Goal: Obtain resource: Obtain resource

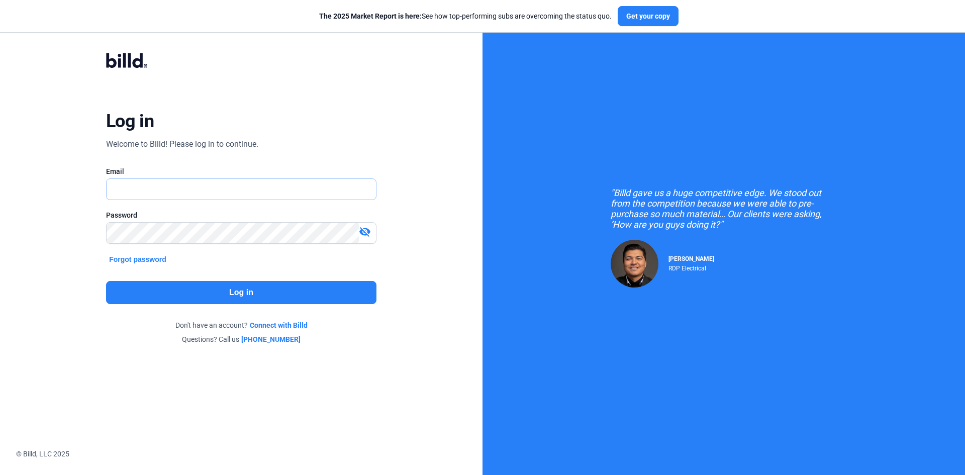
type input "[EMAIL_ADDRESS][DOMAIN_NAME]"
click at [277, 298] on button "Log in" at bounding box center [241, 292] width 271 height 23
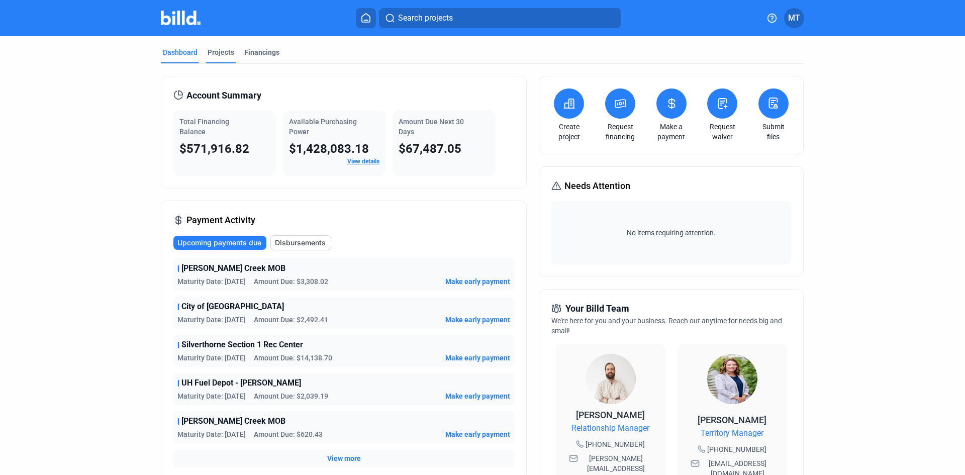
click at [220, 48] on div "Projects" at bounding box center [221, 52] width 27 height 10
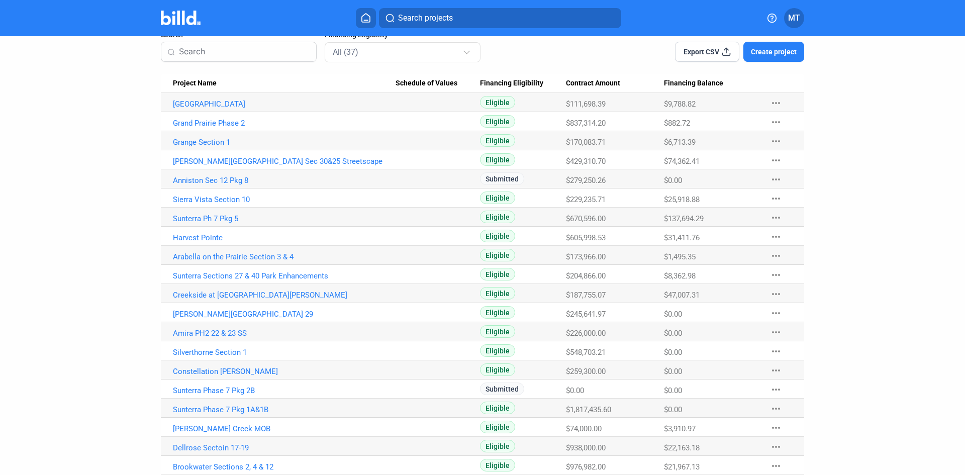
scroll to position [101, 0]
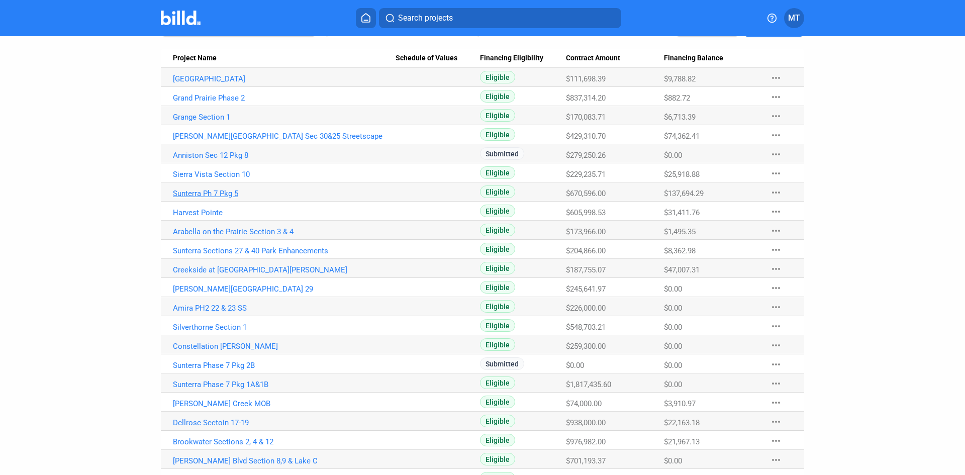
click at [229, 195] on link "Sunterra Ph 7 Pkg 5" at bounding box center [284, 193] width 223 height 9
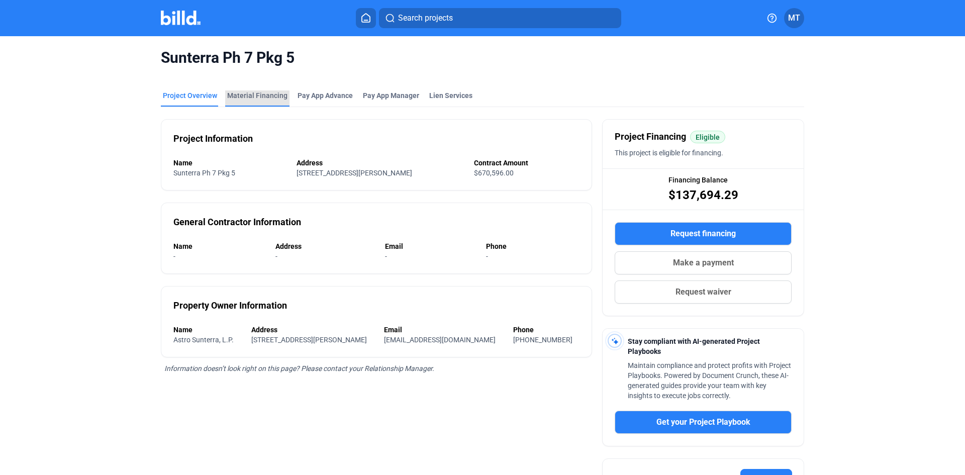
click at [255, 98] on div "Material Financing" at bounding box center [257, 96] width 60 height 10
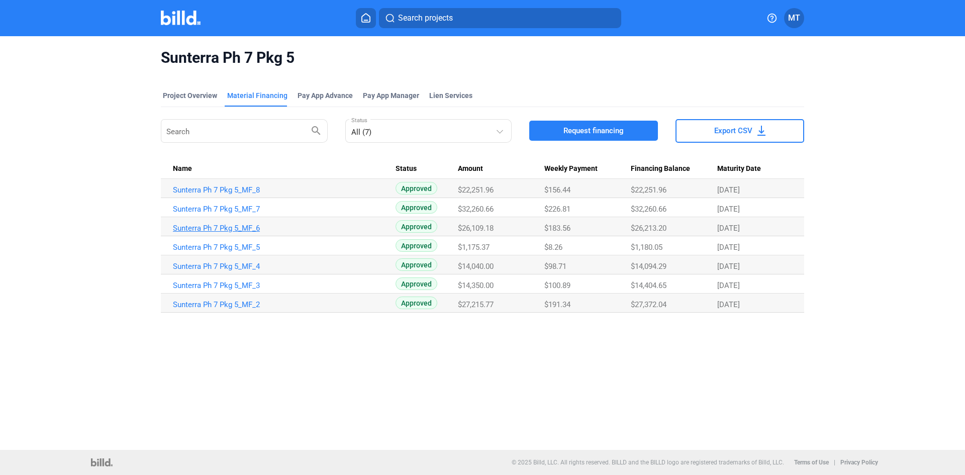
click at [220, 229] on link "Sunterra Ph 7 Pkg 5_MF_6" at bounding box center [284, 228] width 223 height 9
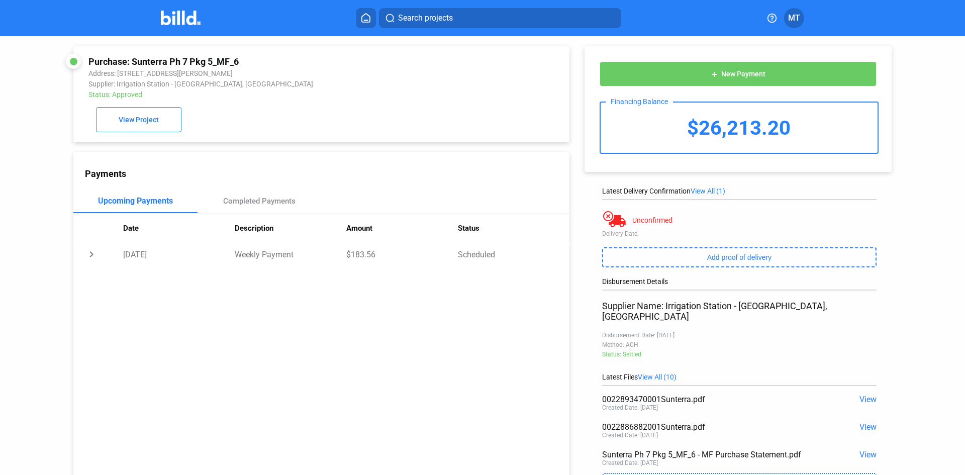
click at [860, 450] on span "View" at bounding box center [868, 455] width 17 height 10
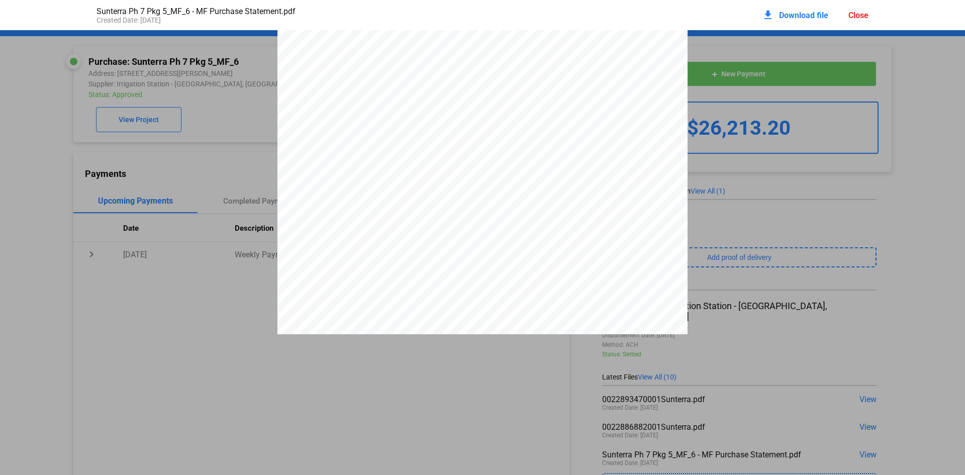
scroll to position [2067, 0]
drag, startPoint x: 637, startPoint y: 141, endPoint x: 676, endPoint y: 142, distance: 39.2
click at [676, 104] on span "0022893470-001" at bounding box center [659, 102] width 41 height 6
click at [868, 14] on div "Close" at bounding box center [859, 16] width 20 height 10
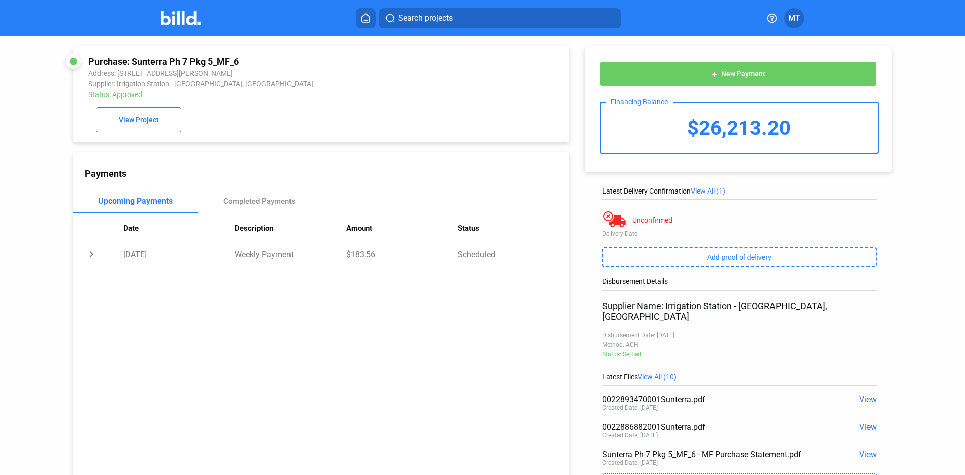
click at [190, 12] on img at bounding box center [181, 18] width 40 height 15
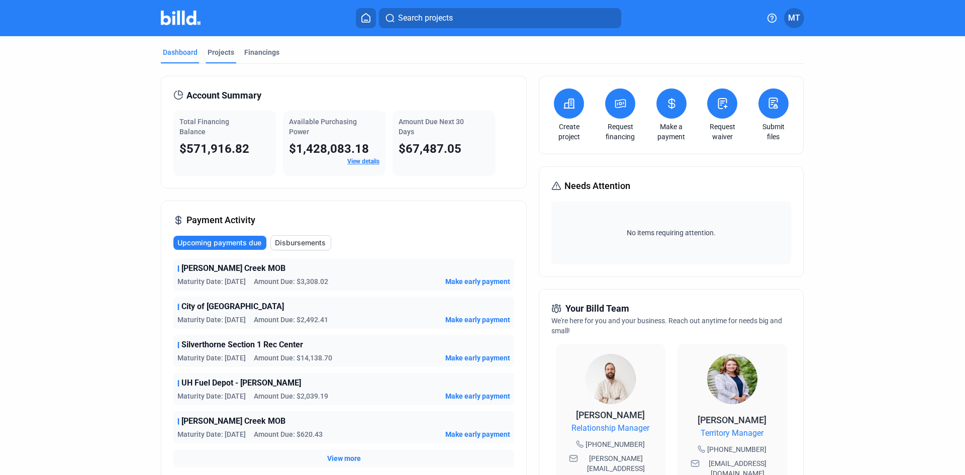
click at [223, 58] on div "Projects" at bounding box center [221, 55] width 31 height 16
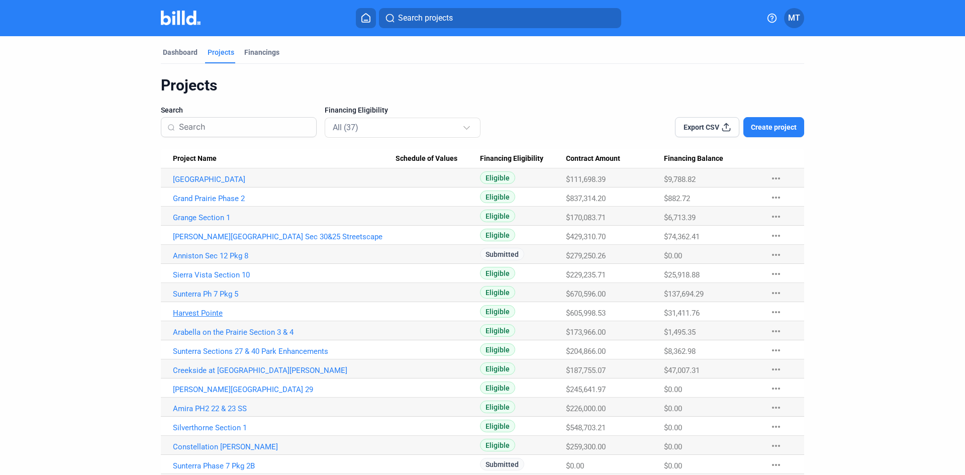
click at [208, 314] on link "Harvest Pointe" at bounding box center [284, 313] width 223 height 9
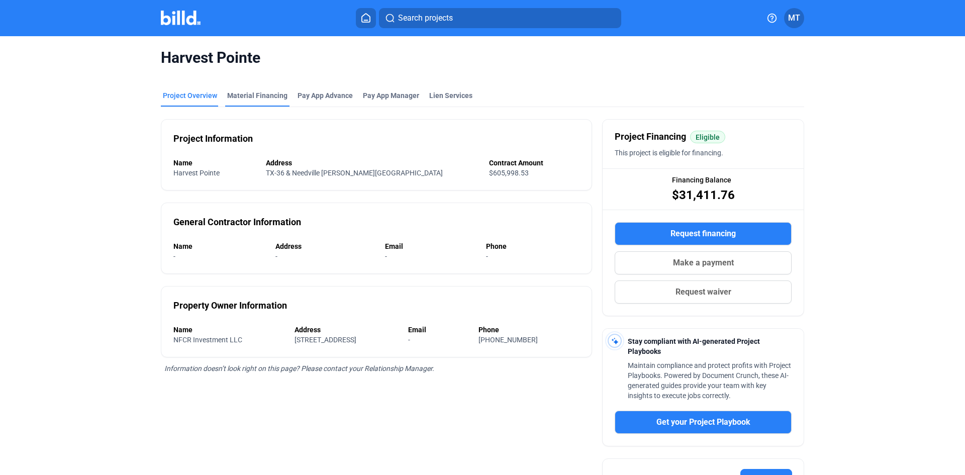
click at [256, 99] on div "Material Financing" at bounding box center [257, 96] width 60 height 10
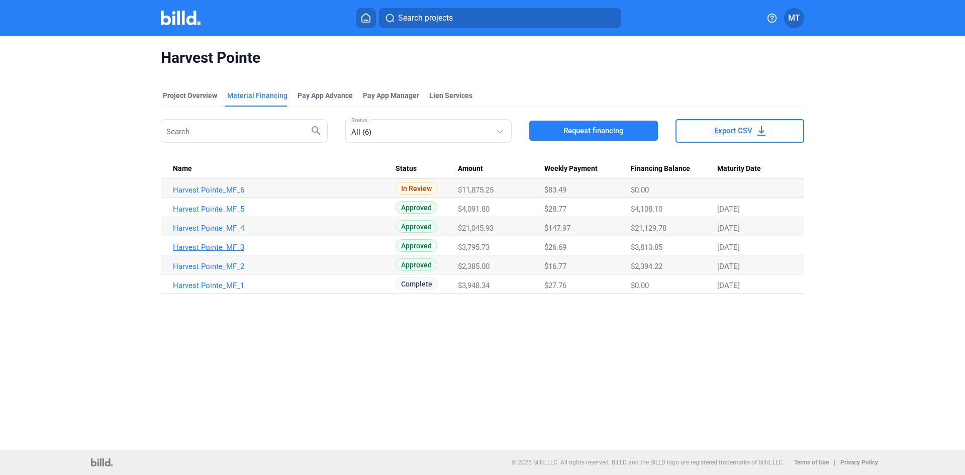
click at [199, 247] on link "Harvest Pointe_MF_3" at bounding box center [284, 247] width 223 height 9
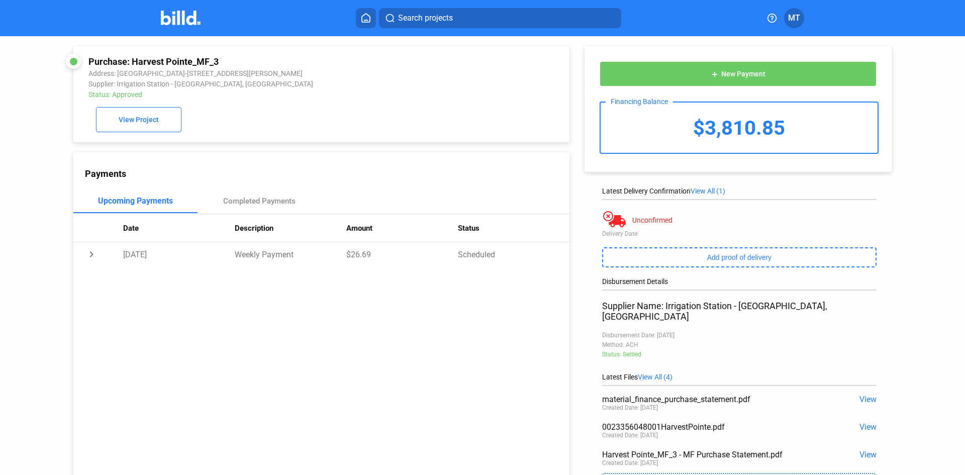
click at [868, 450] on span "View" at bounding box center [868, 455] width 17 height 10
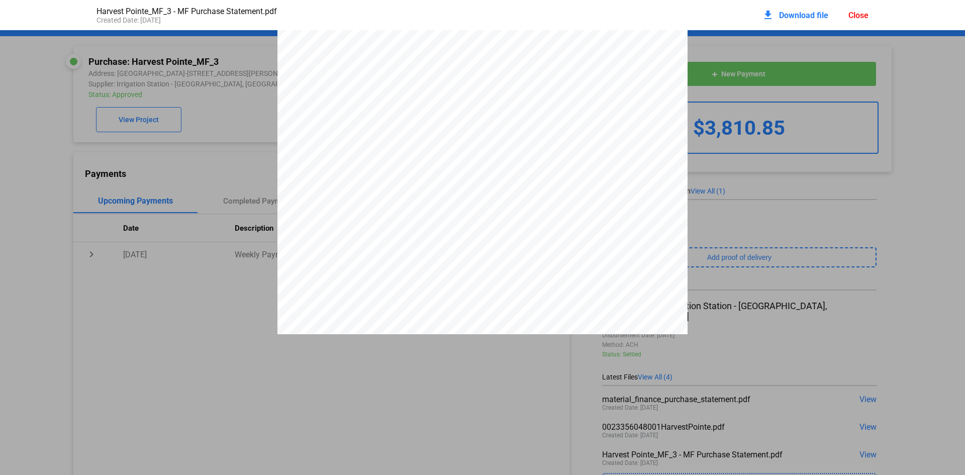
scroll to position [2718, 0]
click at [860, 19] on div "Close" at bounding box center [859, 16] width 20 height 10
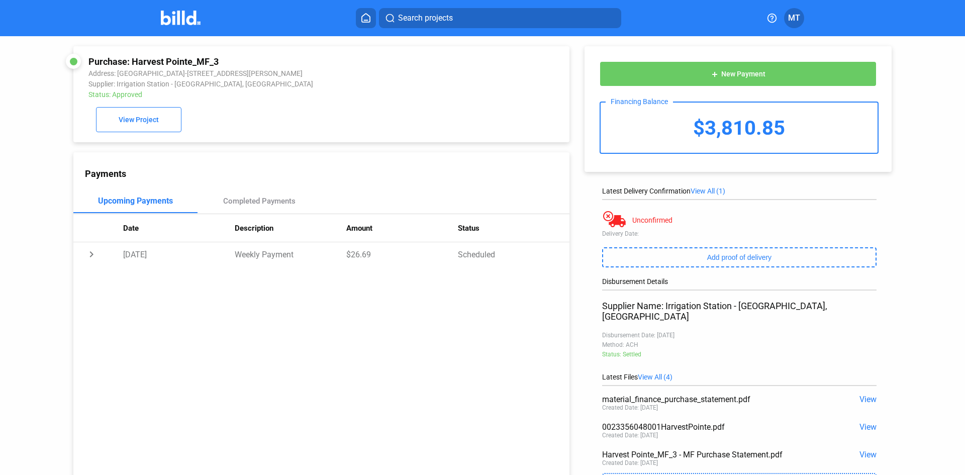
click at [188, 25] on div at bounding box center [191, 18] width 61 height 16
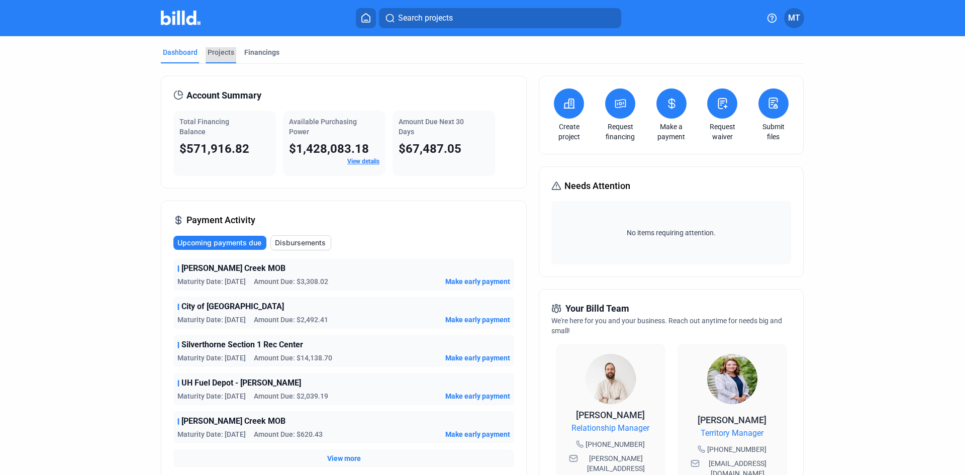
click at [221, 52] on div "Projects" at bounding box center [221, 52] width 27 height 10
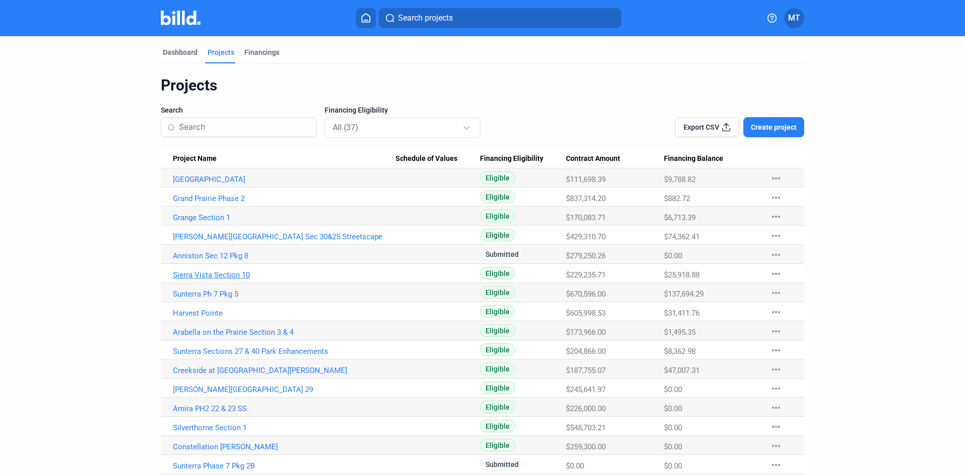
click at [225, 277] on link "Sierra Vista Section 10" at bounding box center [284, 275] width 223 height 9
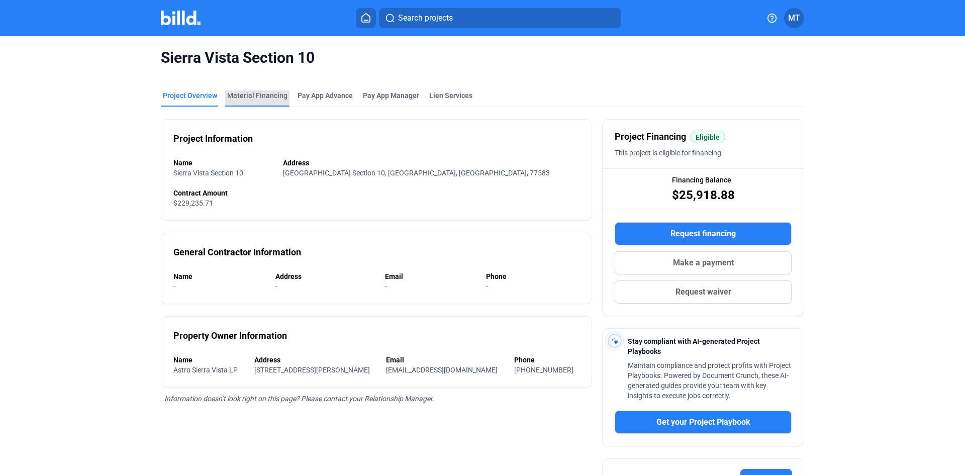
click at [254, 96] on div "Material Financing" at bounding box center [257, 96] width 60 height 10
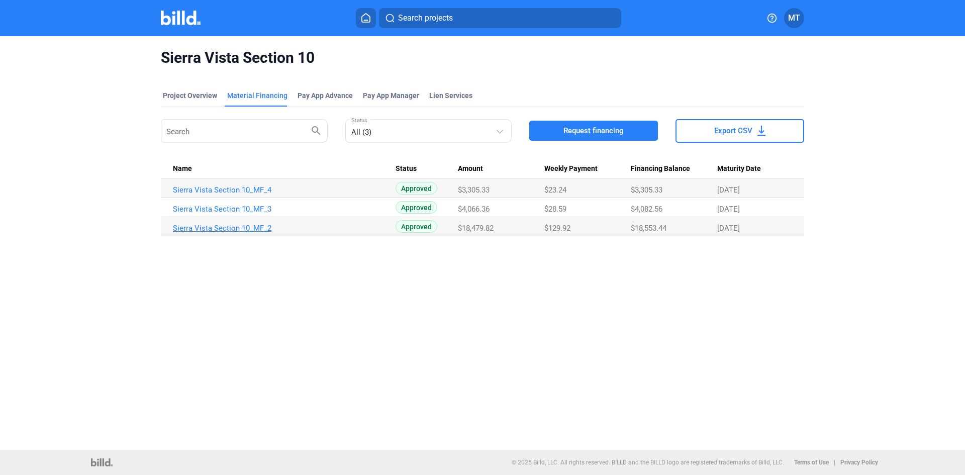
click at [246, 230] on link "Sierra Vista Section 10_MF_2" at bounding box center [284, 228] width 223 height 9
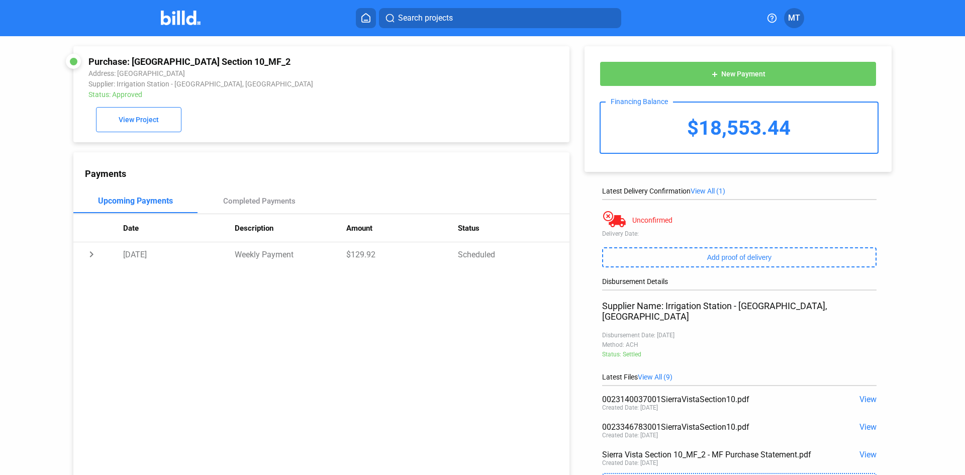
click at [860, 450] on span "View" at bounding box center [868, 455] width 17 height 10
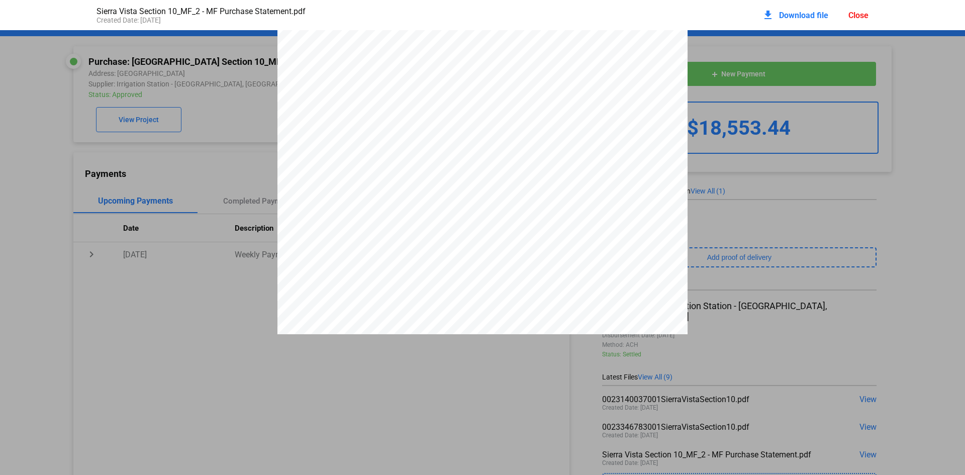
scroll to position [9894, 0]
click at [863, 13] on div "Close" at bounding box center [859, 16] width 20 height 10
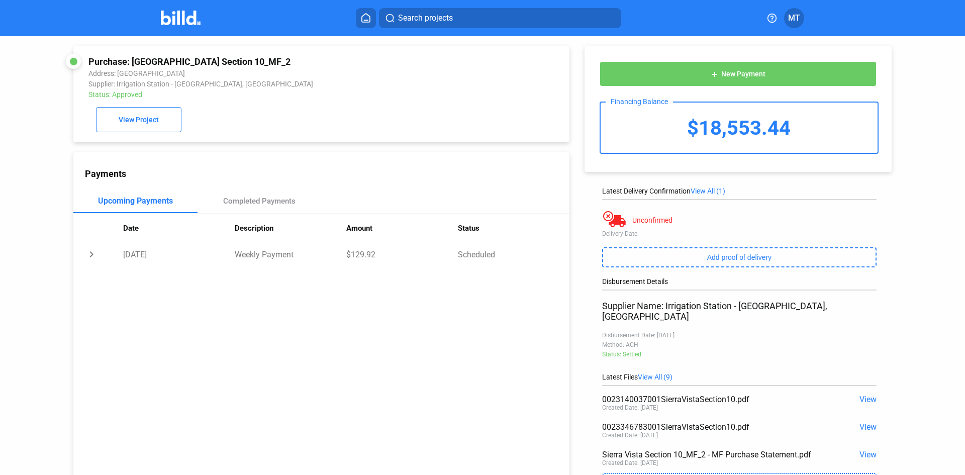
click at [195, 23] on img at bounding box center [181, 18] width 40 height 15
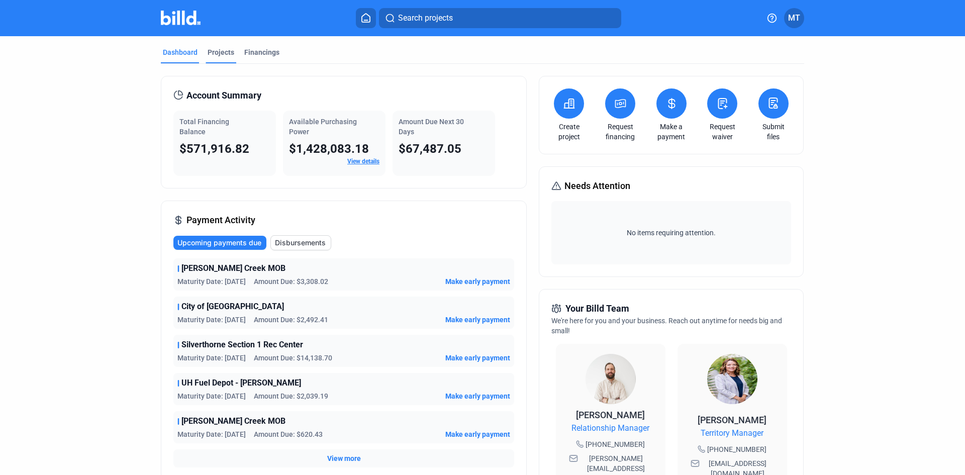
click at [220, 52] on div "Projects" at bounding box center [221, 52] width 27 height 10
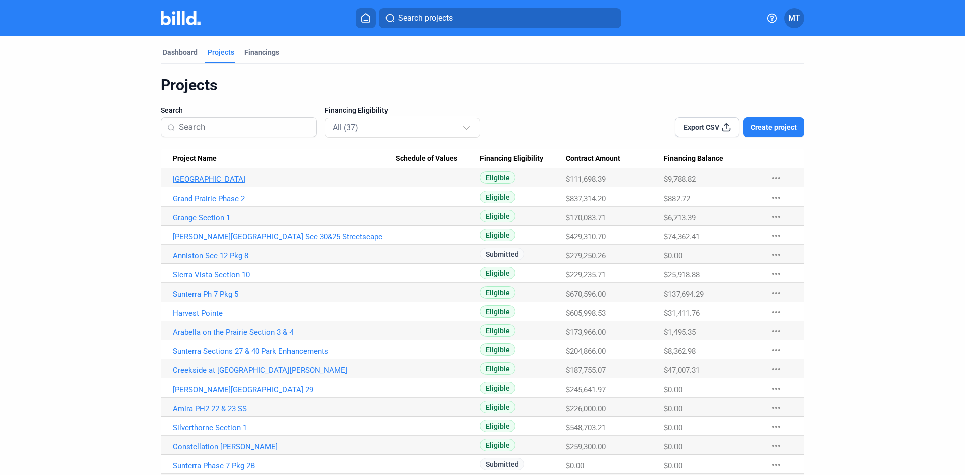
click at [218, 179] on link "[GEOGRAPHIC_DATA]" at bounding box center [284, 179] width 223 height 9
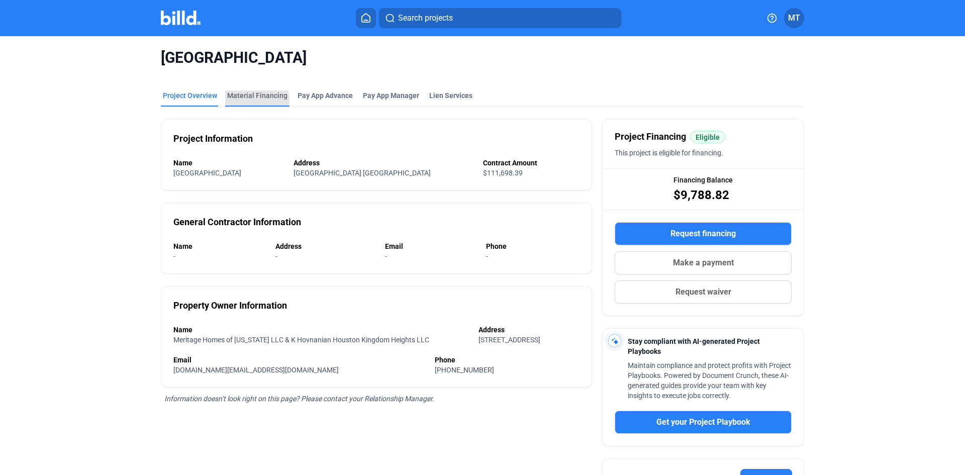
click at [244, 101] on div "Material Financing" at bounding box center [257, 99] width 64 height 16
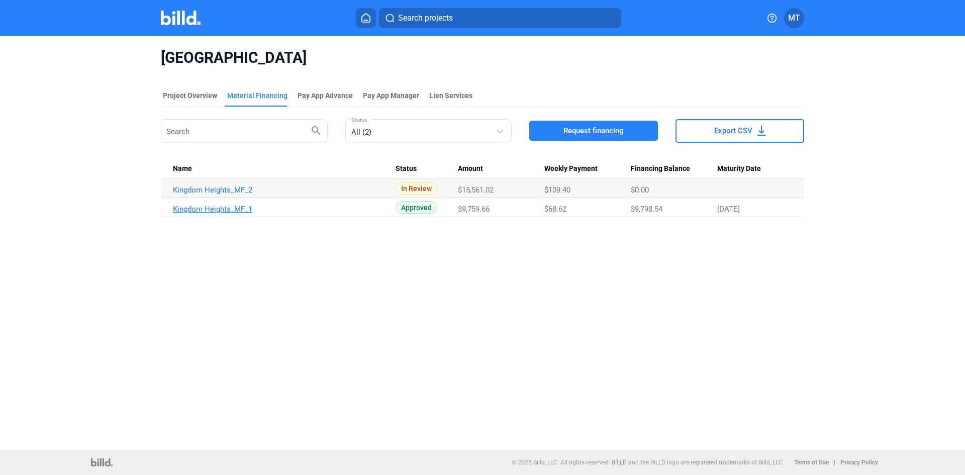
click at [254, 212] on link "Kingdom Heights_MF_1" at bounding box center [284, 209] width 223 height 9
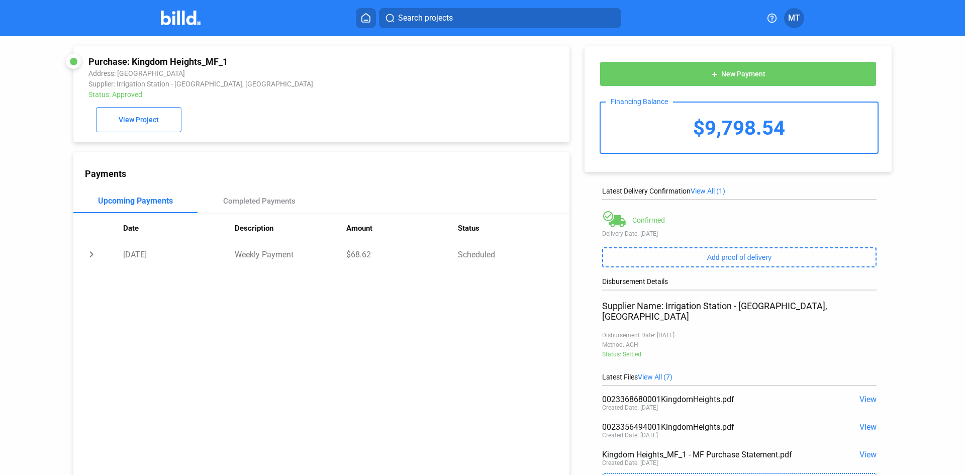
click at [867, 450] on span "View" at bounding box center [868, 455] width 17 height 10
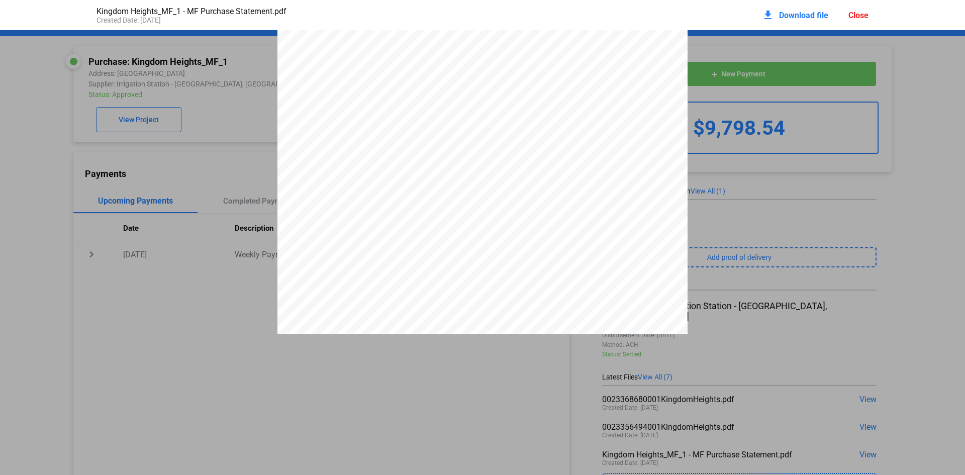
scroll to position [4528, 0]
click at [851, 19] on div "Close" at bounding box center [859, 16] width 20 height 10
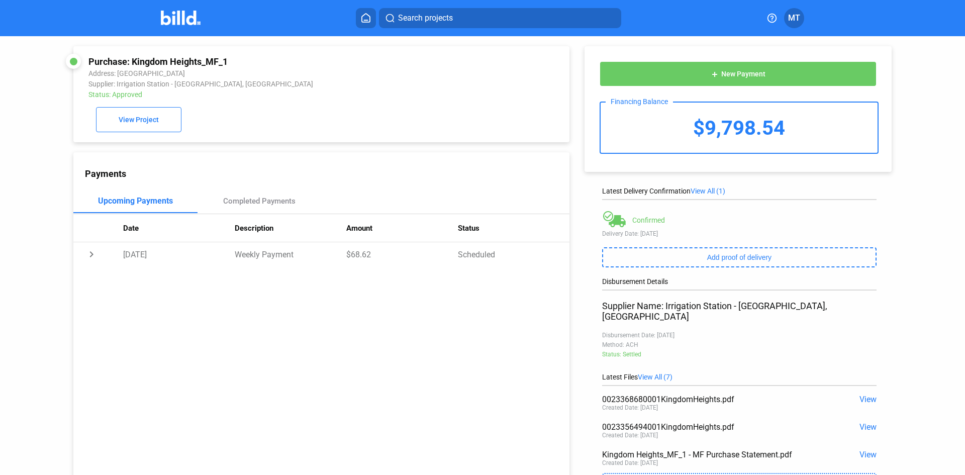
click at [176, 22] on img at bounding box center [181, 18] width 40 height 15
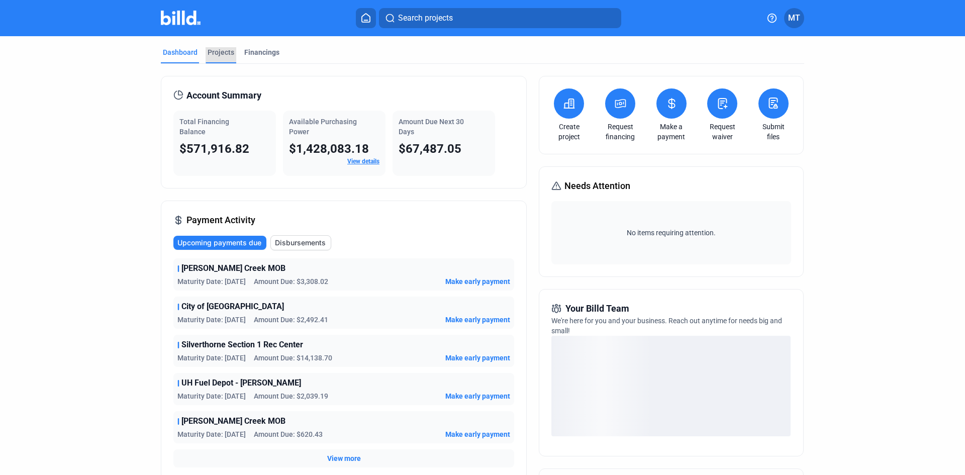
click at [216, 53] on div "Projects" at bounding box center [221, 52] width 27 height 10
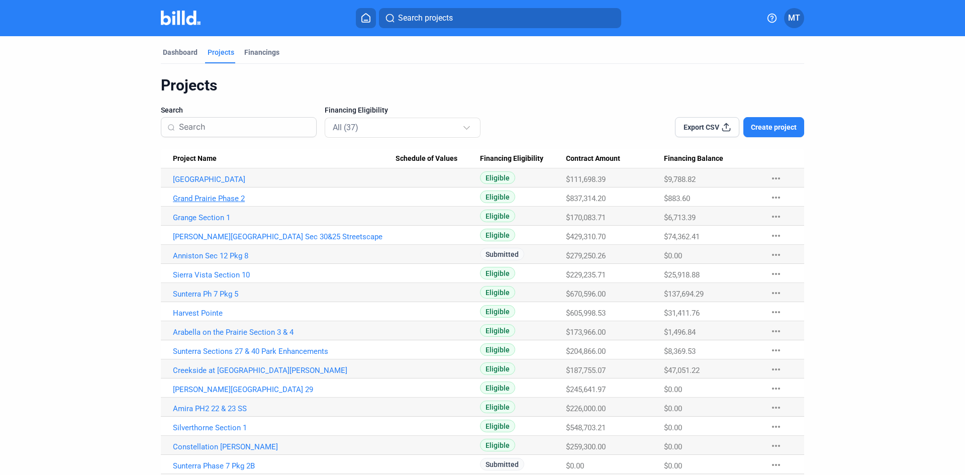
click at [217, 201] on link "Grand Prairie Phase 2" at bounding box center [284, 198] width 223 height 9
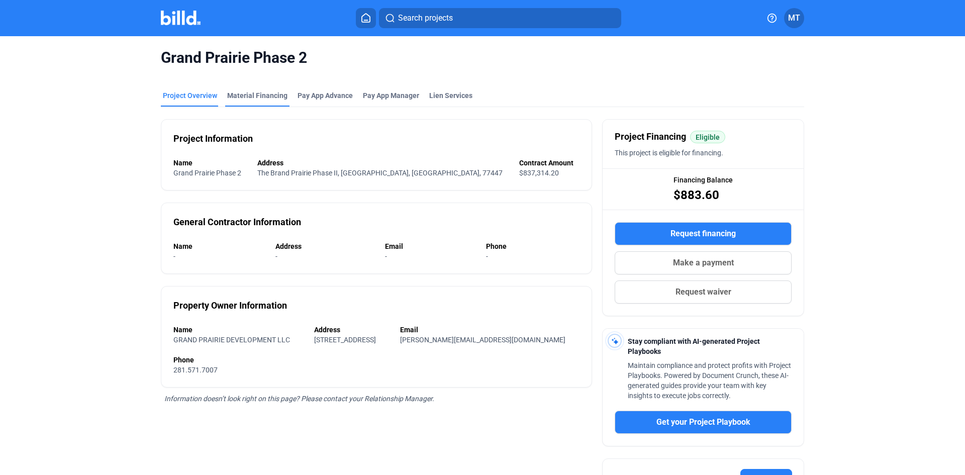
click at [239, 100] on div "Material Financing" at bounding box center [257, 96] width 60 height 10
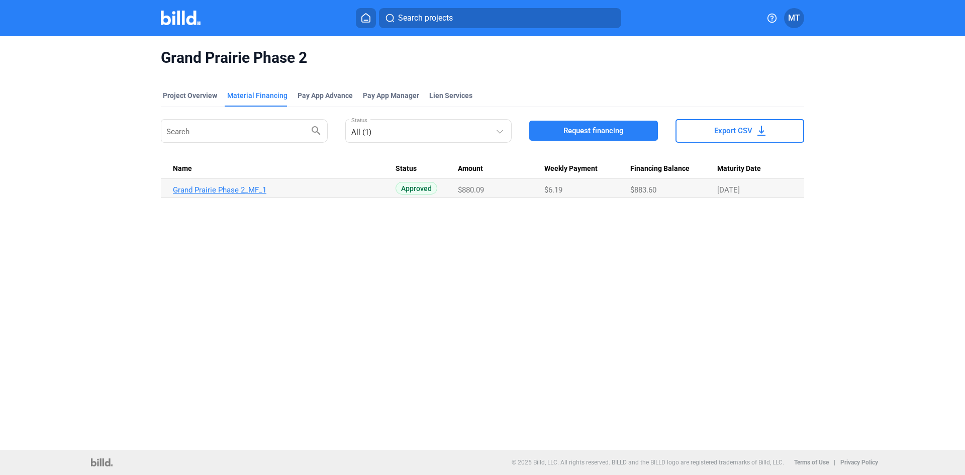
click at [252, 188] on link "Grand Prairie Phase 2_MF_1" at bounding box center [284, 190] width 223 height 9
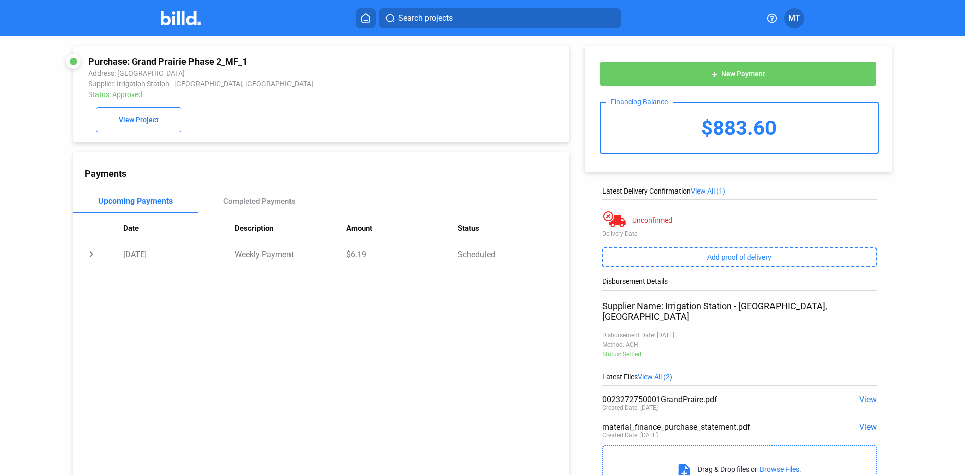
click at [866, 422] on span "View" at bounding box center [868, 427] width 17 height 10
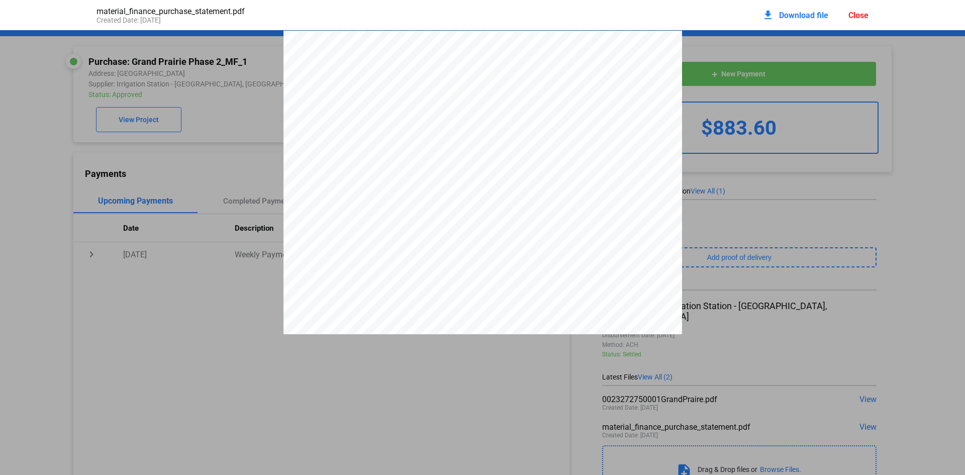
scroll to position [5, 0]
click at [855, 14] on div "Close" at bounding box center [859, 16] width 20 height 10
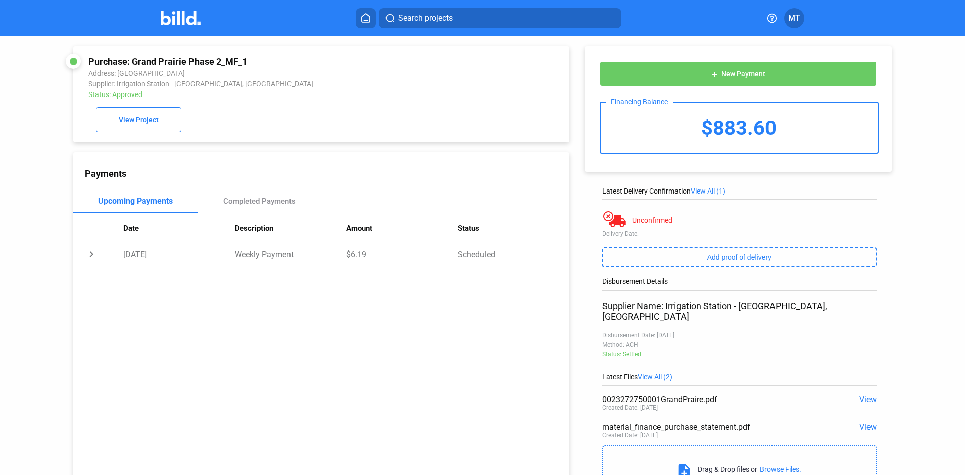
click at [176, 16] on img at bounding box center [181, 18] width 40 height 15
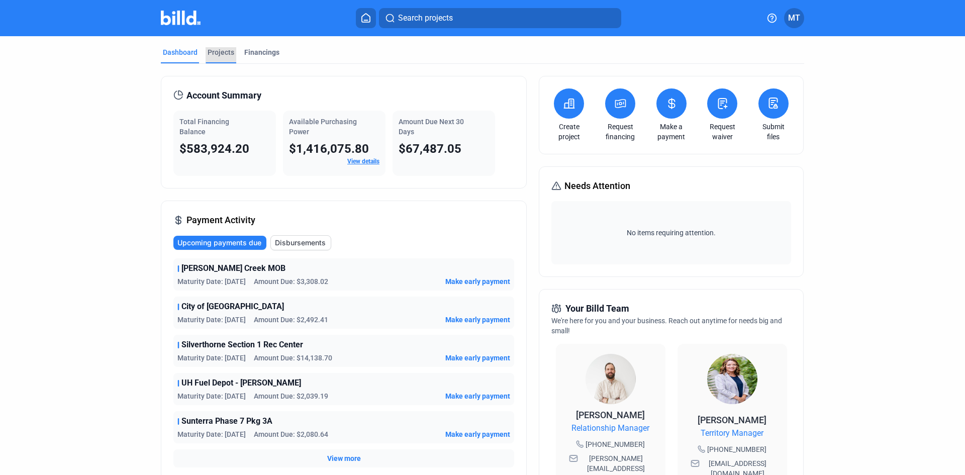
click at [220, 50] on div "Projects" at bounding box center [221, 52] width 27 height 10
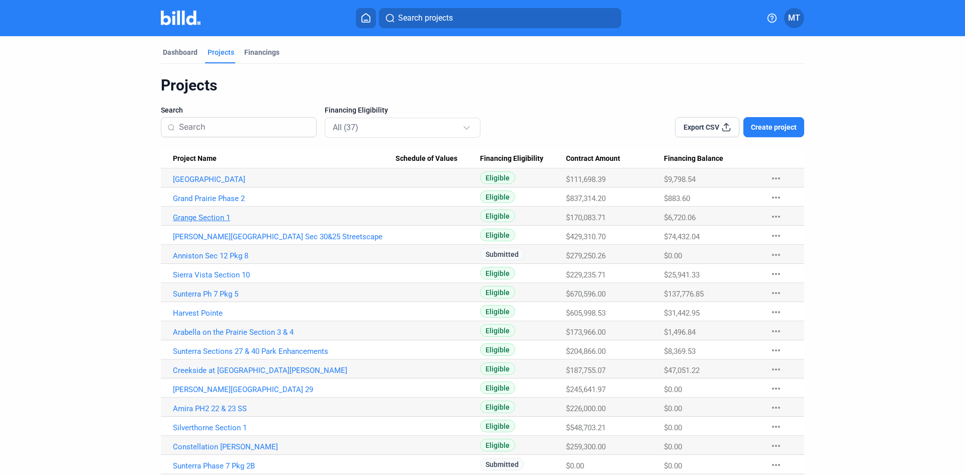
click at [205, 218] on link "Grange Section 1" at bounding box center [284, 217] width 223 height 9
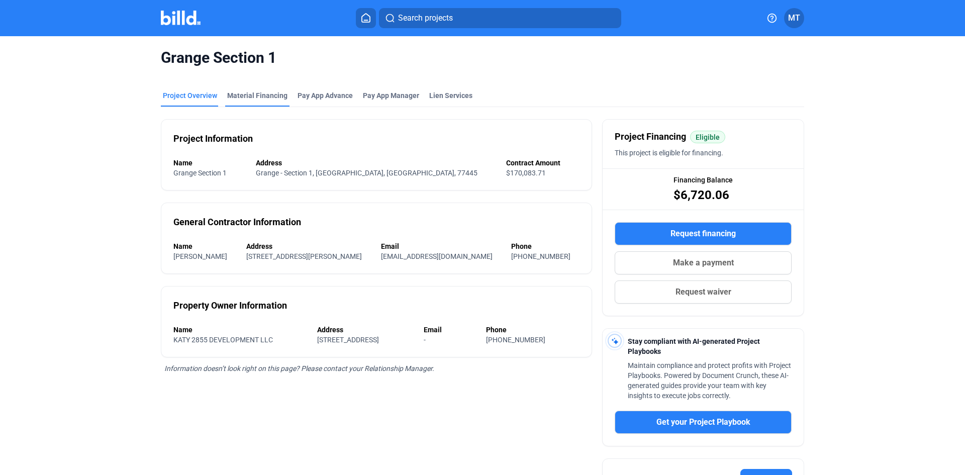
click at [252, 96] on div "Material Financing" at bounding box center [257, 96] width 60 height 10
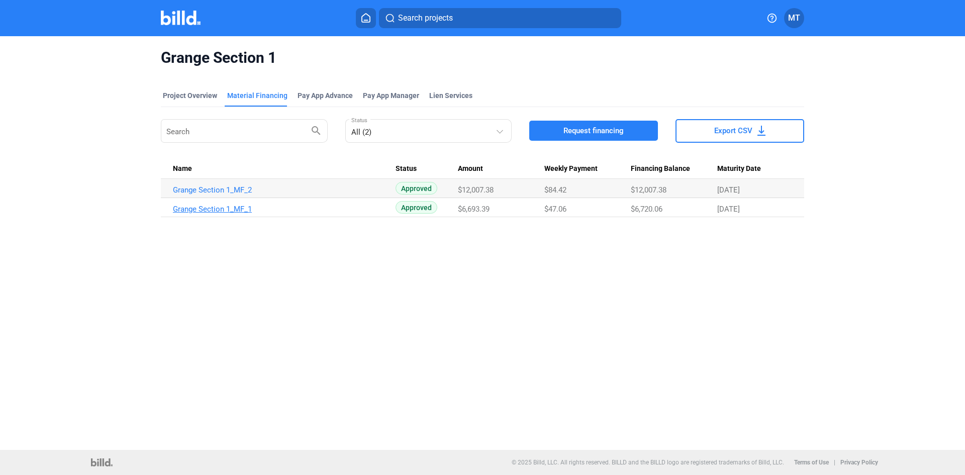
click at [236, 211] on link "Grange Section 1_MF_1" at bounding box center [284, 209] width 223 height 9
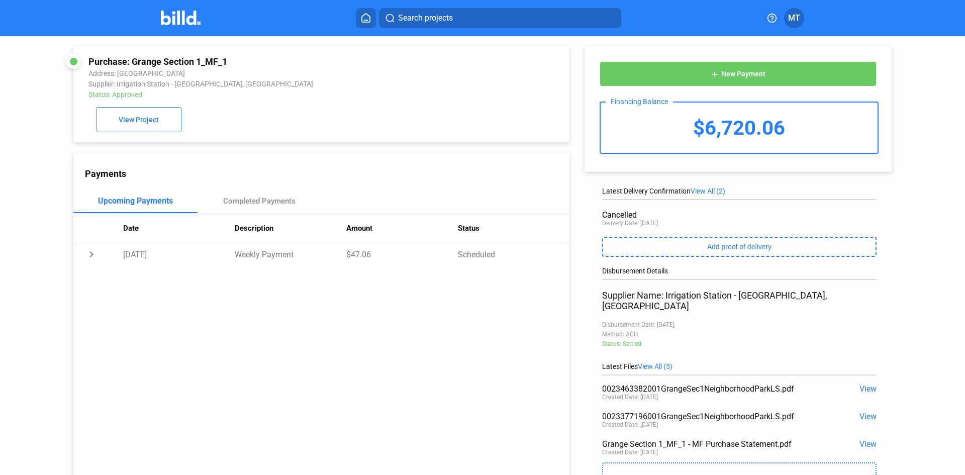
click at [865, 439] on span "View" at bounding box center [868, 444] width 17 height 10
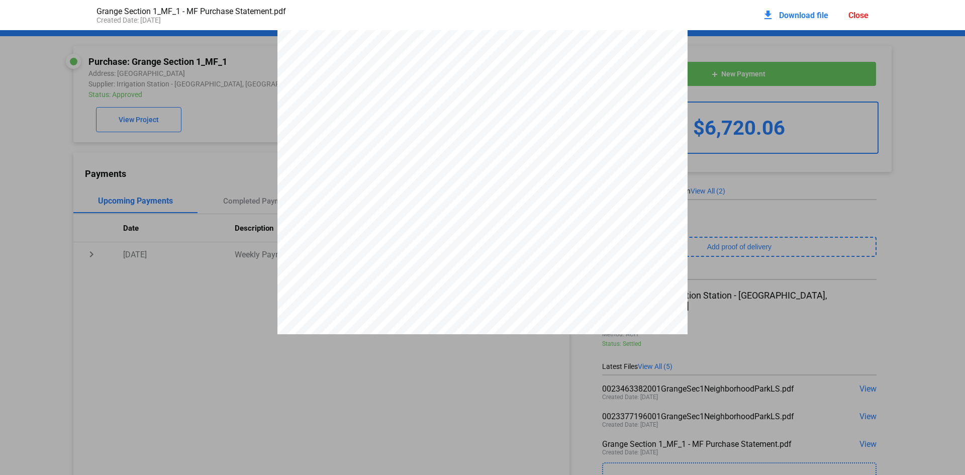
scroll to position [3455, 0]
click at [859, 16] on div "Close" at bounding box center [859, 16] width 20 height 10
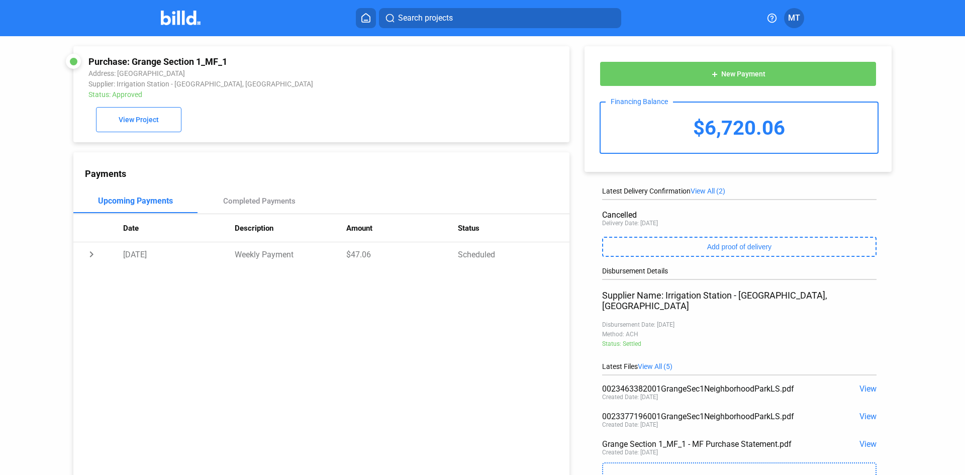
click at [171, 22] on img at bounding box center [181, 18] width 40 height 15
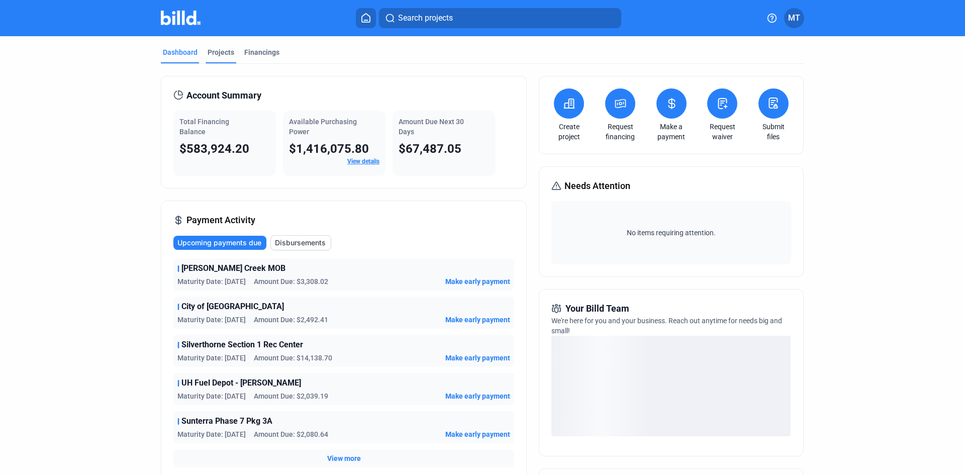
click at [222, 51] on div "Projects" at bounding box center [221, 52] width 27 height 10
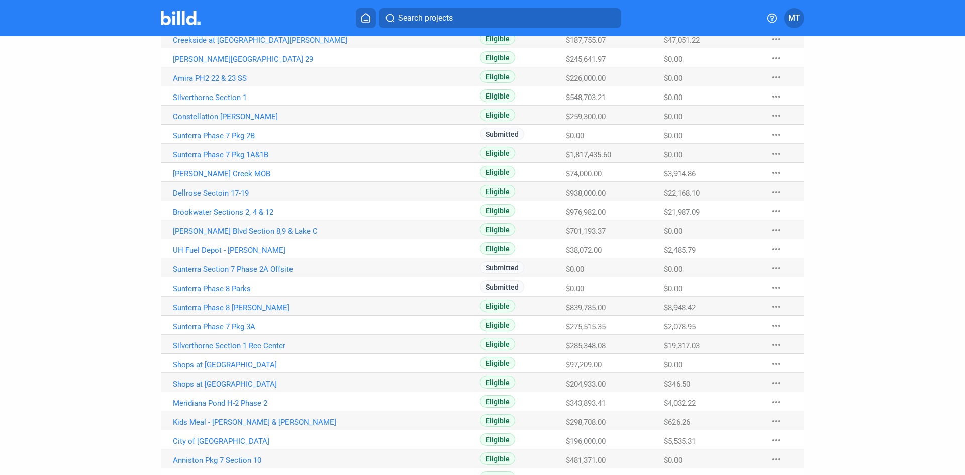
scroll to position [425, 0]
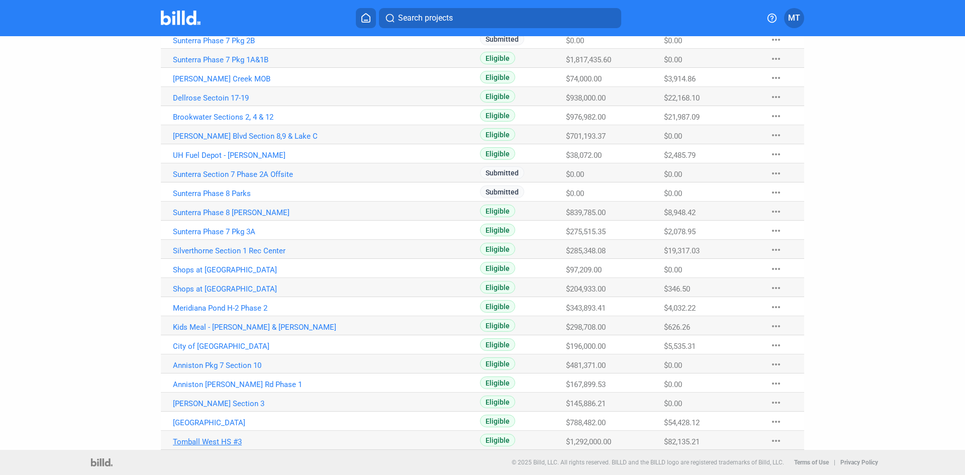
click at [218, 441] on link "Tomball West HS #3" at bounding box center [284, 441] width 223 height 9
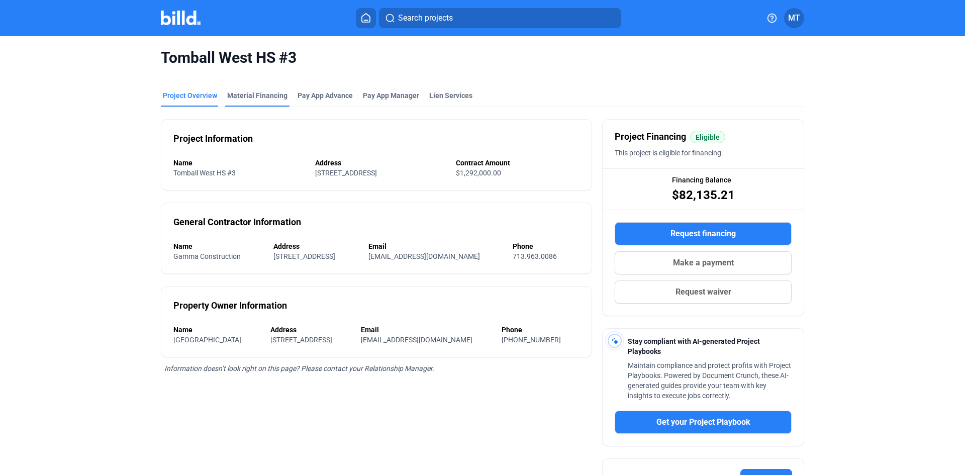
click at [270, 100] on div "Material Financing" at bounding box center [257, 96] width 60 height 10
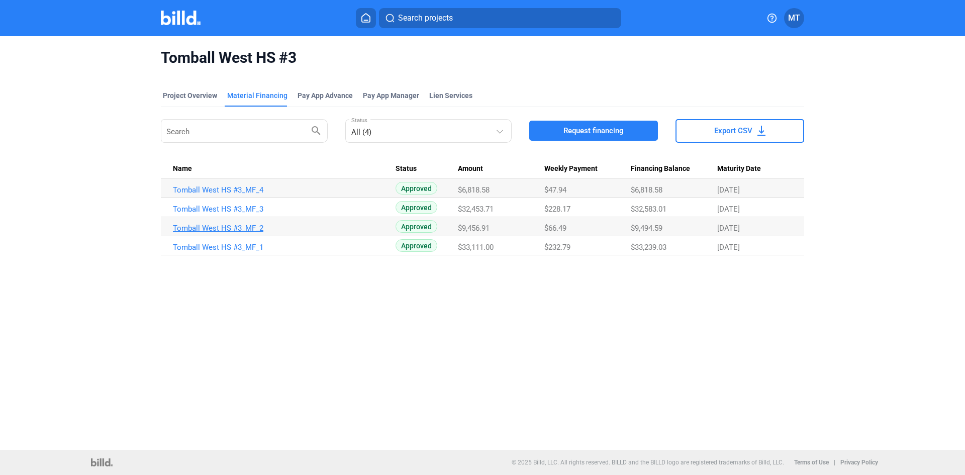
click at [237, 224] on link "Tomball West HS #3_MF_2" at bounding box center [284, 228] width 223 height 9
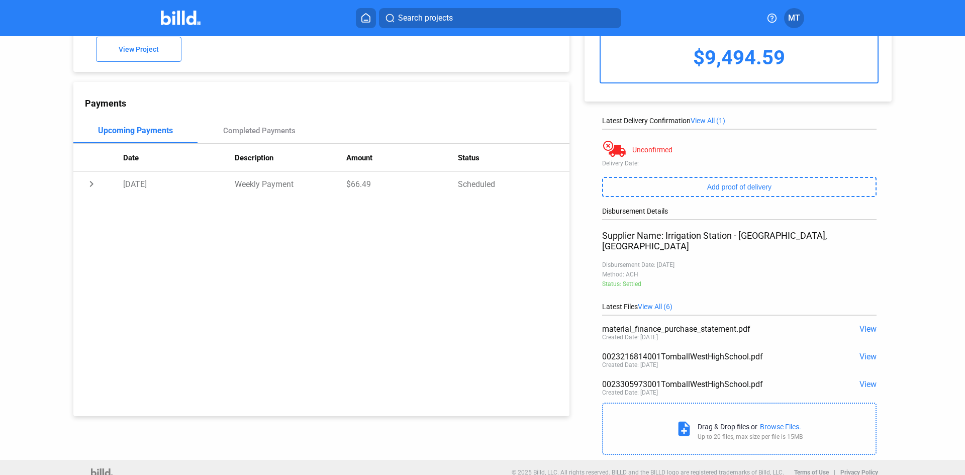
scroll to position [72, 0]
click at [860, 323] on span "View" at bounding box center [868, 328] width 17 height 10
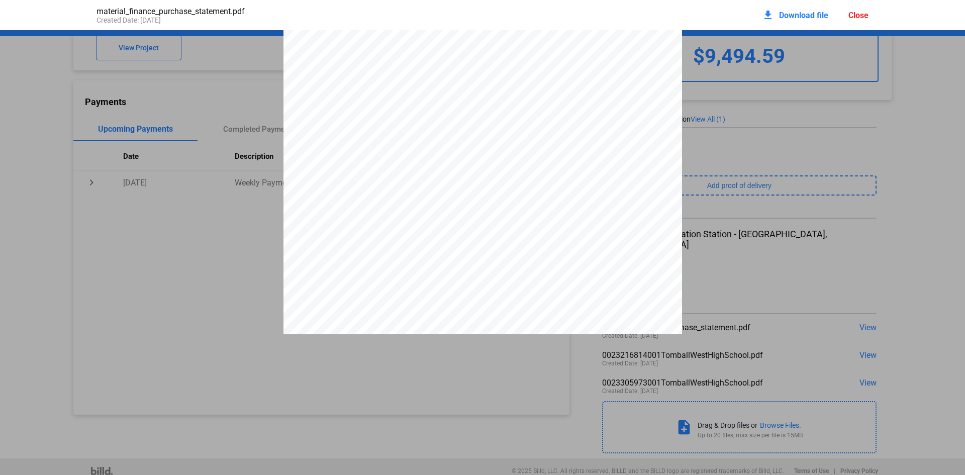
scroll to position [5, 0]
click at [863, 18] on div "Close" at bounding box center [859, 16] width 20 height 10
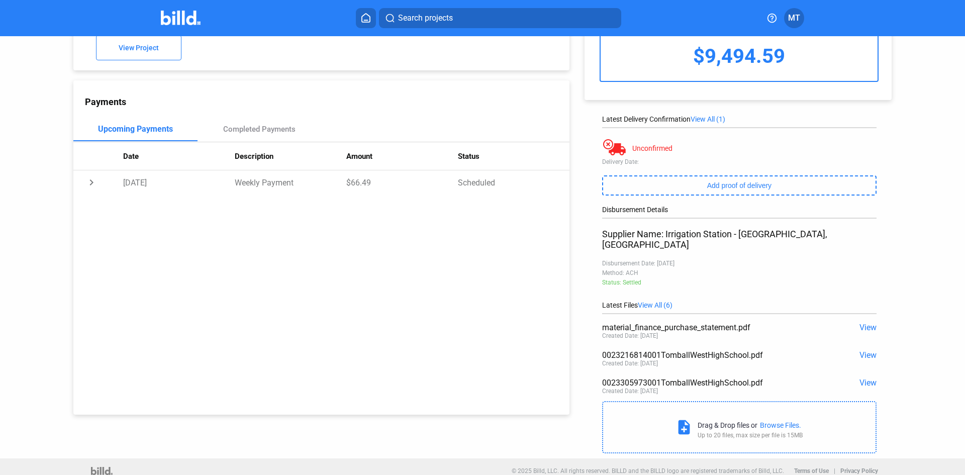
click at [860, 350] on span "View" at bounding box center [868, 355] width 17 height 10
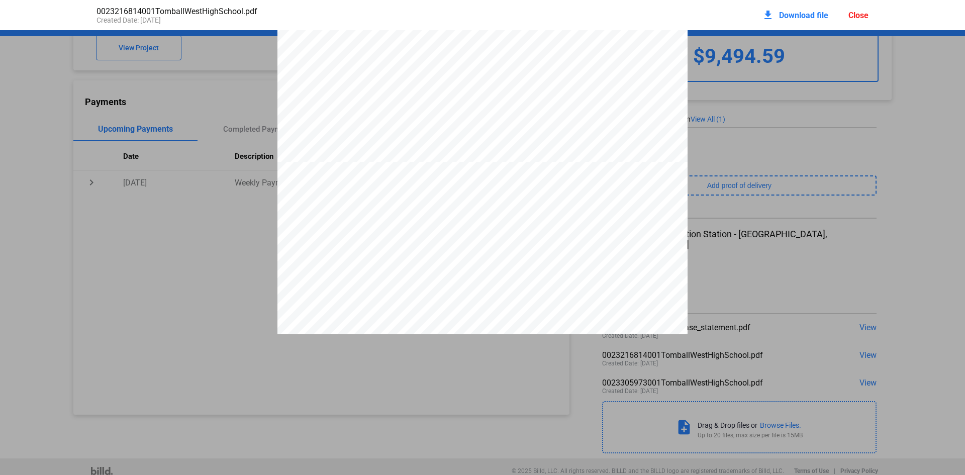
scroll to position [220, 0]
click at [865, 17] on div "Close" at bounding box center [859, 16] width 20 height 10
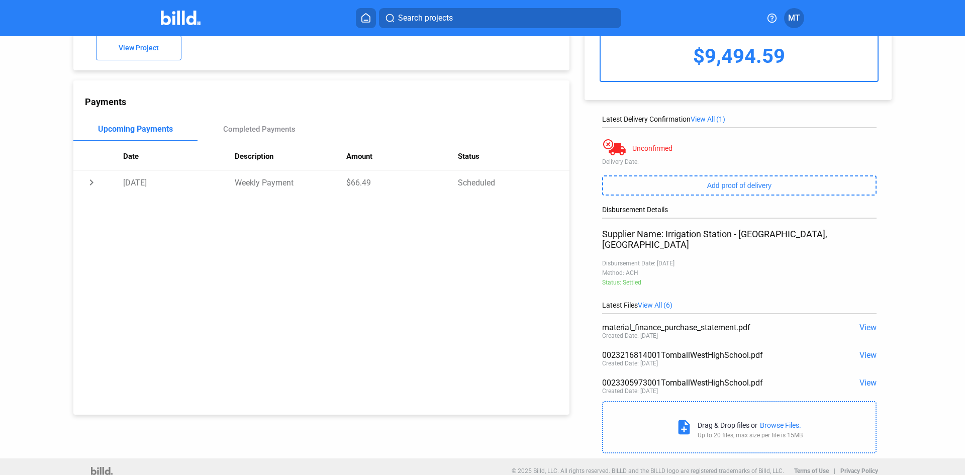
click at [860, 378] on span "View" at bounding box center [868, 383] width 17 height 10
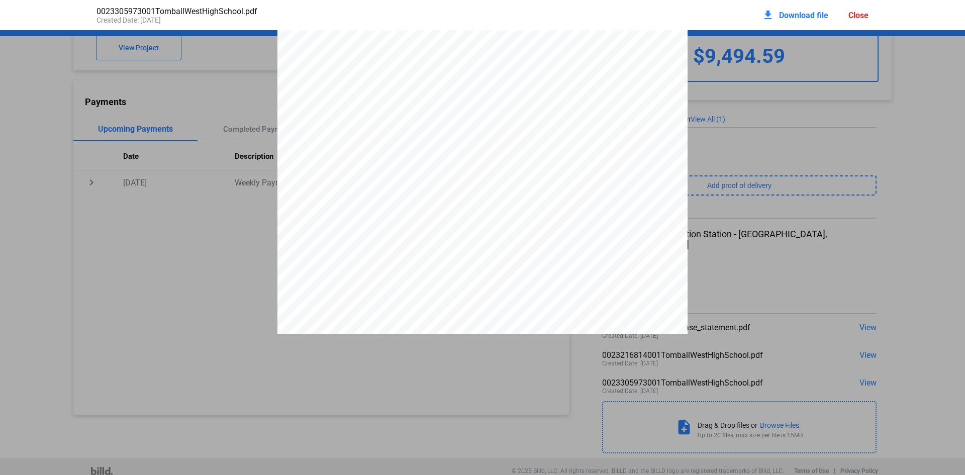
scroll to position [1309, 0]
click at [853, 19] on div "Close" at bounding box center [859, 16] width 20 height 10
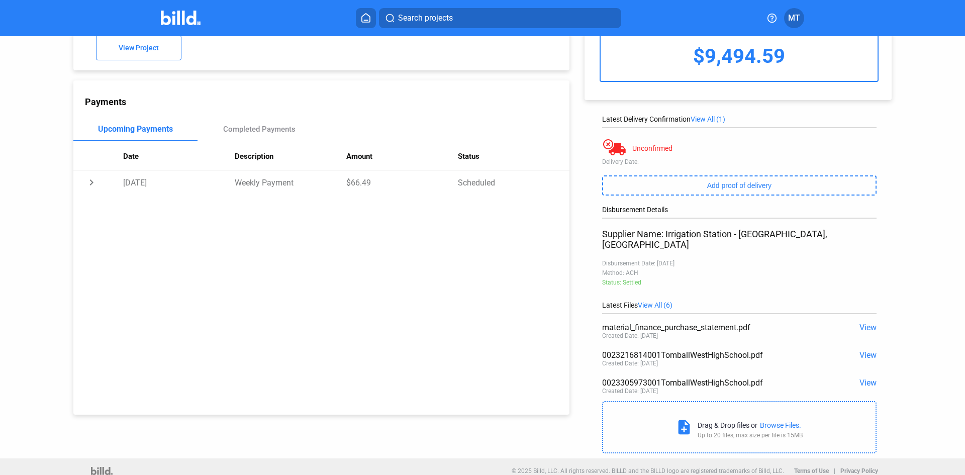
click at [860, 323] on span "View" at bounding box center [868, 328] width 17 height 10
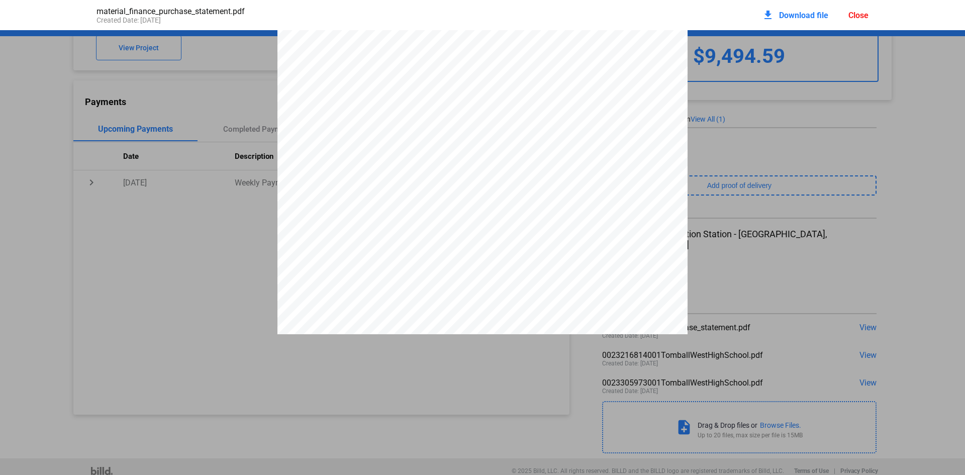
scroll to position [5164, 0]
click at [866, 17] on div "Close" at bounding box center [859, 16] width 20 height 10
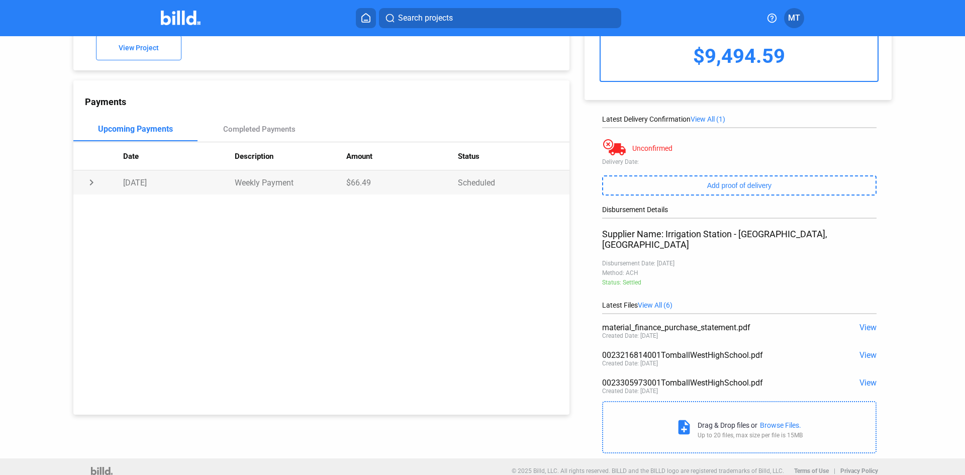
scroll to position [0, 0]
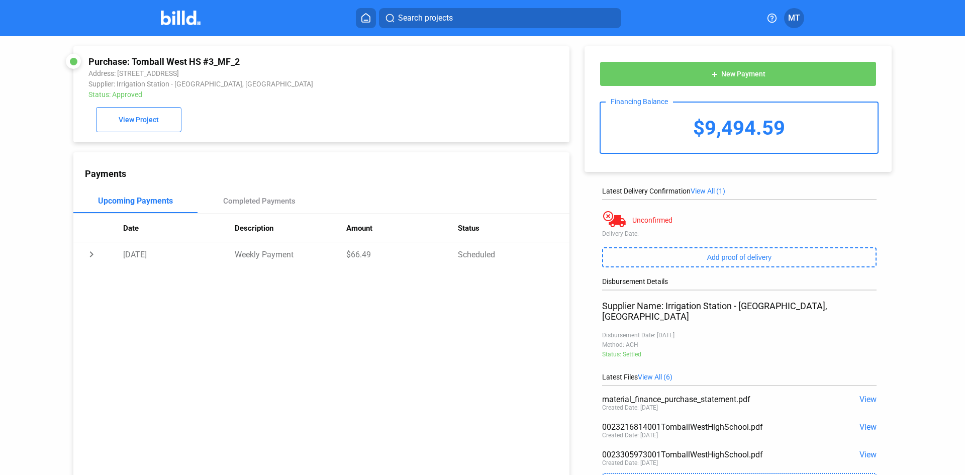
click at [184, 26] on div at bounding box center [191, 18] width 61 height 16
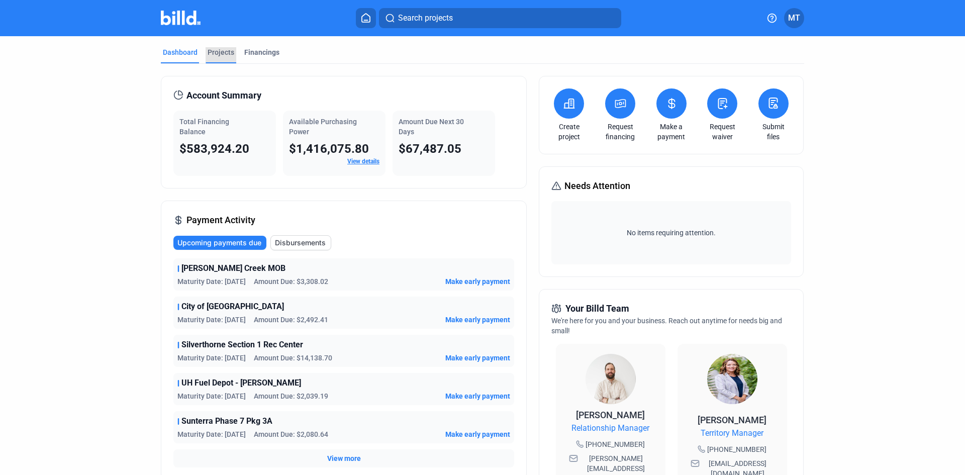
click at [220, 54] on div "Projects" at bounding box center [221, 52] width 27 height 10
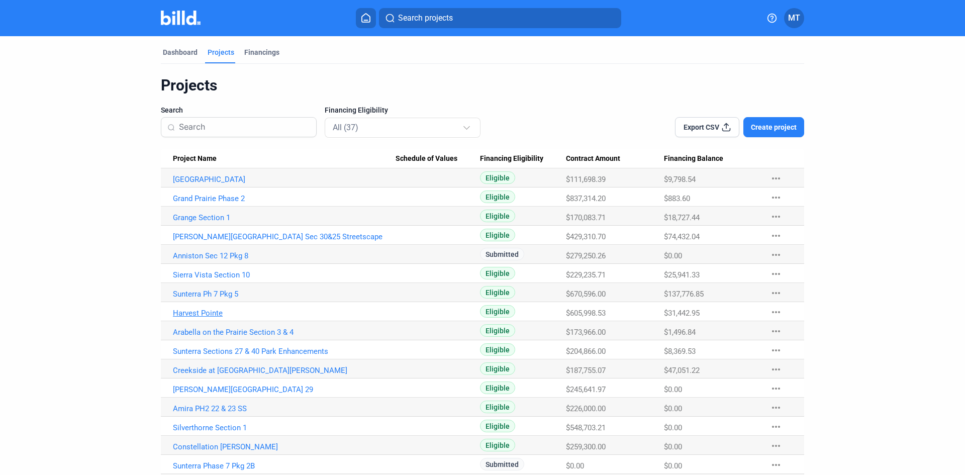
click at [201, 315] on link "Harvest Pointe" at bounding box center [284, 313] width 223 height 9
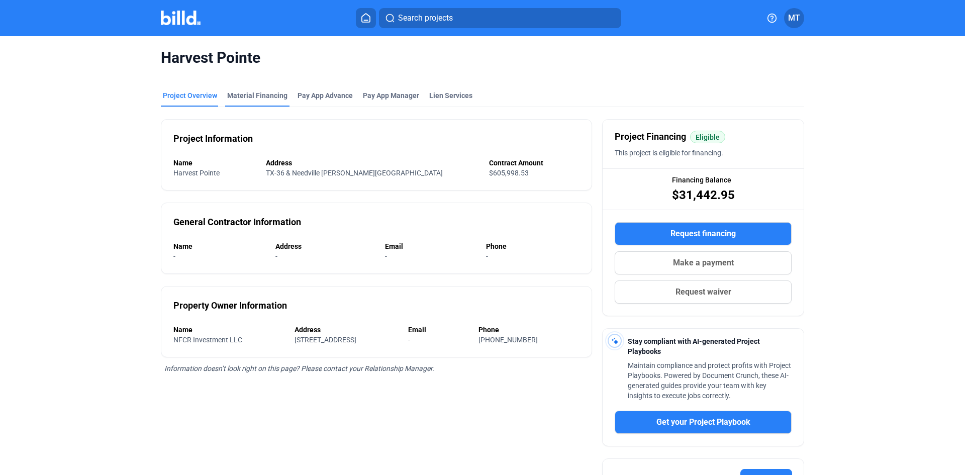
click at [247, 94] on div "Material Financing" at bounding box center [257, 96] width 60 height 10
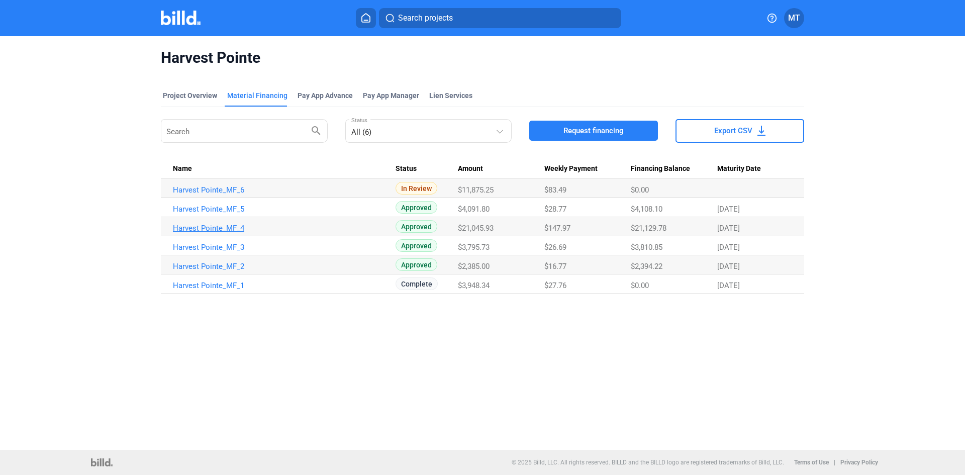
click at [230, 228] on link "Harvest Pointe_MF_4" at bounding box center [284, 228] width 223 height 9
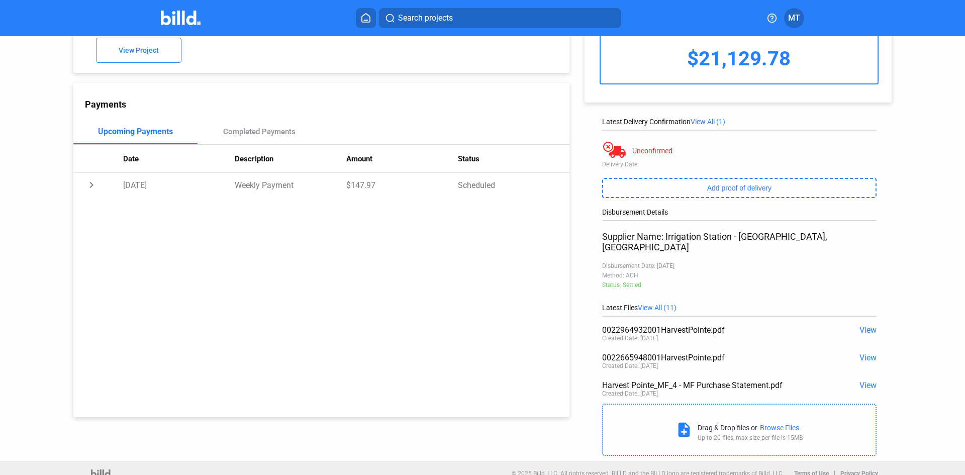
scroll to position [72, 0]
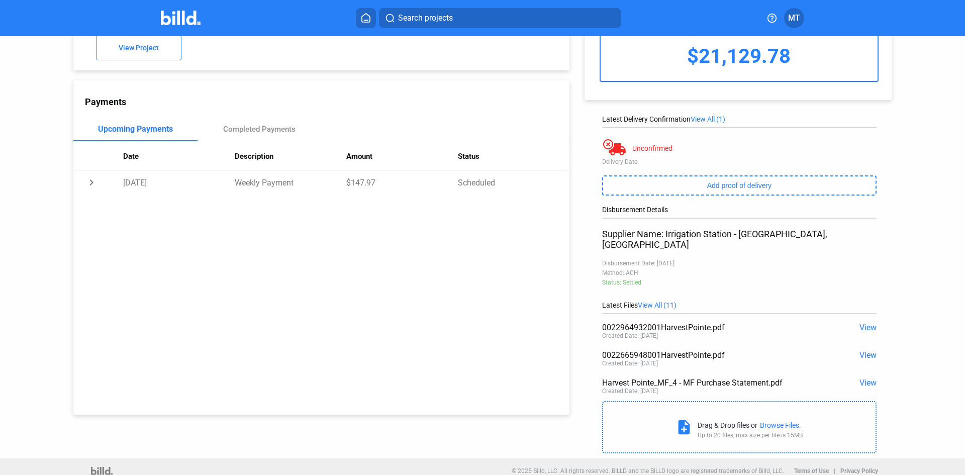
click at [865, 378] on span "View" at bounding box center [868, 383] width 17 height 10
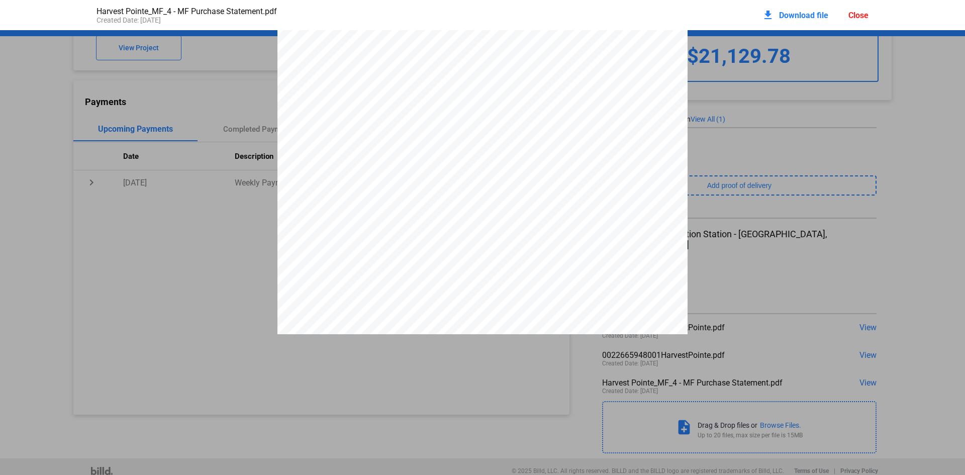
scroll to position [8799, 0]
click at [861, 14] on div "Close" at bounding box center [859, 16] width 20 height 10
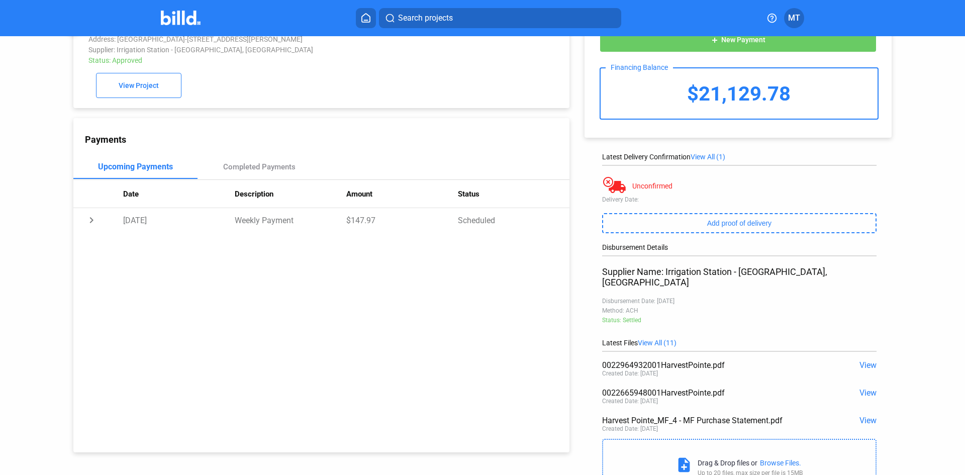
scroll to position [0, 0]
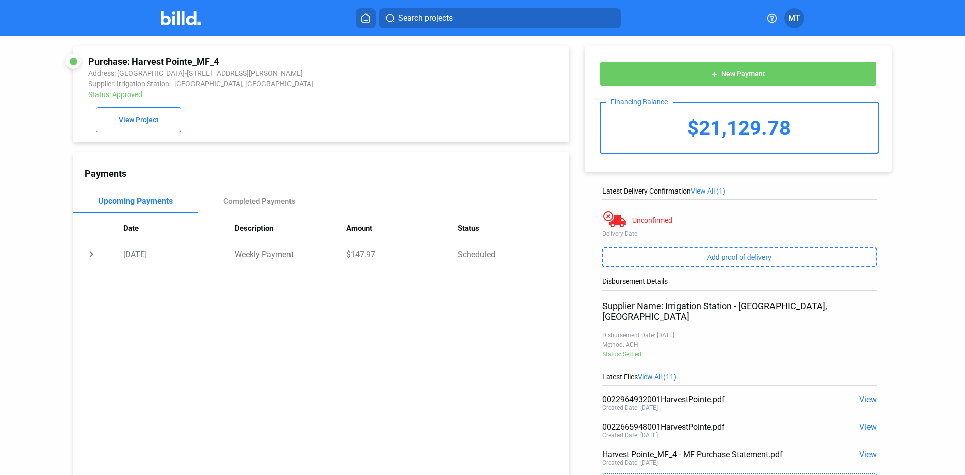
click at [190, 18] on img at bounding box center [181, 18] width 40 height 15
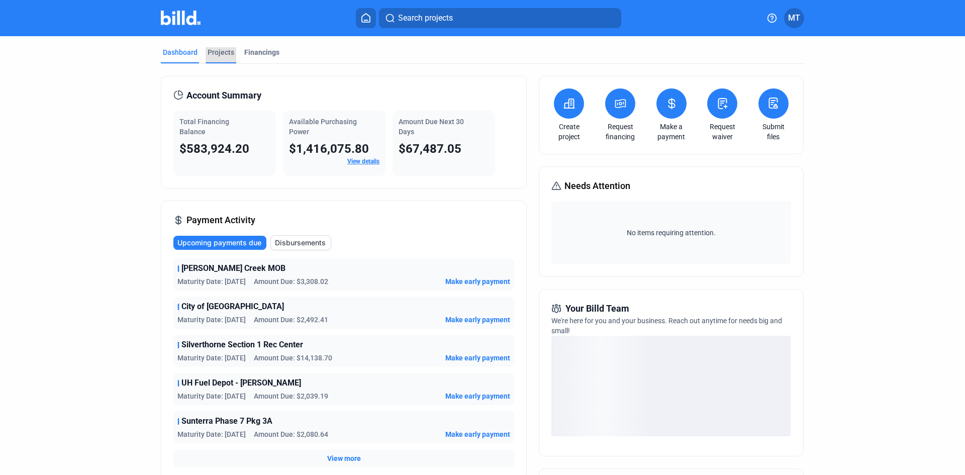
click at [207, 58] on div "Projects" at bounding box center [221, 55] width 31 height 16
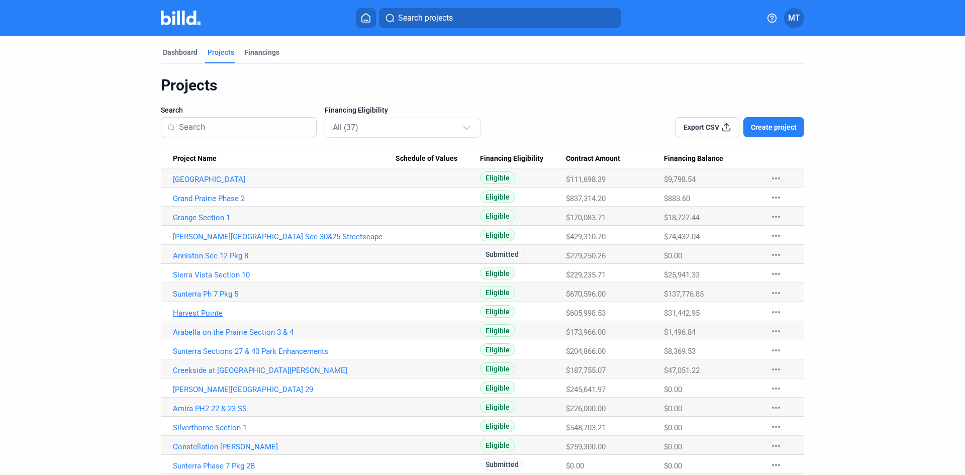
click at [205, 311] on link "Harvest Pointe" at bounding box center [284, 313] width 223 height 9
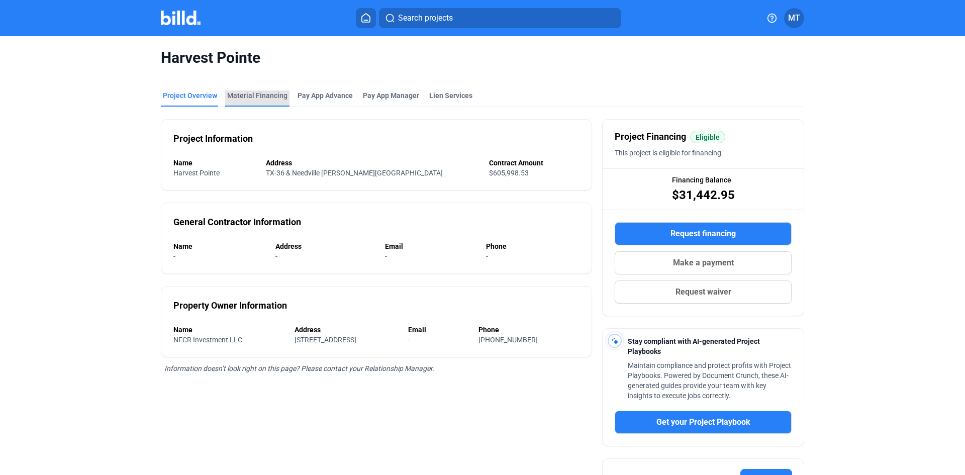
click at [268, 95] on div "Material Financing" at bounding box center [257, 96] width 60 height 10
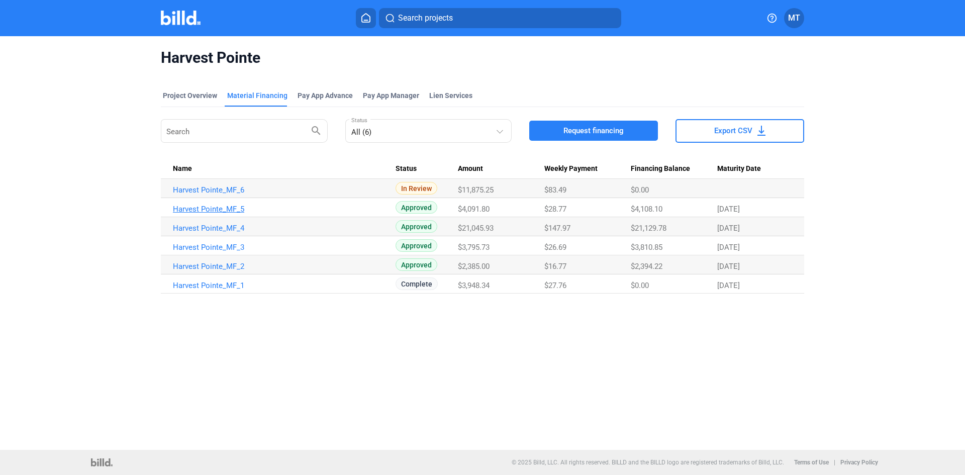
click at [220, 209] on link "Harvest Pointe_MF_5" at bounding box center [284, 209] width 223 height 9
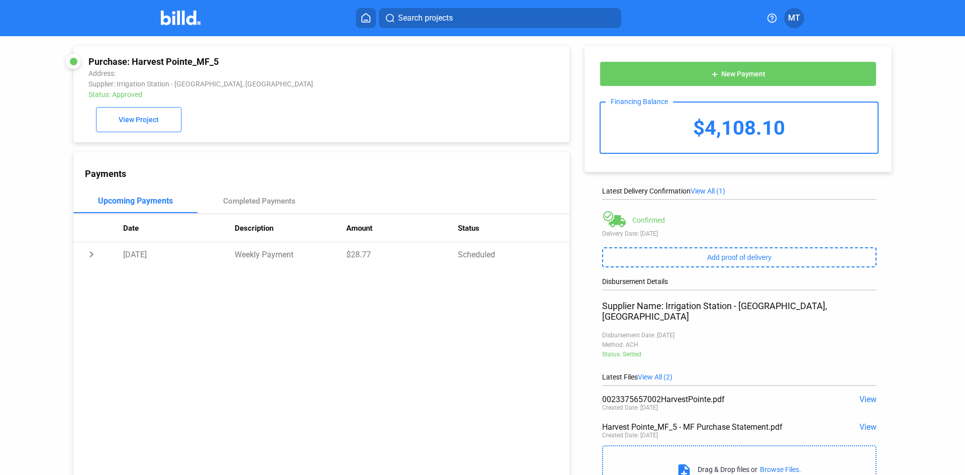
click at [863, 422] on span "View" at bounding box center [868, 427] width 17 height 10
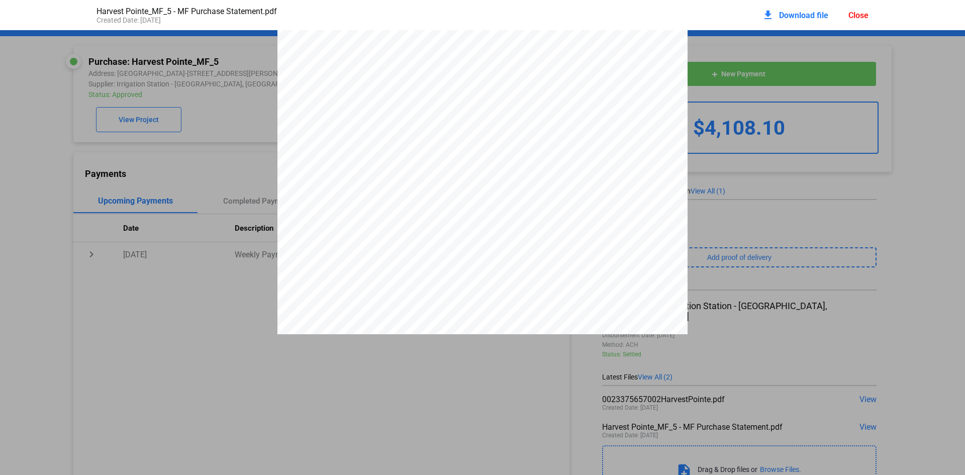
scroll to position [1846, 0]
click at [861, 19] on div "Close" at bounding box center [859, 16] width 20 height 10
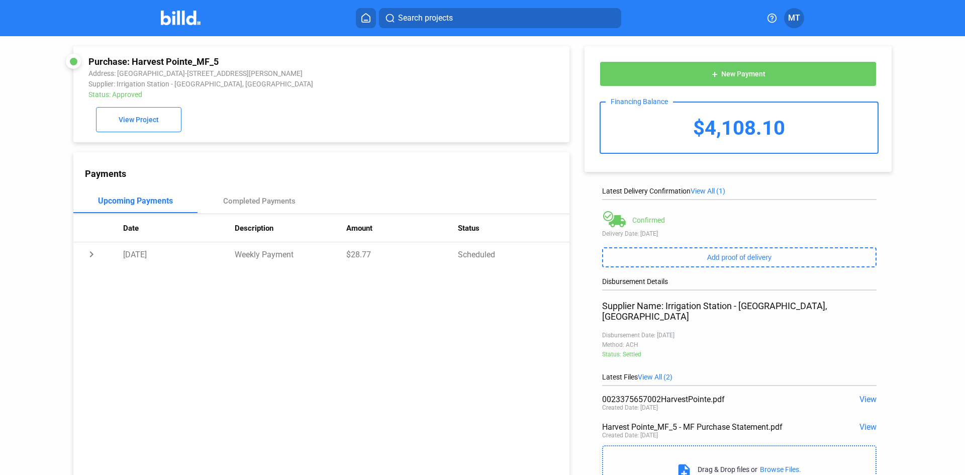
click at [183, 20] on img at bounding box center [181, 18] width 40 height 15
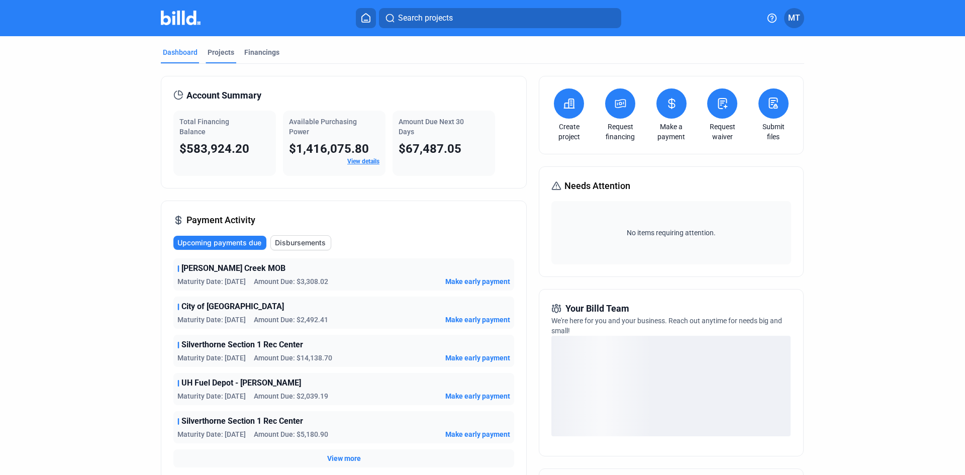
click at [221, 56] on div "Projects" at bounding box center [221, 52] width 27 height 10
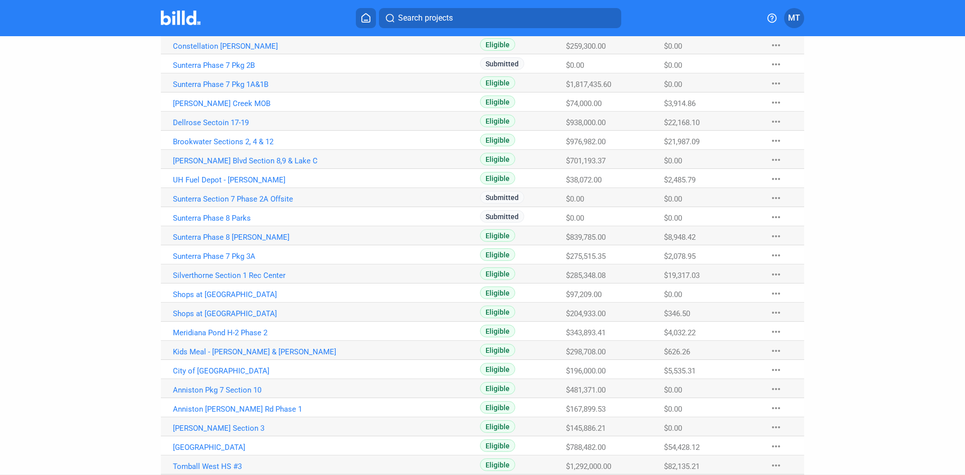
scroll to position [402, 0]
click at [242, 334] on link "Meridiana Pond H-2 Phase 2" at bounding box center [284, 331] width 223 height 9
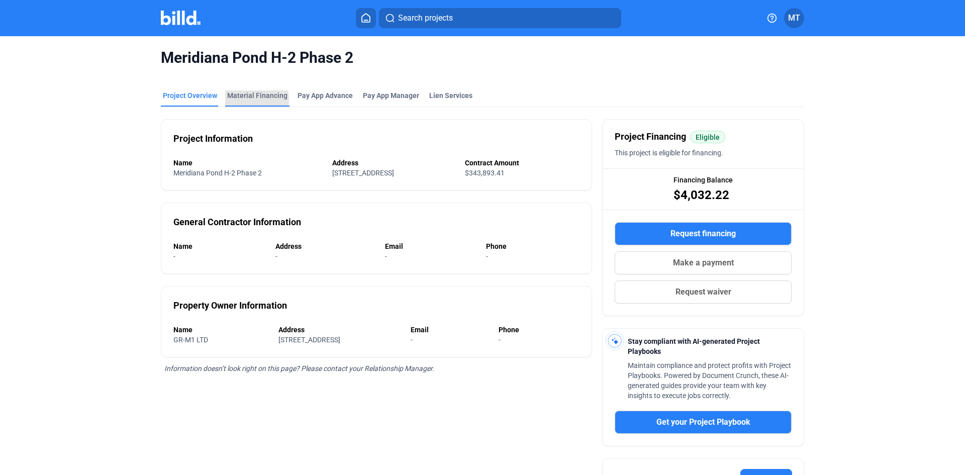
click at [249, 99] on div "Material Financing" at bounding box center [257, 96] width 60 height 10
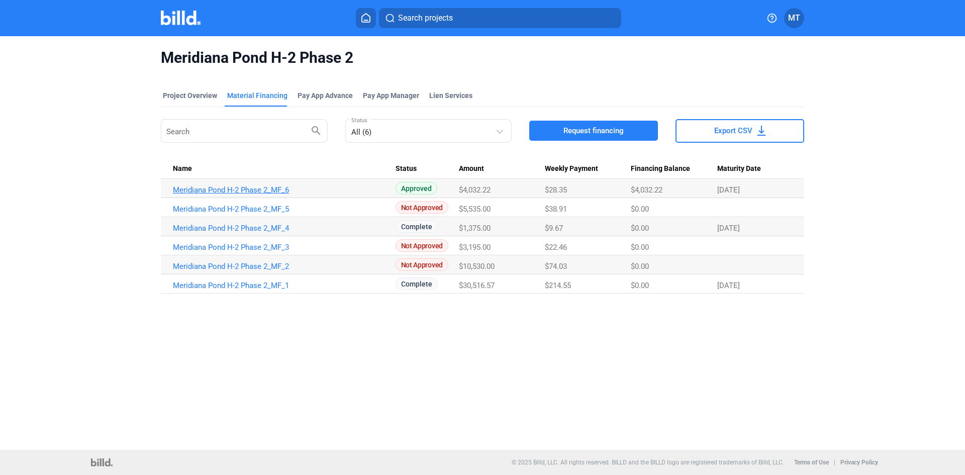
click at [282, 194] on link "Meridiana Pond H-2 Phase 2_MF_6" at bounding box center [284, 190] width 223 height 9
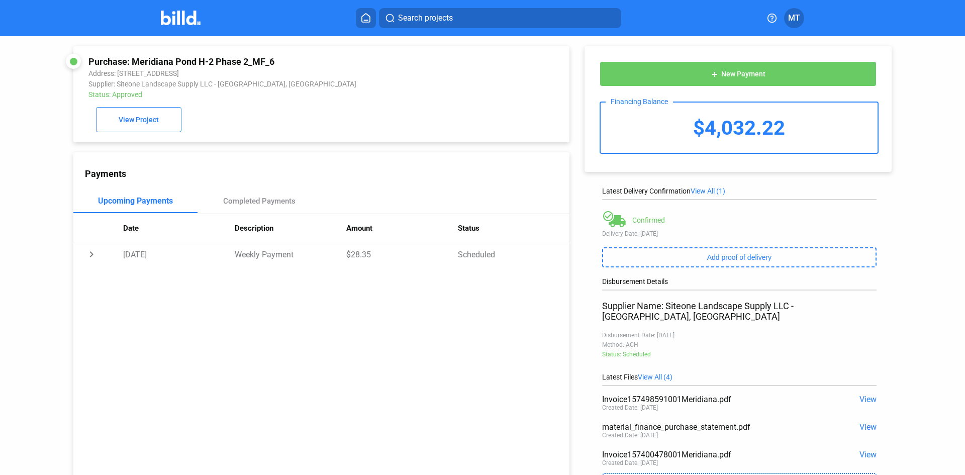
click at [860, 422] on span "View" at bounding box center [868, 427] width 17 height 10
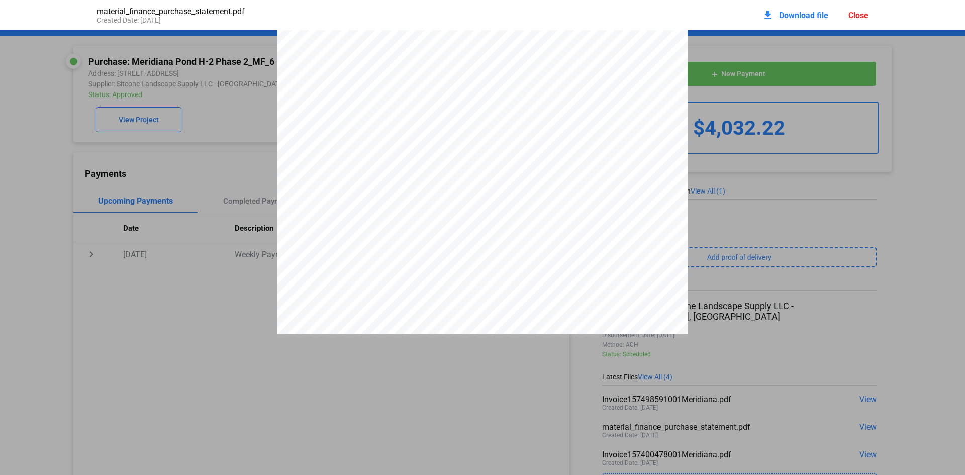
scroll to position [3018, 0]
click at [854, 17] on div "Close" at bounding box center [859, 16] width 20 height 10
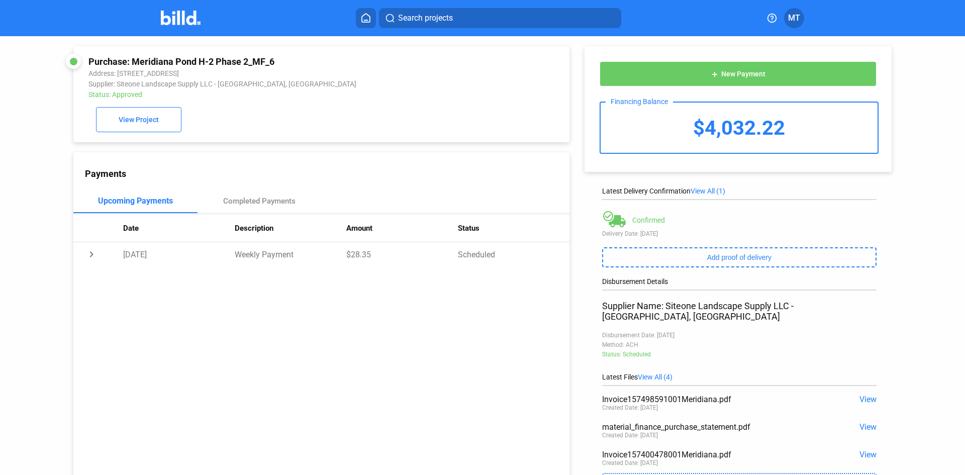
click at [187, 17] on img at bounding box center [181, 18] width 40 height 15
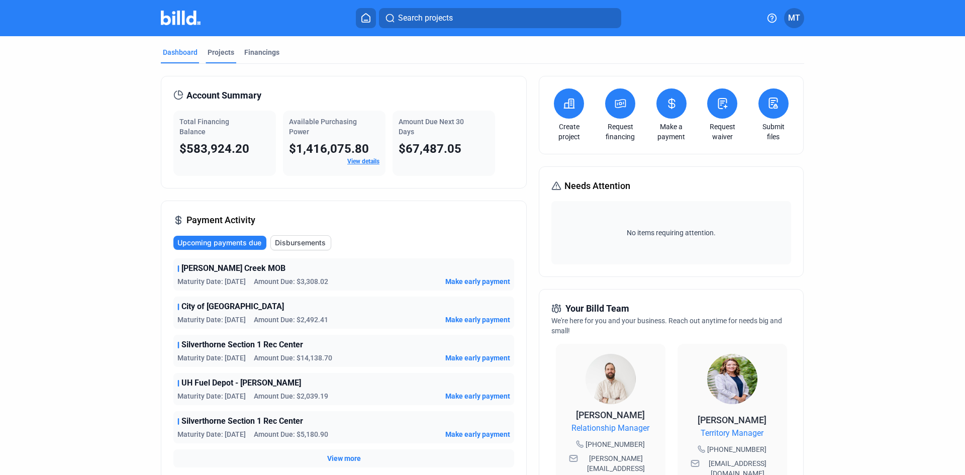
click at [219, 58] on div "Projects" at bounding box center [221, 55] width 31 height 16
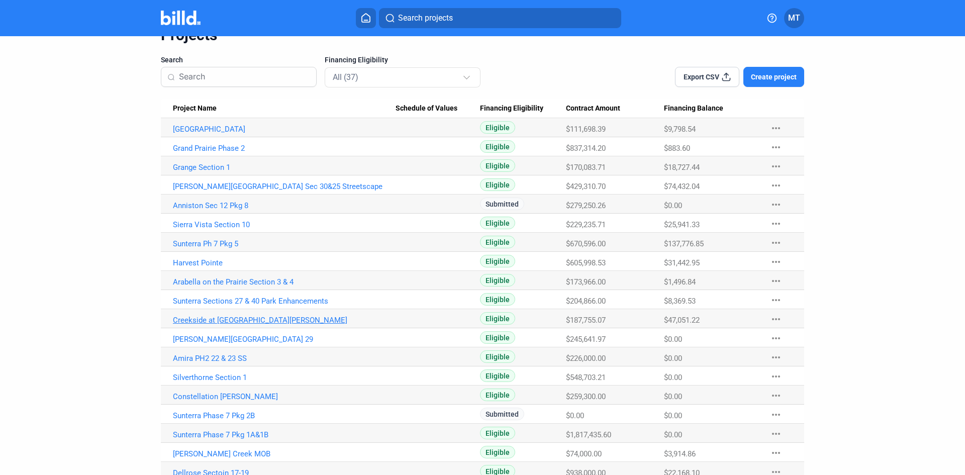
scroll to position [101, 0]
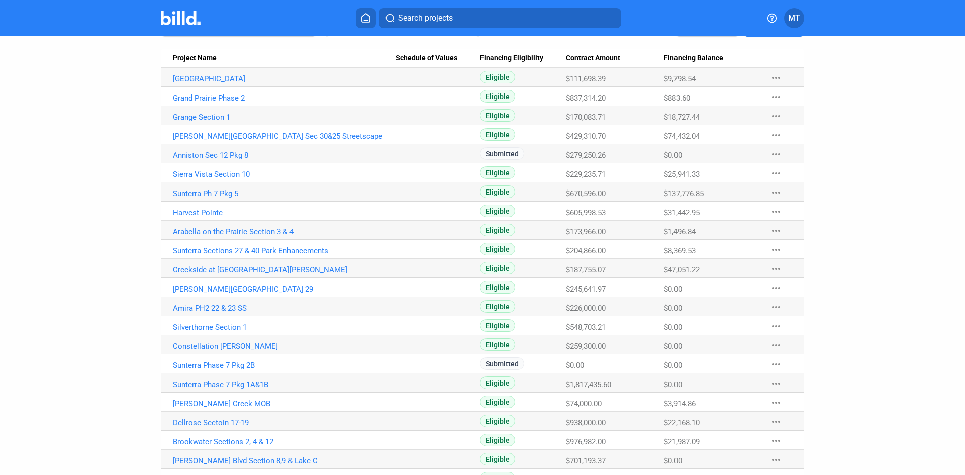
click at [204, 426] on link "Dellrose Sectoin 17-19" at bounding box center [284, 422] width 223 height 9
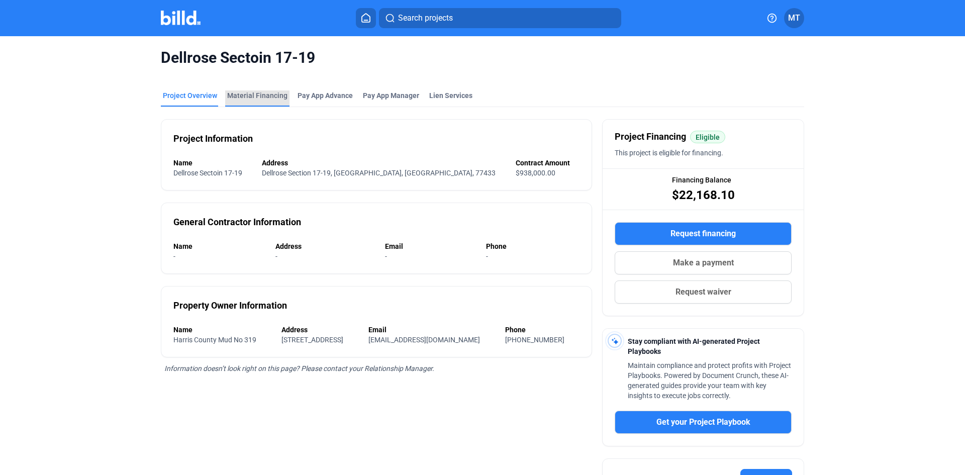
click at [255, 93] on div "Material Financing" at bounding box center [257, 96] width 60 height 10
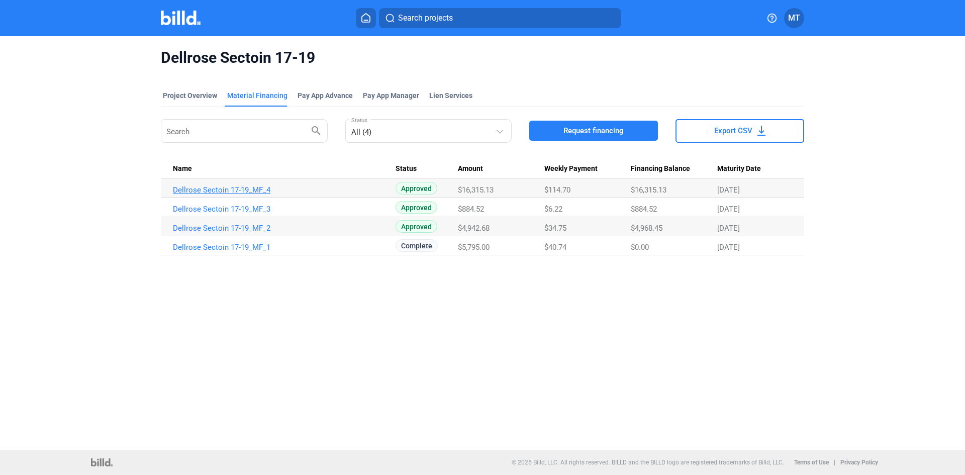
click at [258, 191] on link "Dellrose Sectoin 17-19_MF_4" at bounding box center [284, 190] width 223 height 9
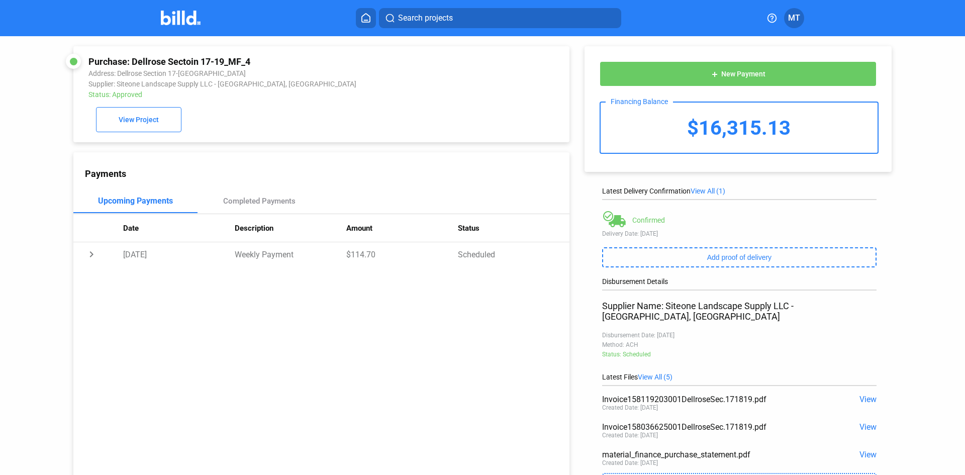
click at [867, 450] on span "View" at bounding box center [868, 455] width 17 height 10
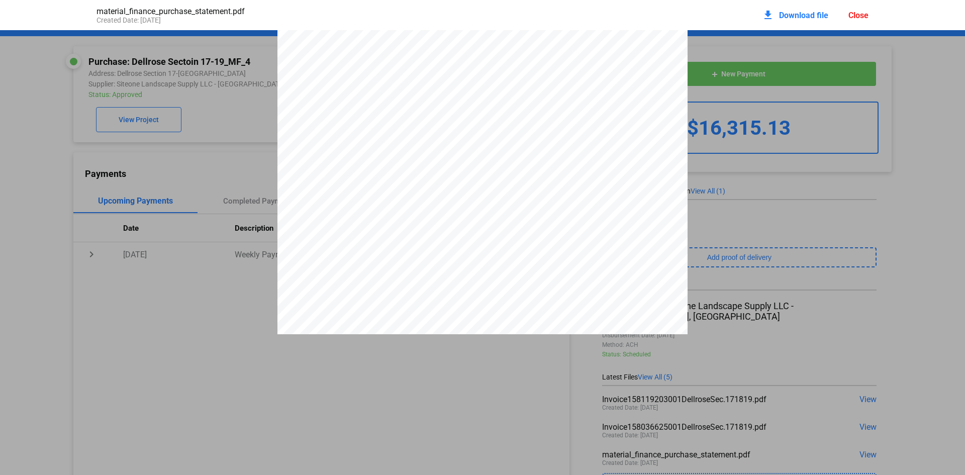
scroll to position [4042, 0]
click at [868, 16] on div "Close" at bounding box center [859, 16] width 20 height 10
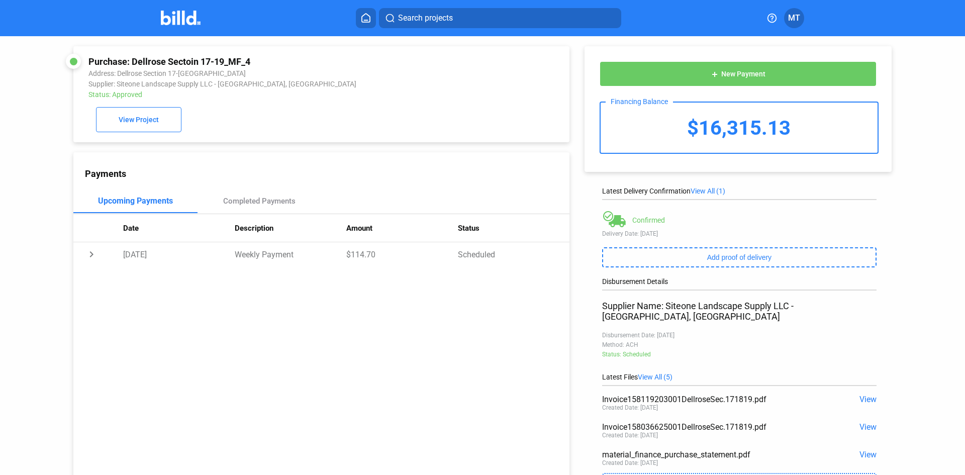
click at [176, 17] on img at bounding box center [181, 18] width 40 height 15
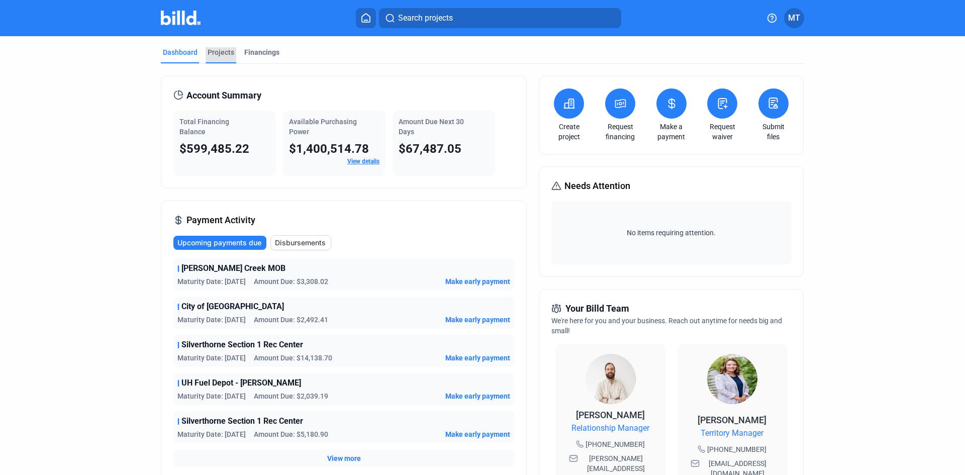
click at [224, 51] on div "Projects" at bounding box center [221, 52] width 27 height 10
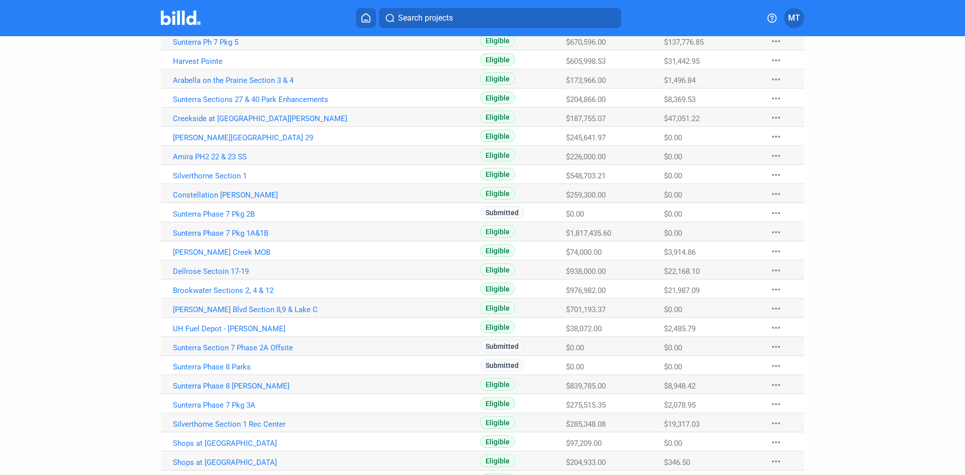
scroll to position [302, 0]
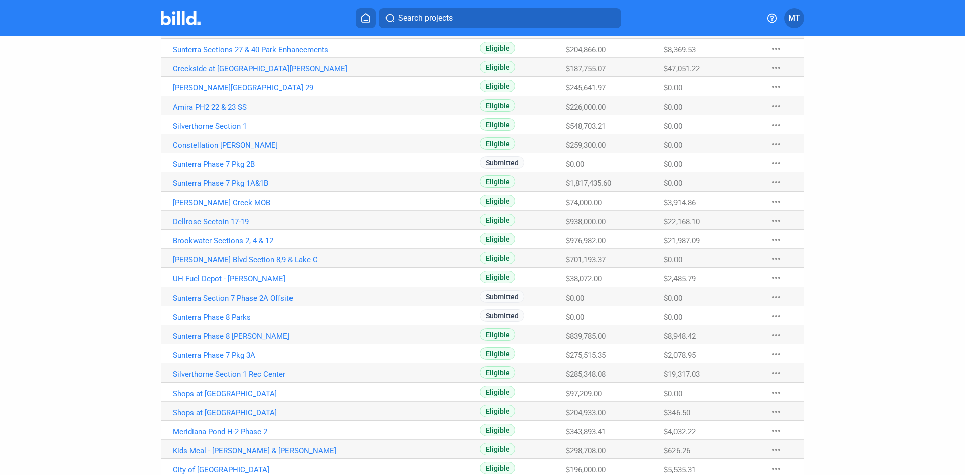
click at [230, 240] on link "Brookwater Sections 2, 4 & 12" at bounding box center [284, 240] width 223 height 9
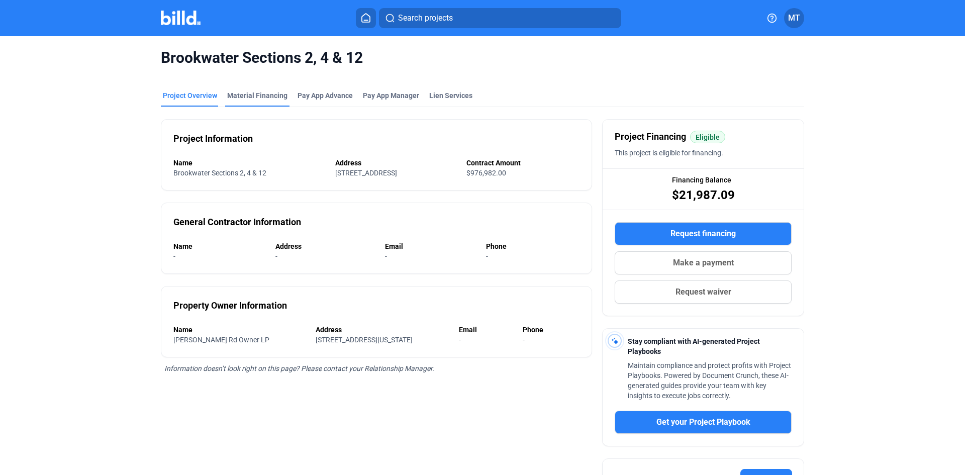
click at [271, 104] on div "Material Financing" at bounding box center [257, 99] width 64 height 16
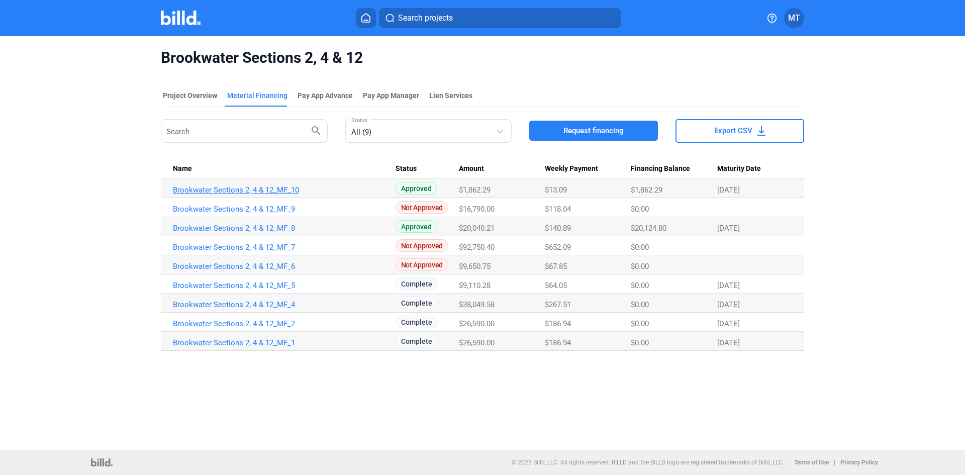
click at [279, 189] on link "Brookwater Sections 2, 4 & 12_MF_10" at bounding box center [284, 190] width 223 height 9
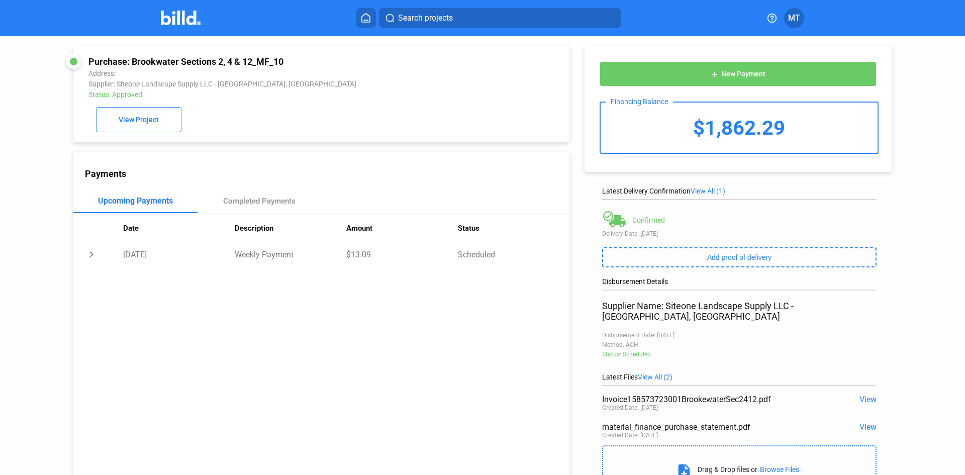
click at [867, 422] on span "View" at bounding box center [868, 427] width 17 height 10
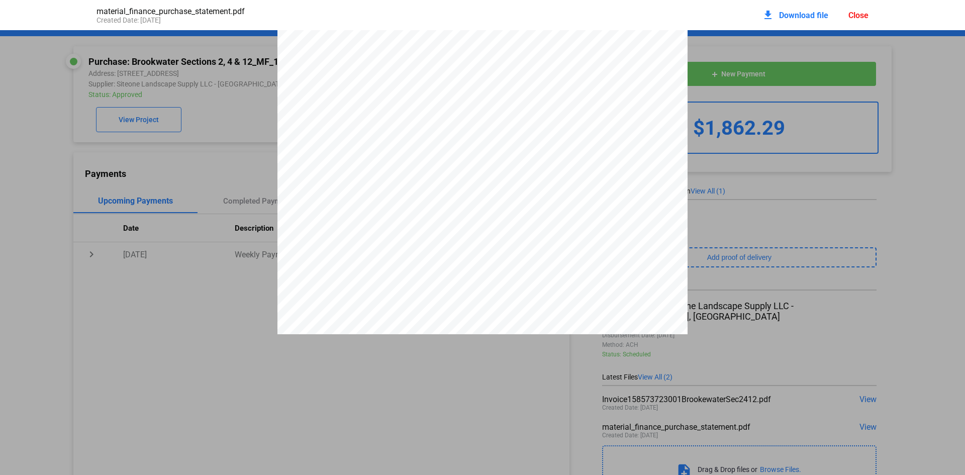
scroll to position [1945, 0]
click at [852, 19] on div "Close" at bounding box center [859, 16] width 20 height 10
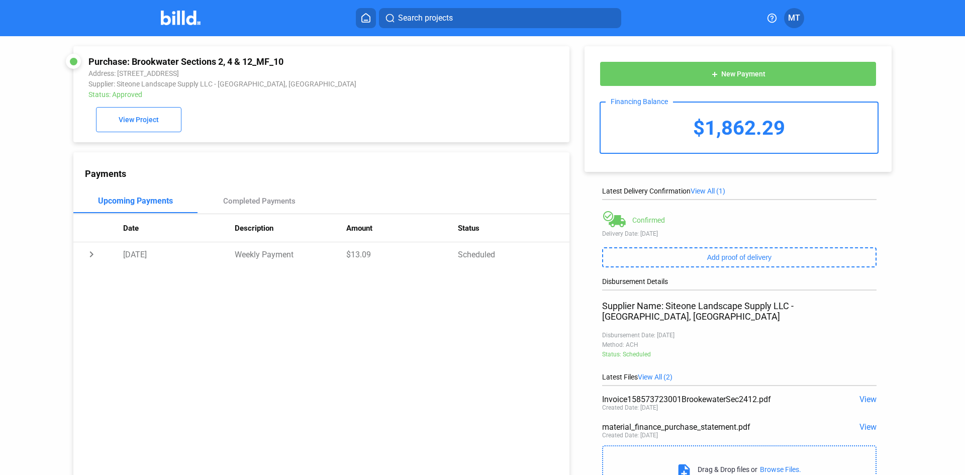
click at [198, 15] on img at bounding box center [181, 18] width 40 height 15
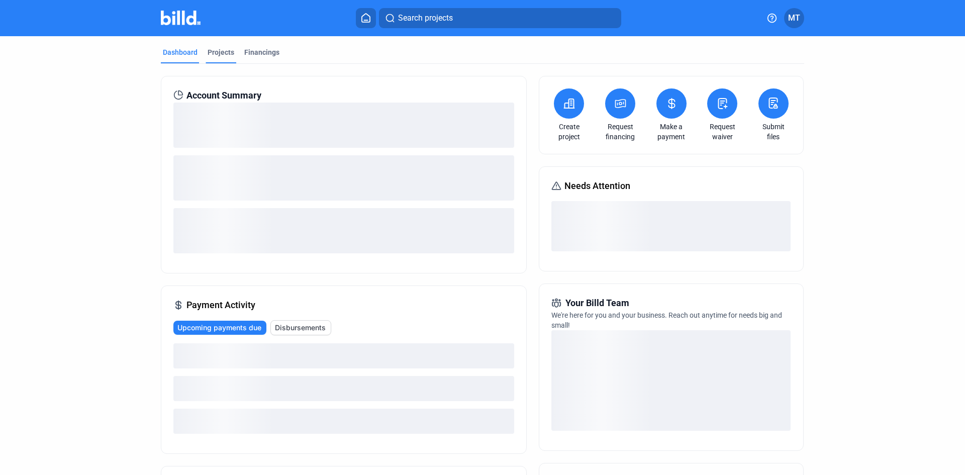
click at [209, 52] on div "Projects" at bounding box center [221, 52] width 27 height 10
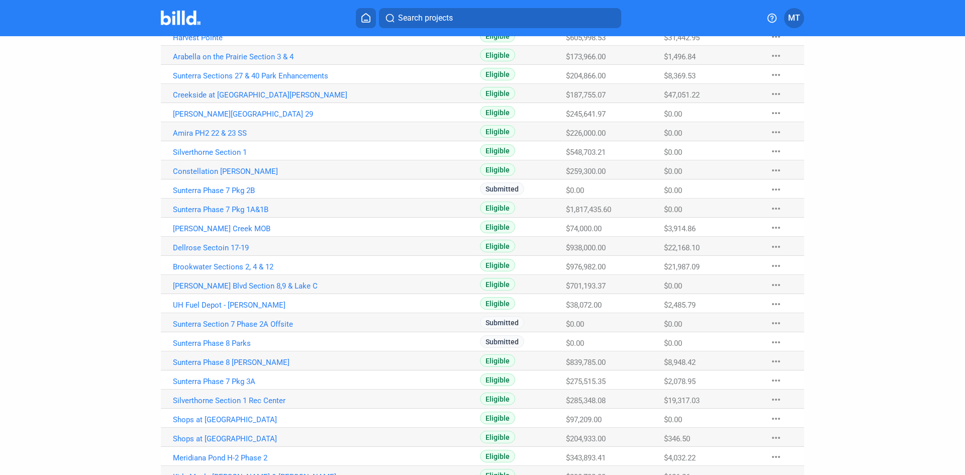
scroll to position [275, 0]
click at [315, 77] on link "Sunterra Sections 27 & 40 Park Enhancements" at bounding box center [284, 76] width 223 height 9
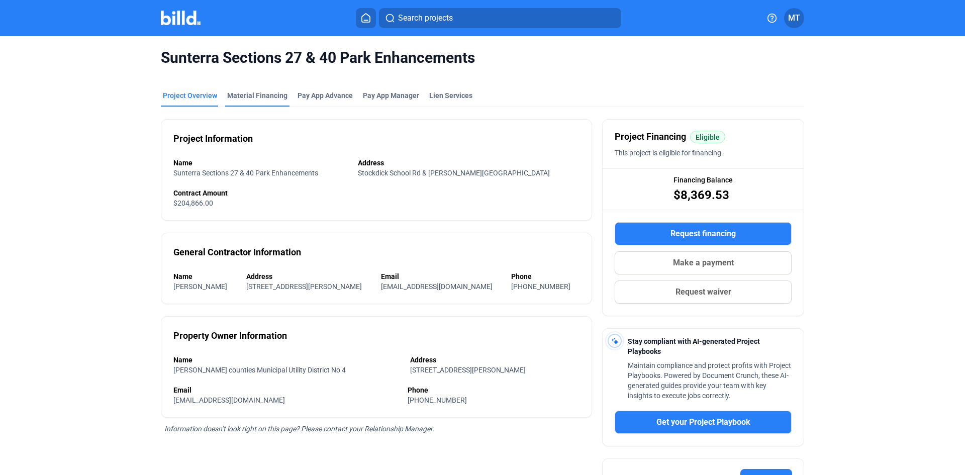
click at [260, 96] on div "Material Financing" at bounding box center [257, 96] width 60 height 10
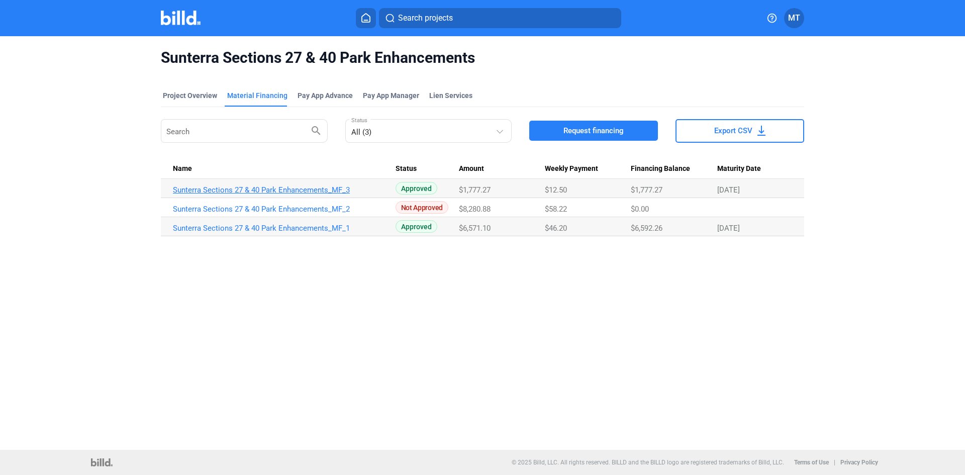
click at [270, 188] on link "Sunterra Sections 27 & 40 Park Enhancements_MF_3" at bounding box center [284, 190] width 223 height 9
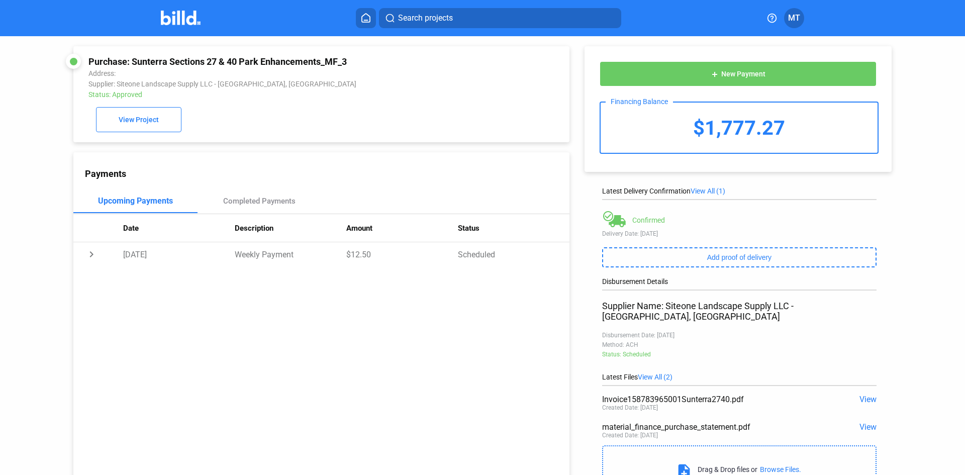
click at [860, 422] on span "View" at bounding box center [868, 427] width 17 height 10
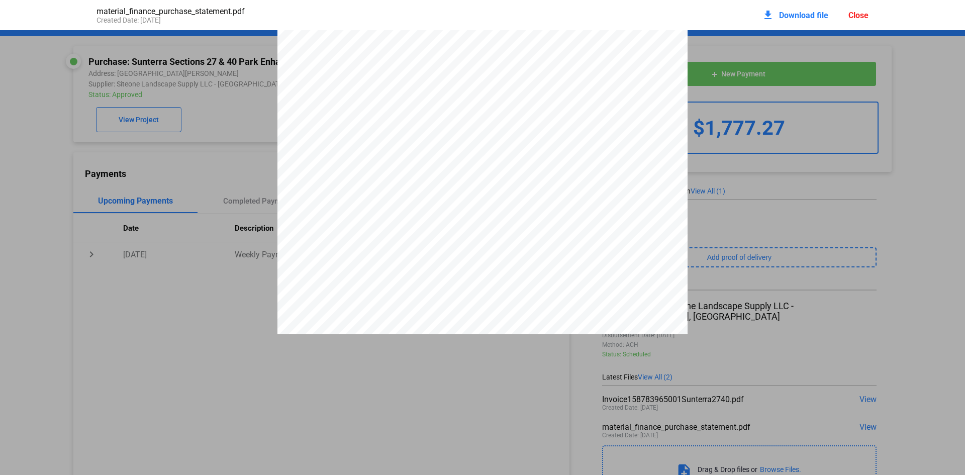
scroll to position [1694, 0]
click at [865, 15] on div "Close" at bounding box center [859, 16] width 20 height 10
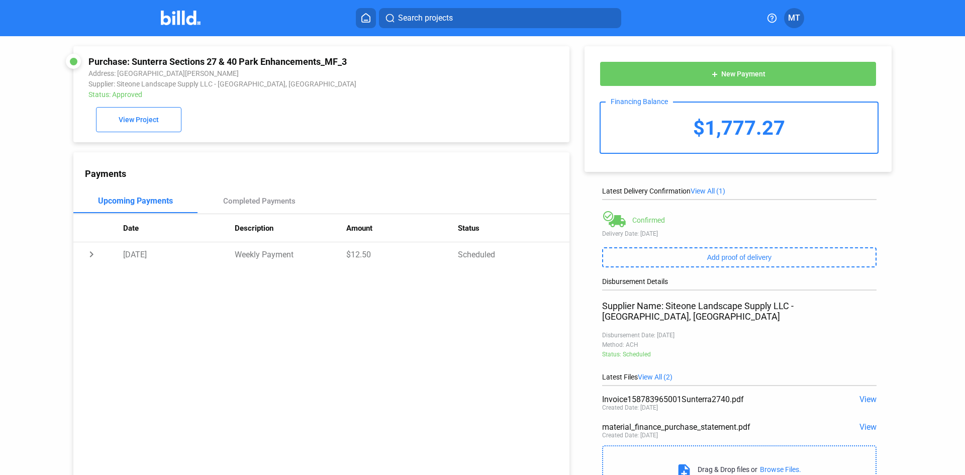
click at [180, 15] on img at bounding box center [181, 18] width 40 height 15
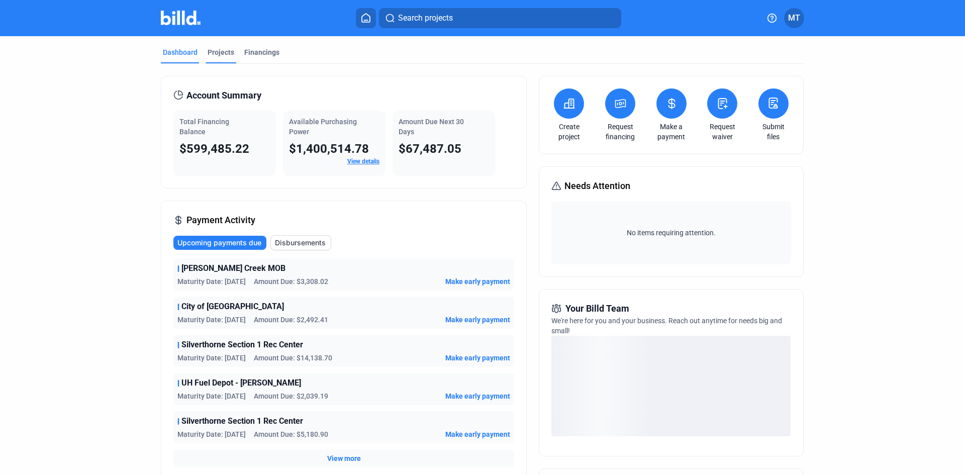
click at [219, 58] on div "Projects" at bounding box center [221, 55] width 31 height 16
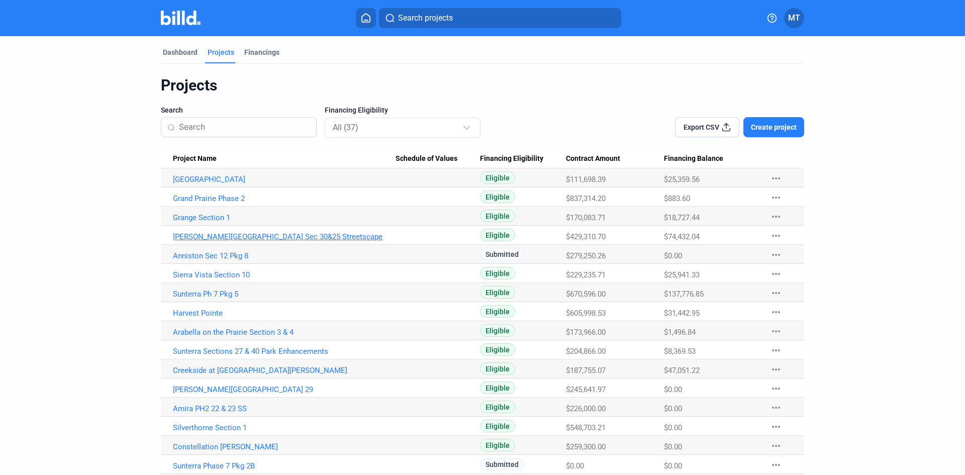
click at [245, 234] on link "[PERSON_NAME][GEOGRAPHIC_DATA] Sec 30&25 Streetscape" at bounding box center [284, 236] width 223 height 9
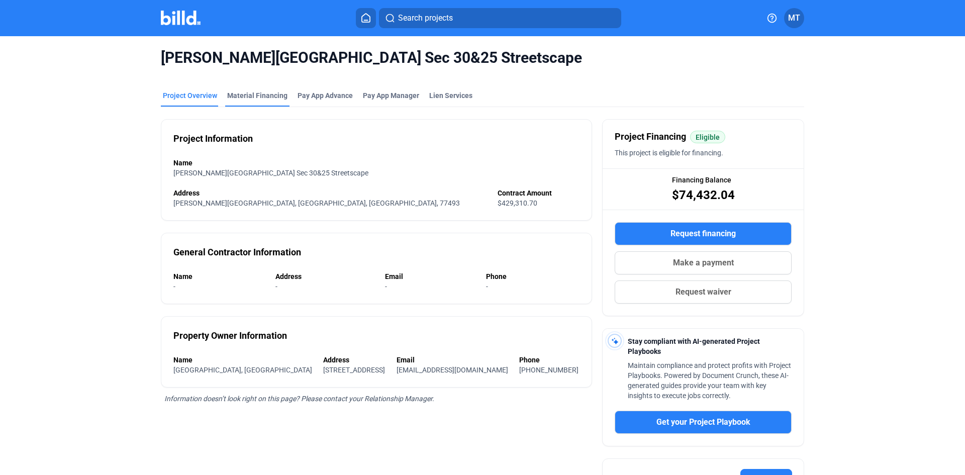
click at [253, 100] on div "Material Financing" at bounding box center [257, 96] width 60 height 10
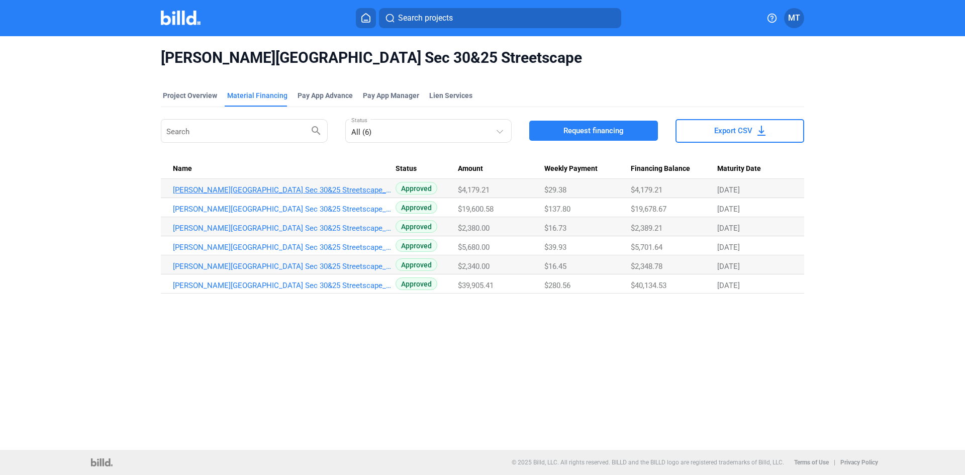
click at [264, 186] on link "[PERSON_NAME][GEOGRAPHIC_DATA] Sec 30&25 Streetscape_MF_6" at bounding box center [284, 190] width 223 height 9
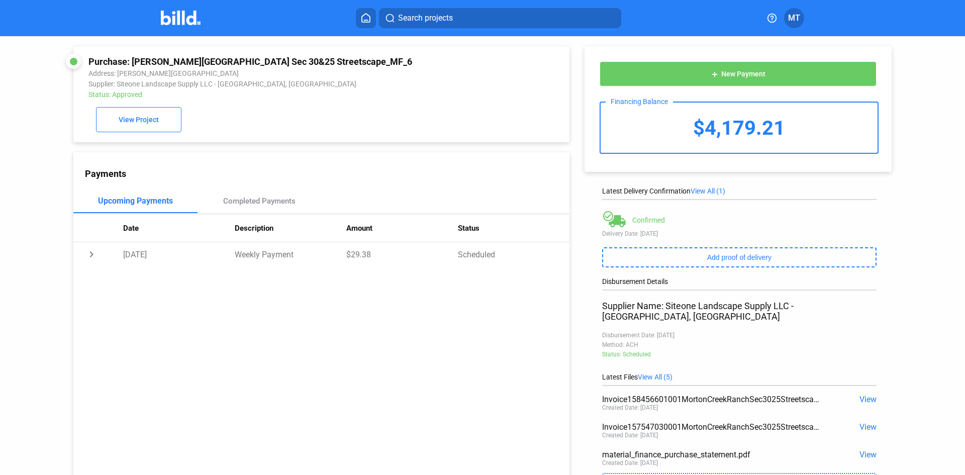
click at [865, 450] on span "View" at bounding box center [868, 455] width 17 height 10
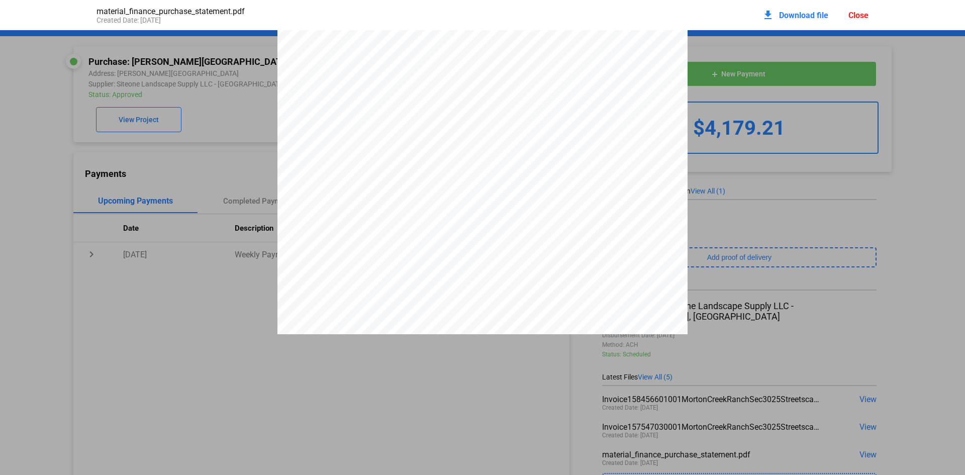
scroll to position [3555, 0]
click at [863, 17] on div "Close" at bounding box center [859, 16] width 20 height 10
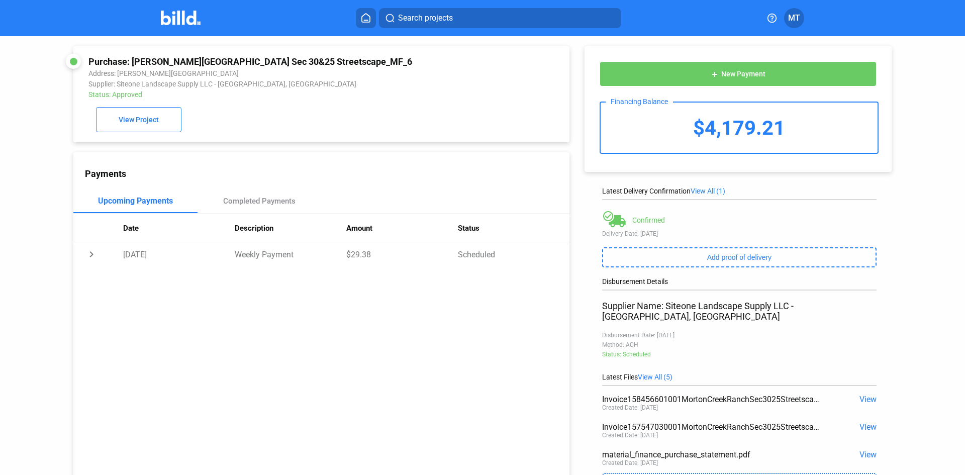
click at [166, 21] on img at bounding box center [181, 18] width 40 height 15
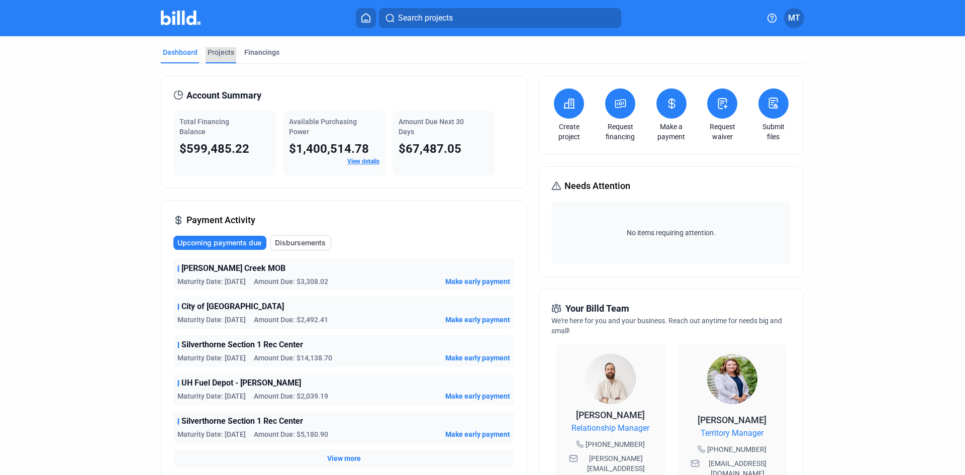
click at [218, 55] on div "Projects" at bounding box center [221, 52] width 27 height 10
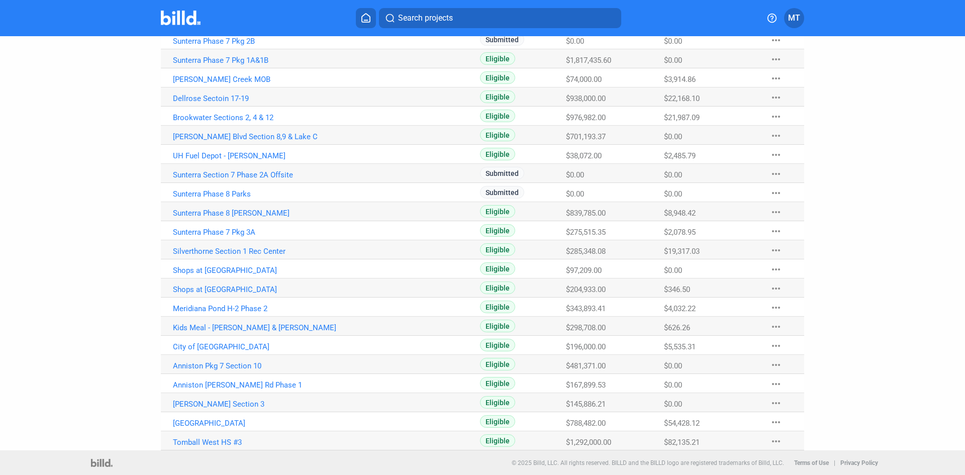
scroll to position [425, 0]
click at [238, 443] on link "Tomball West HS #3" at bounding box center [284, 441] width 223 height 9
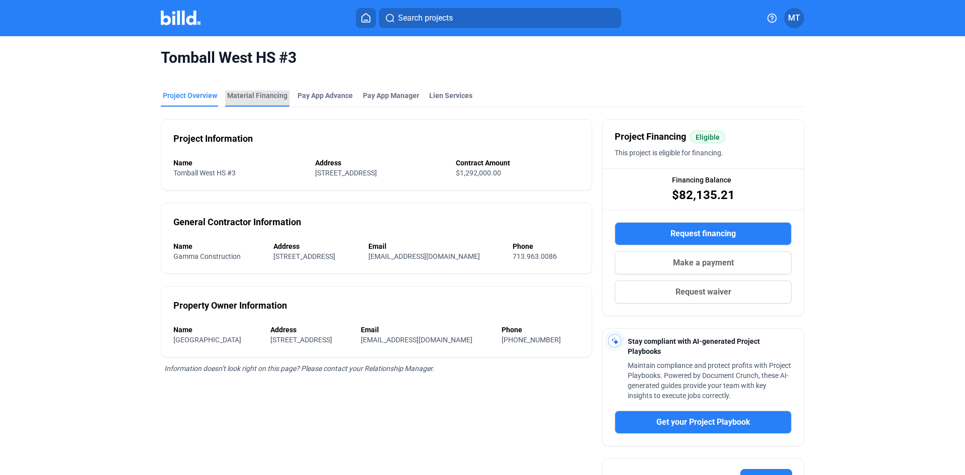
click at [255, 95] on div "Material Financing" at bounding box center [257, 96] width 60 height 10
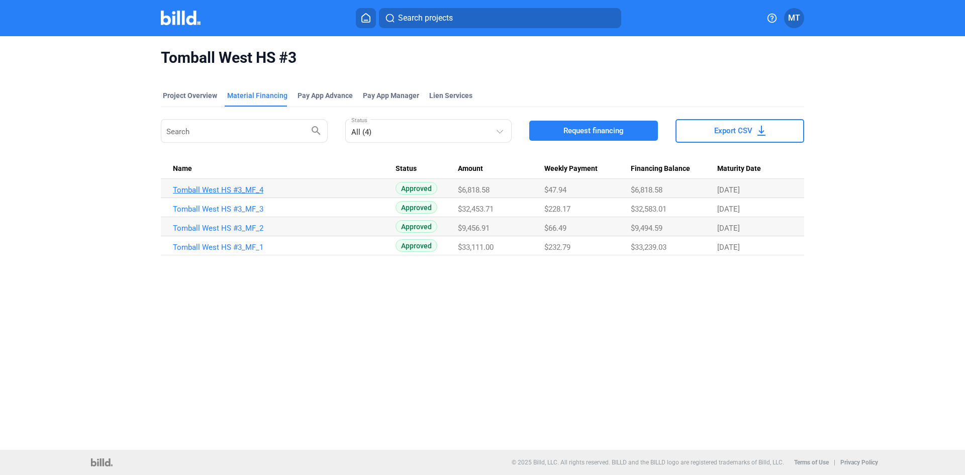
click at [232, 187] on link "Tomball West HS #3_MF_4" at bounding box center [284, 190] width 223 height 9
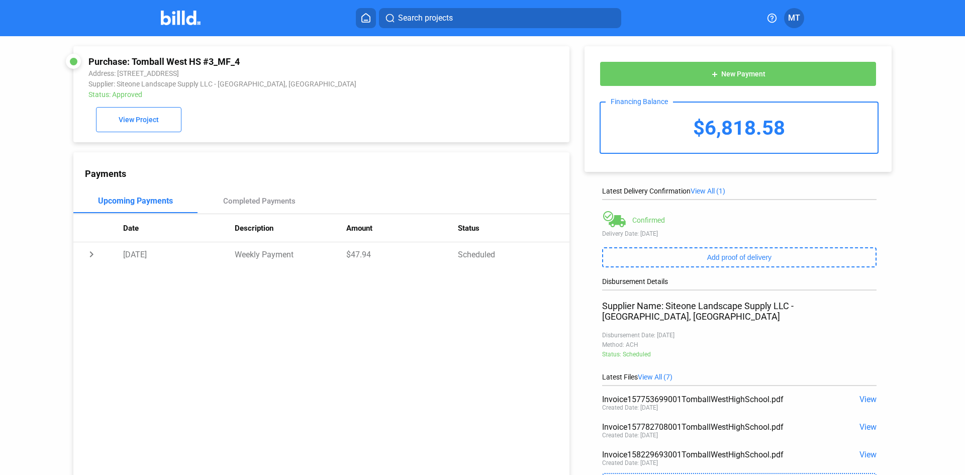
click at [655, 373] on span "View All (7)" at bounding box center [655, 377] width 35 height 8
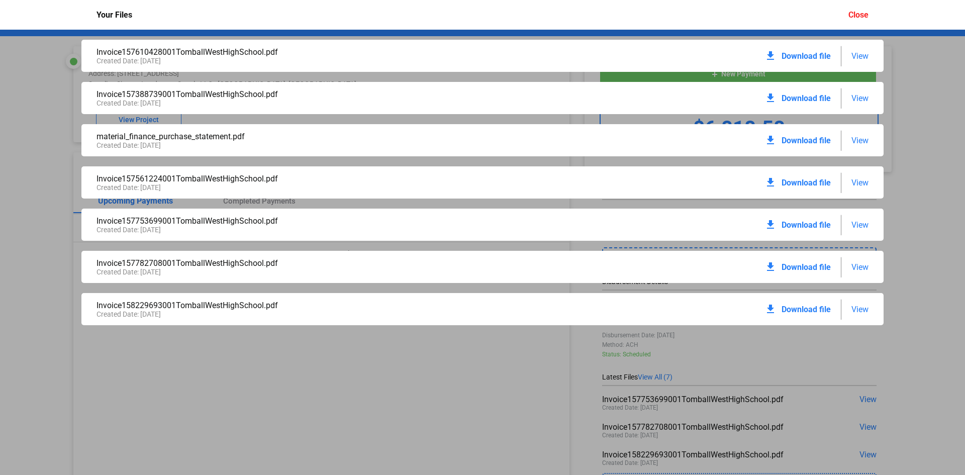
click at [858, 140] on span "View" at bounding box center [860, 141] width 17 height 10
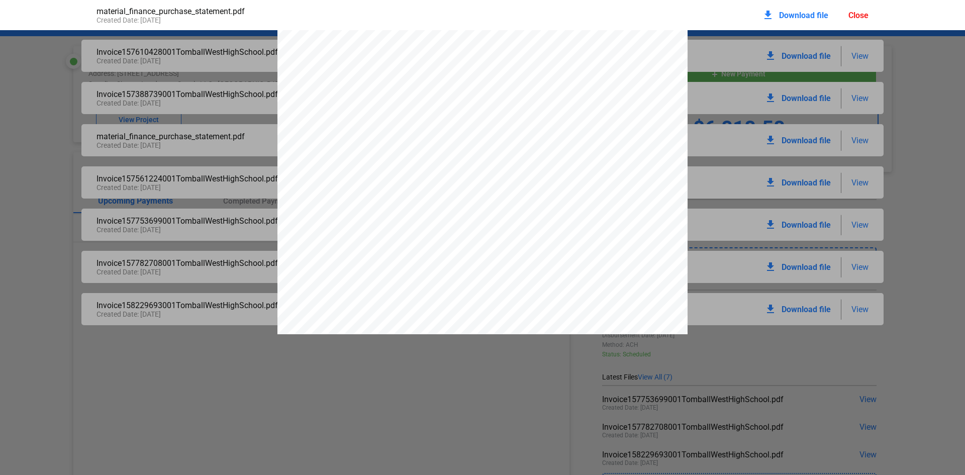
scroll to position [4628, 0]
click at [859, 12] on div "Close" at bounding box center [859, 16] width 20 height 10
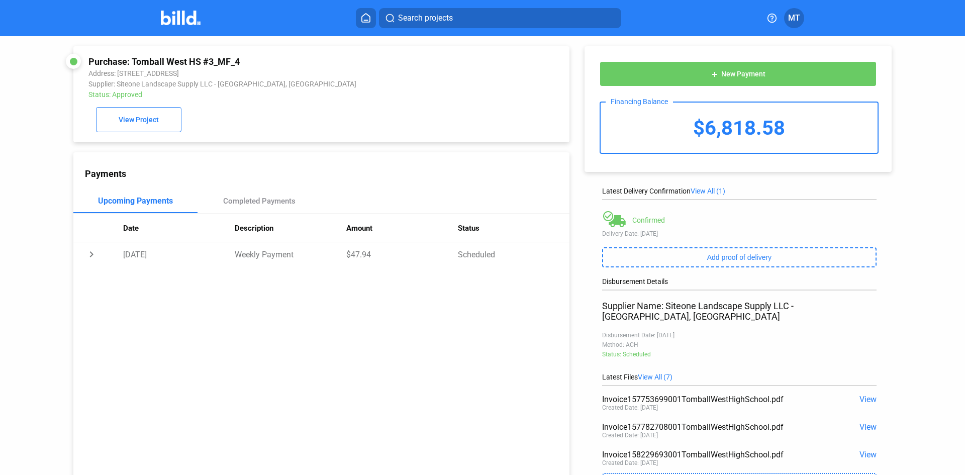
click at [182, 27] on div "Search projects MT" at bounding box center [483, 18] width 784 height 20
click at [188, 22] on img at bounding box center [181, 18] width 40 height 15
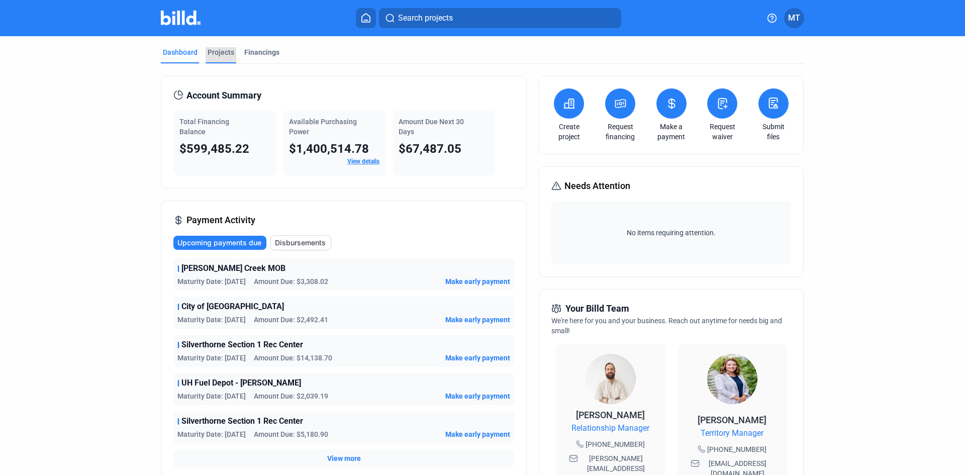
click at [230, 52] on div "Projects" at bounding box center [221, 52] width 27 height 10
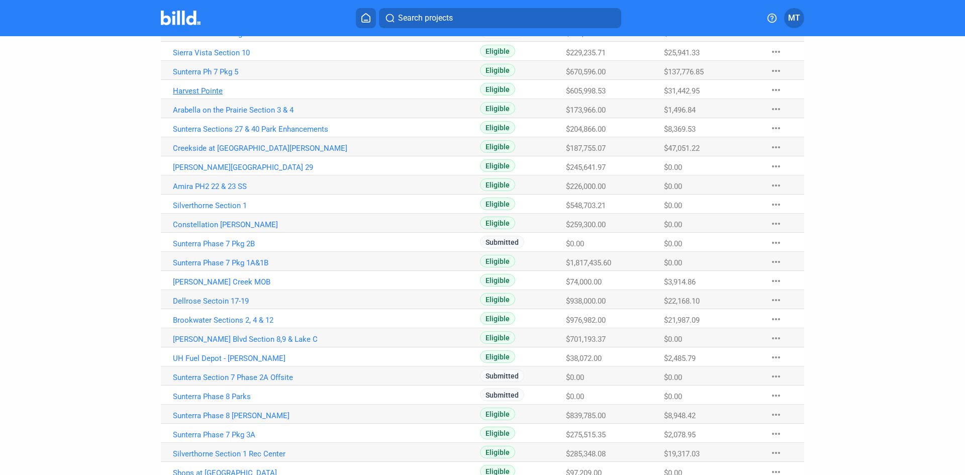
scroll to position [251, 0]
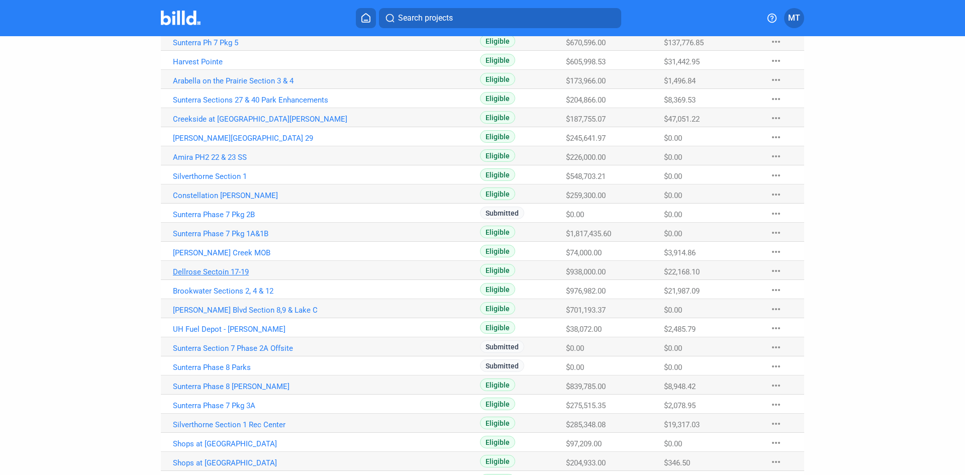
click at [225, 272] on link "Dellrose Sectoin 17-19" at bounding box center [284, 272] width 223 height 9
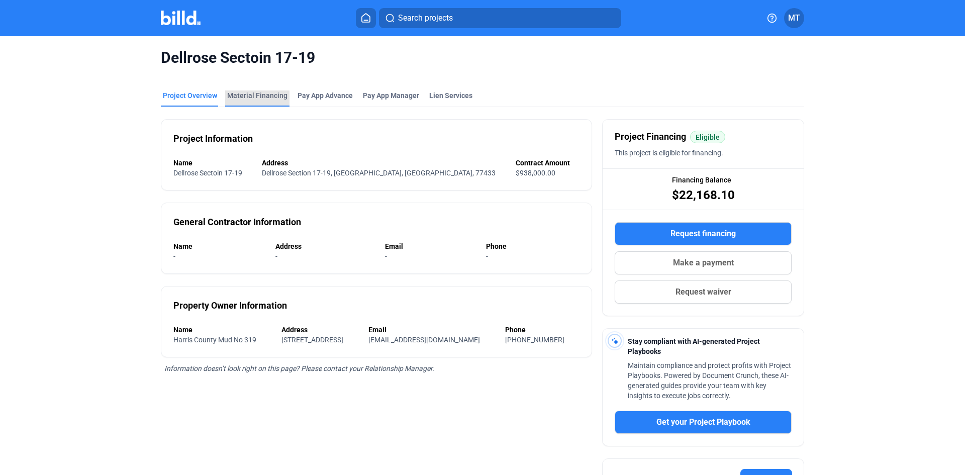
click at [253, 92] on div "Material Financing" at bounding box center [257, 96] width 60 height 10
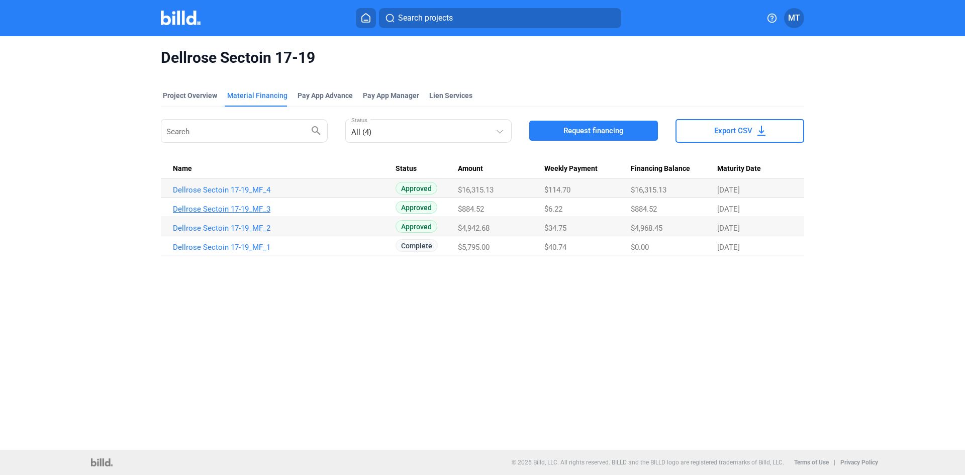
click at [212, 208] on link "Dellrose Sectoin 17-19_MF_3" at bounding box center [284, 209] width 223 height 9
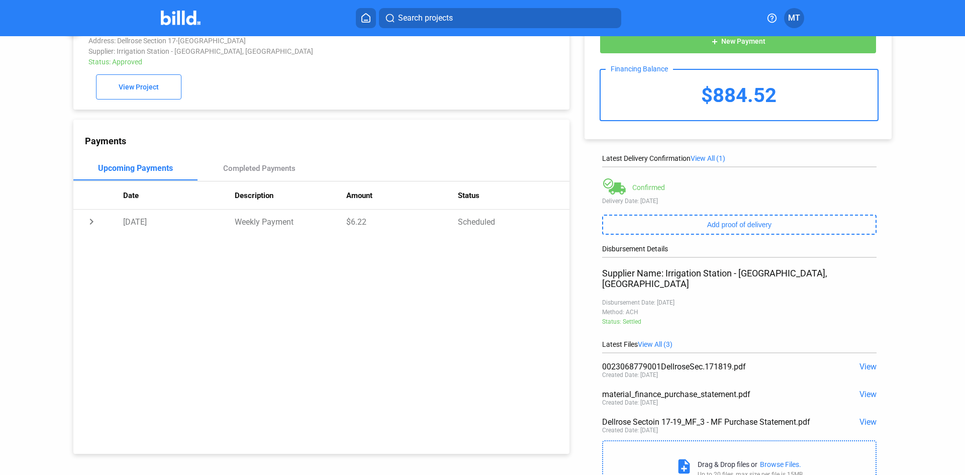
scroll to position [72, 0]
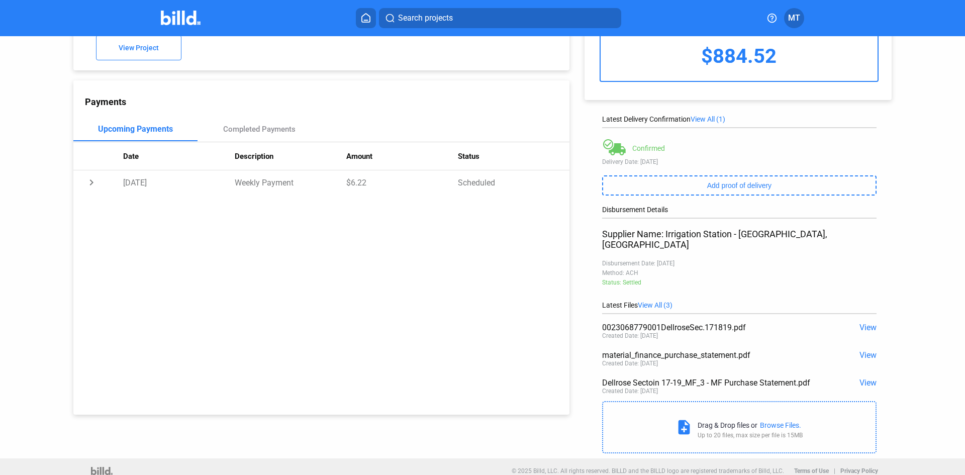
click at [867, 378] on span "View" at bounding box center [868, 383] width 17 height 10
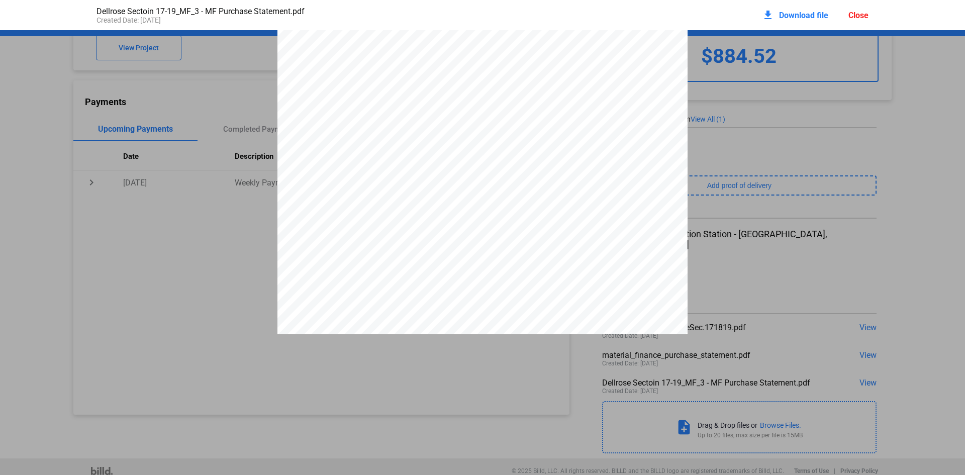
scroll to position [1594, 0]
drag, startPoint x: 639, startPoint y: 77, endPoint x: 660, endPoint y: 77, distance: 21.1
click at [662, 49] on span "0023068779-001" at bounding box center [659, 46] width 41 height 6
drag, startPoint x: 637, startPoint y: 78, endPoint x: 675, endPoint y: 77, distance: 37.7
click at [675, 49] on span "0023068779-001" at bounding box center [659, 46] width 41 height 6
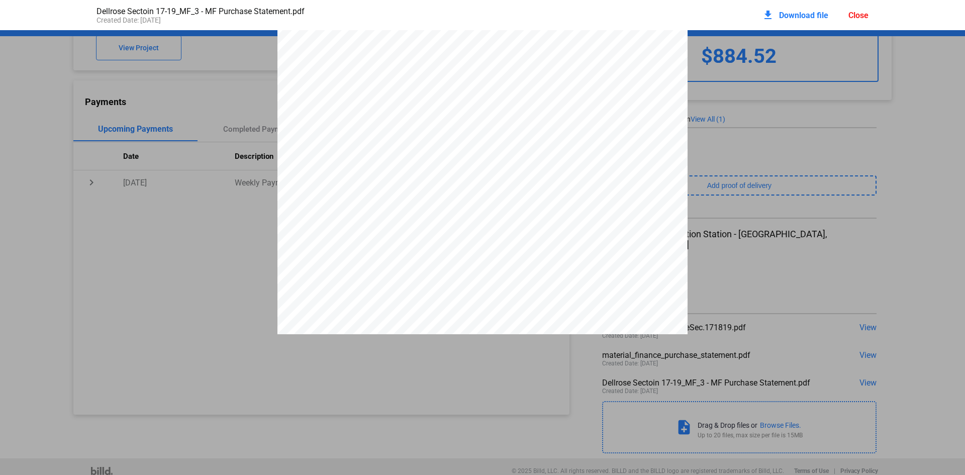
drag, startPoint x: 672, startPoint y: 77, endPoint x: 649, endPoint y: 77, distance: 23.1
click at [649, 49] on span "0023068779-001" at bounding box center [659, 46] width 41 height 6
drag, startPoint x: 637, startPoint y: 78, endPoint x: 676, endPoint y: 76, distance: 39.3
click at [676, 49] on span "0023068779-001" at bounding box center [659, 46] width 41 height 6
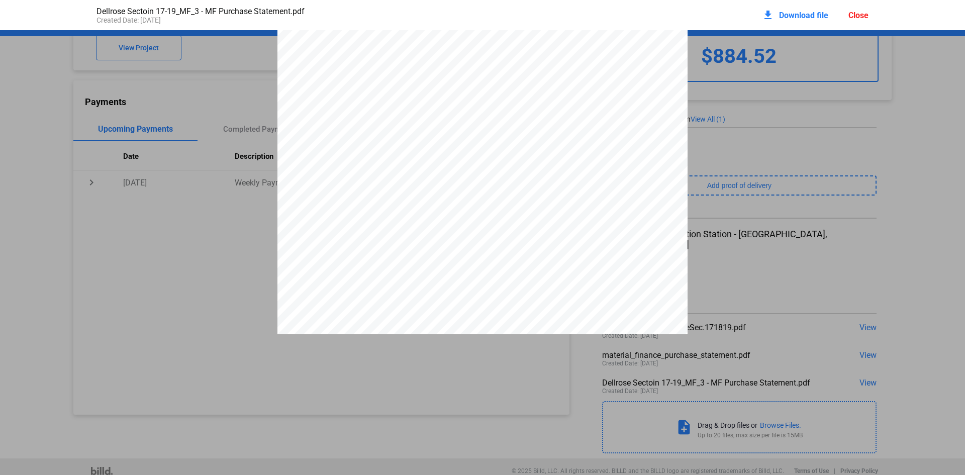
click at [851, 15] on div "Close" at bounding box center [859, 16] width 20 height 10
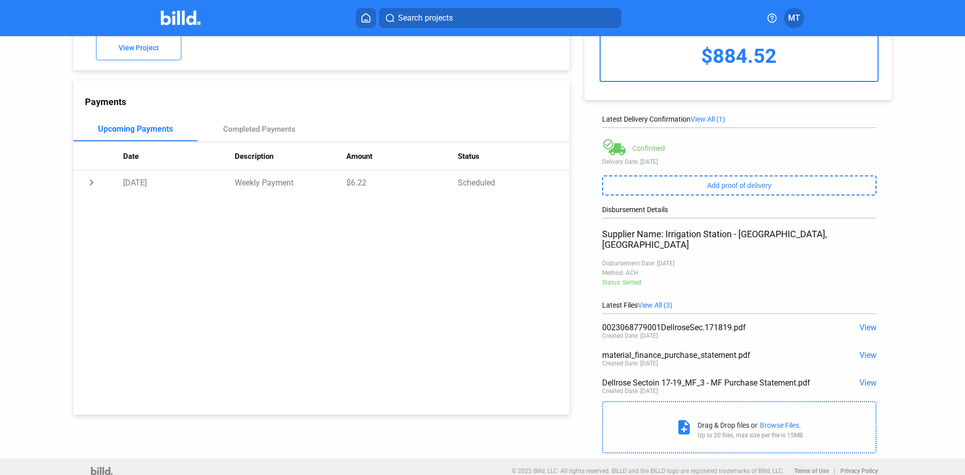
click at [866, 378] on span "View" at bounding box center [868, 383] width 17 height 10
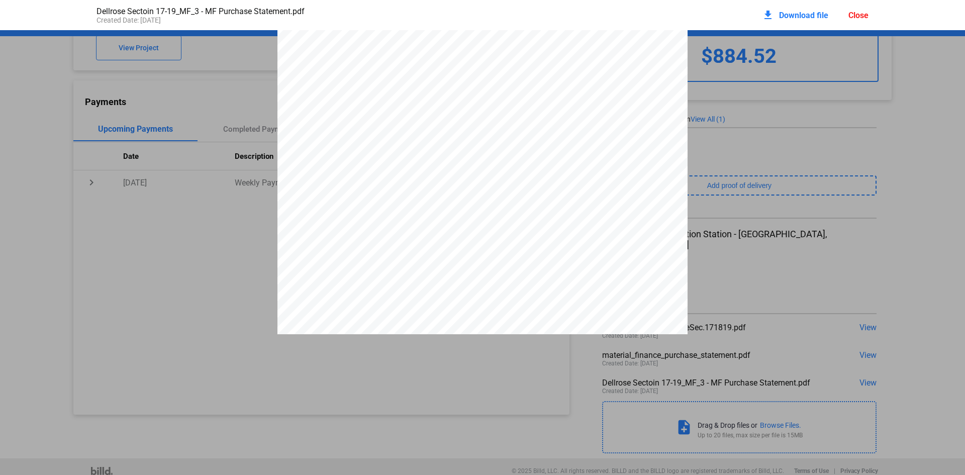
click at [855, 19] on div "Close" at bounding box center [859, 16] width 20 height 10
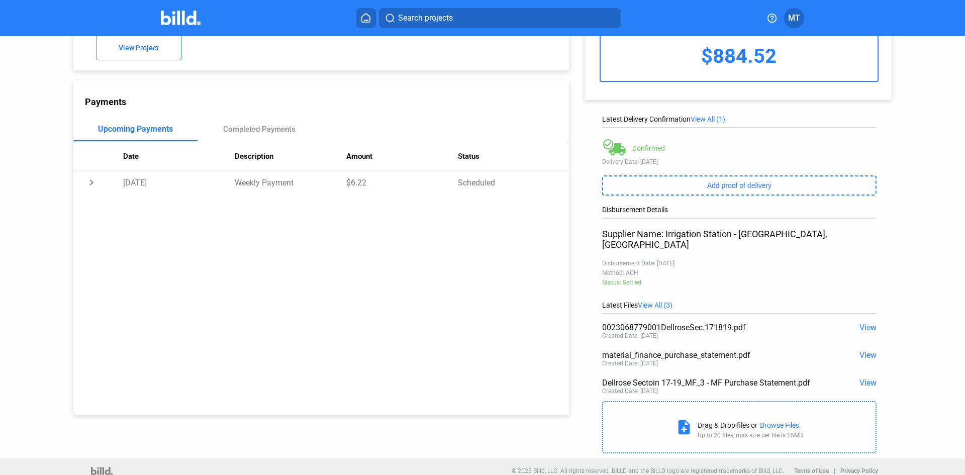
click at [180, 18] on img at bounding box center [181, 18] width 40 height 15
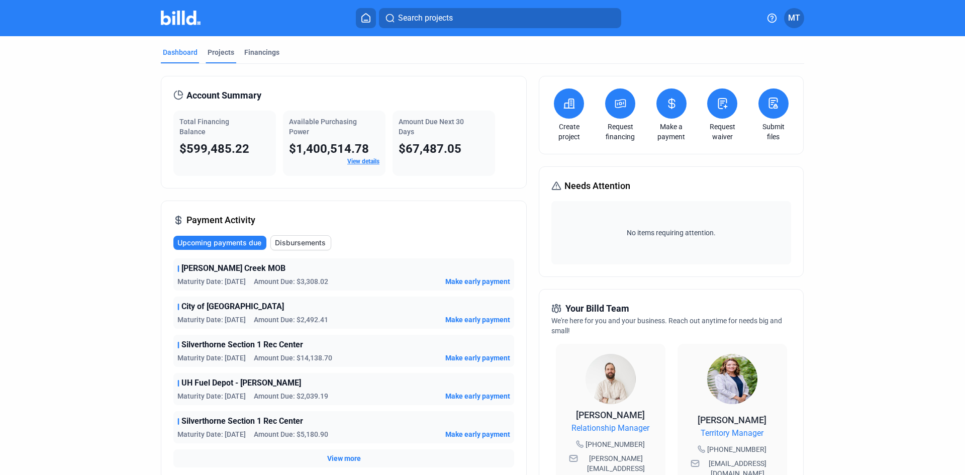
click at [218, 57] on div "Projects" at bounding box center [221, 55] width 31 height 16
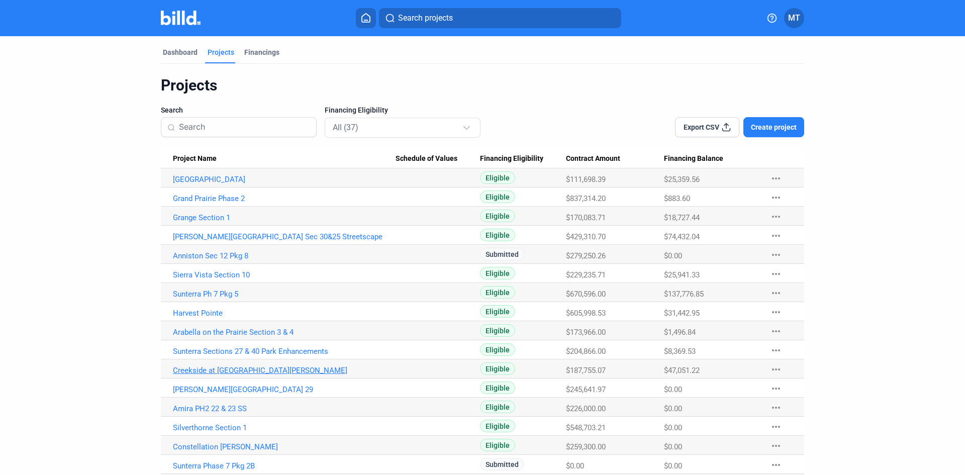
click at [227, 372] on link "Creekside at [GEOGRAPHIC_DATA][PERSON_NAME]" at bounding box center [284, 370] width 223 height 9
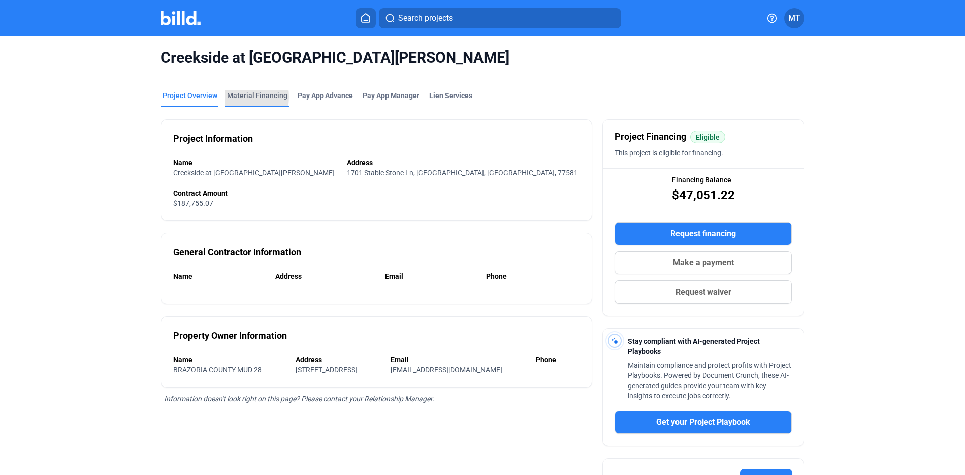
click at [233, 97] on div "Material Financing" at bounding box center [257, 96] width 60 height 10
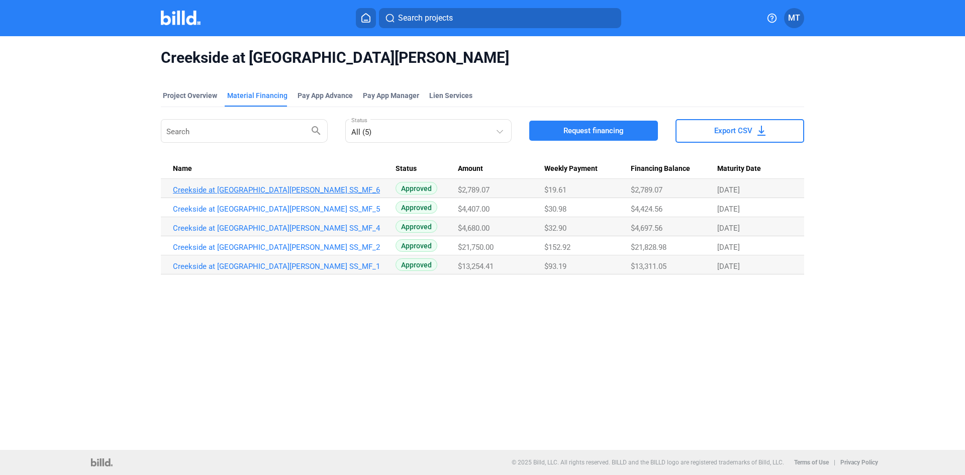
click at [251, 187] on link "Creekside at [GEOGRAPHIC_DATA][PERSON_NAME] SS_MF_6" at bounding box center [284, 190] width 223 height 9
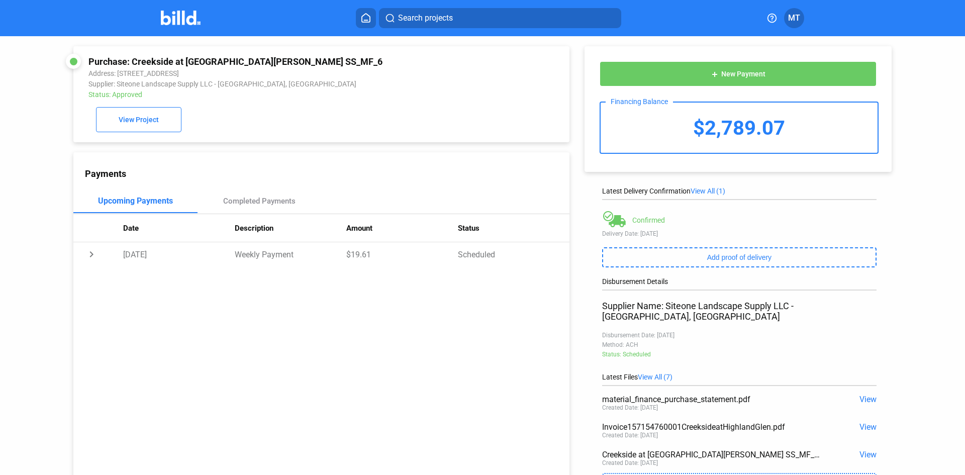
click at [860, 450] on span "View" at bounding box center [868, 455] width 17 height 10
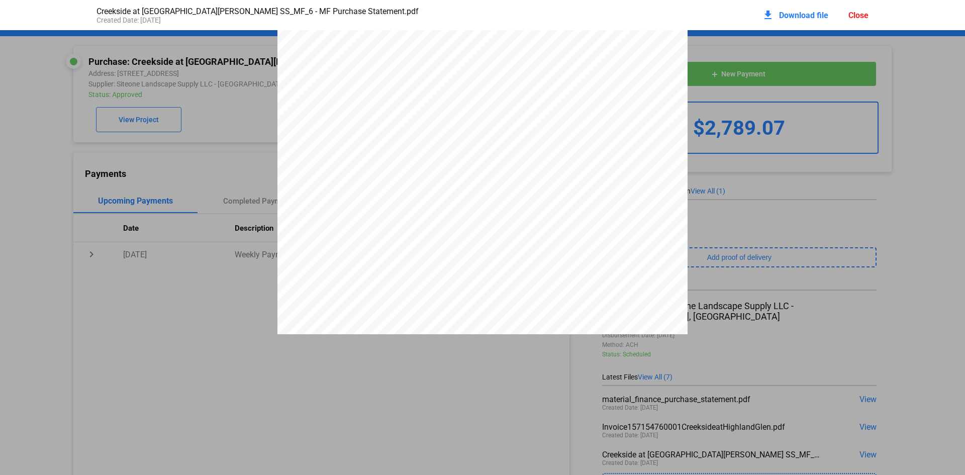
scroll to position [3992, 0]
click at [863, 13] on div "Close" at bounding box center [859, 16] width 20 height 10
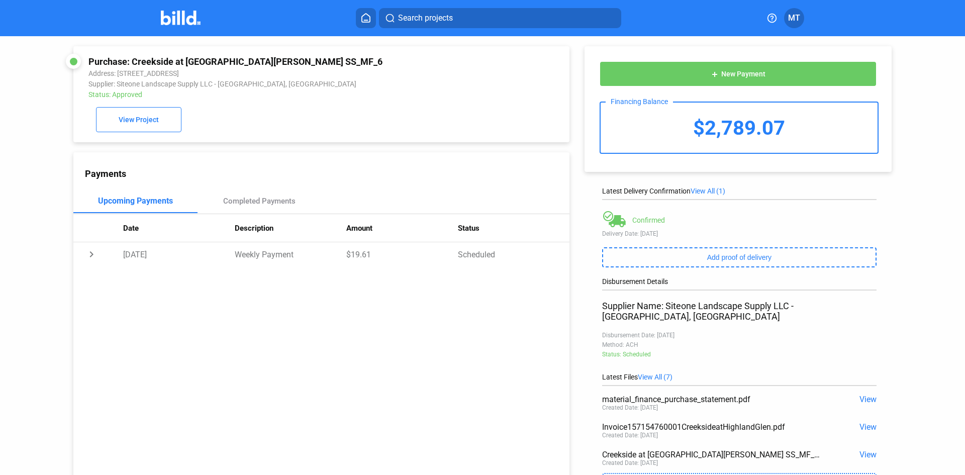
click at [180, 22] on img at bounding box center [181, 18] width 40 height 15
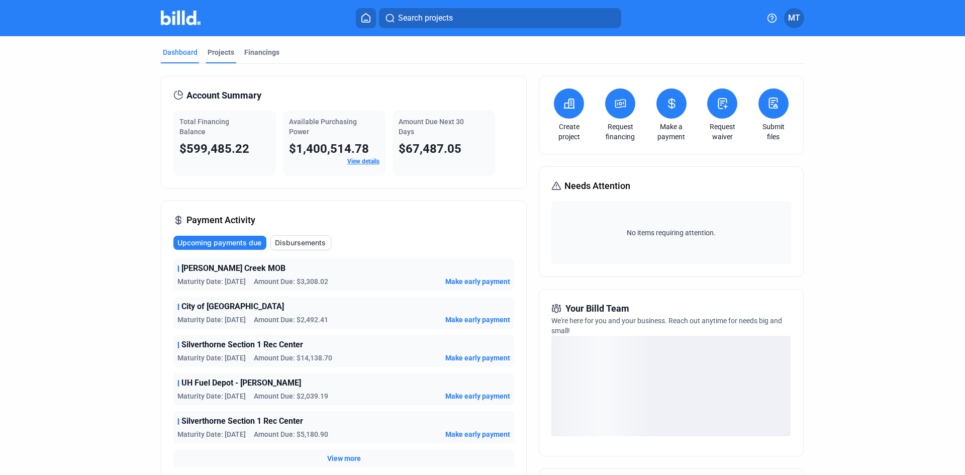
click at [218, 49] on div "Projects" at bounding box center [221, 52] width 27 height 10
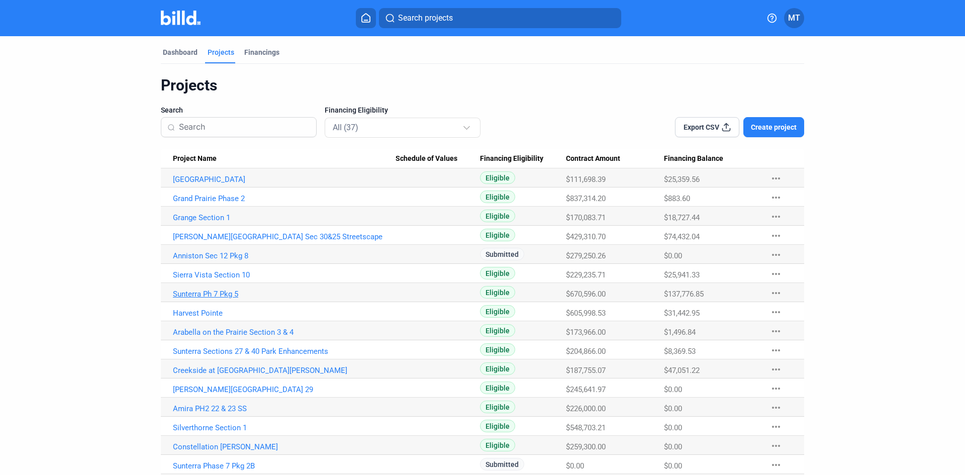
click at [210, 292] on link "Sunterra Ph 7 Pkg 5" at bounding box center [284, 294] width 223 height 9
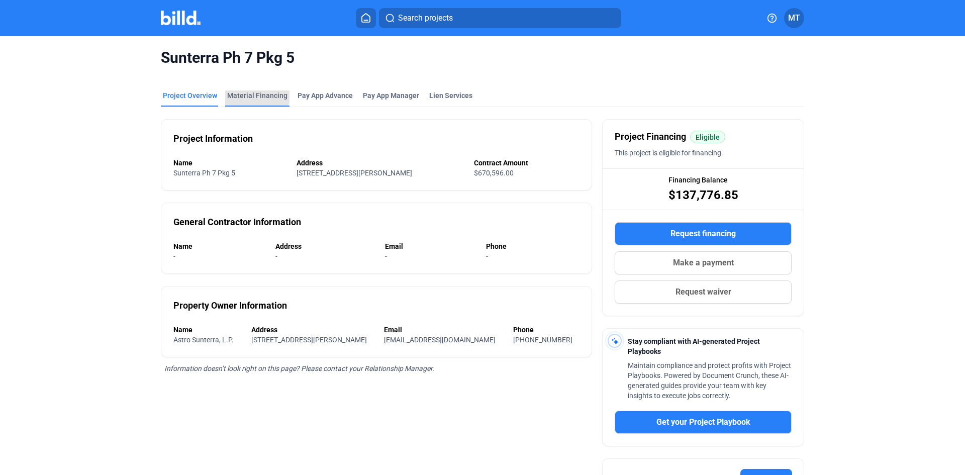
click at [248, 92] on div "Material Financing" at bounding box center [257, 96] width 60 height 10
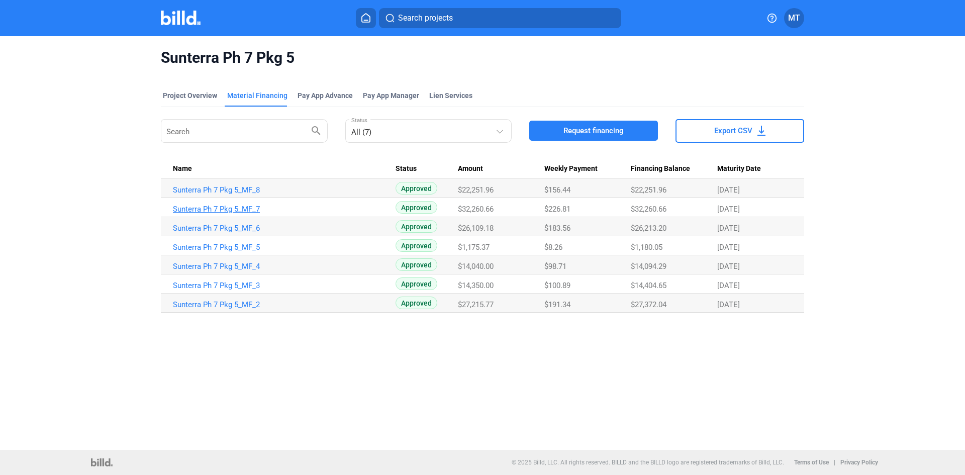
click at [243, 209] on link "Sunterra Ph 7 Pkg 5_MF_7" at bounding box center [284, 209] width 223 height 9
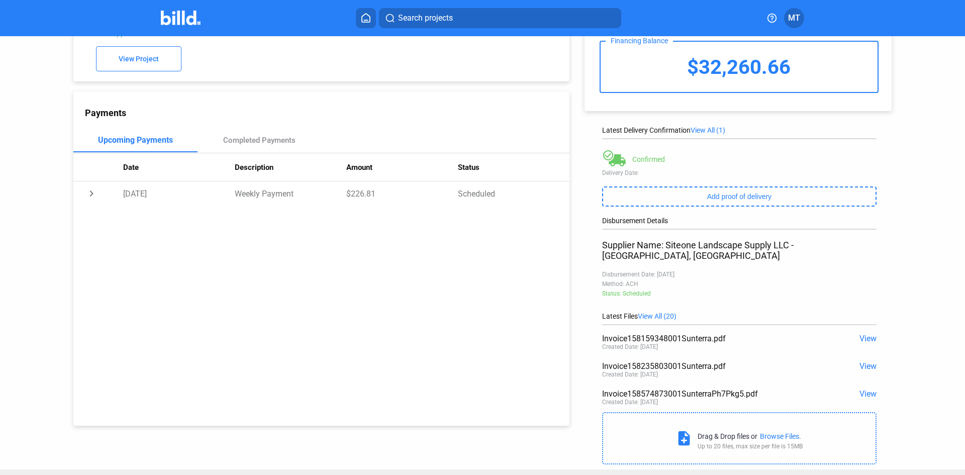
scroll to position [72, 0]
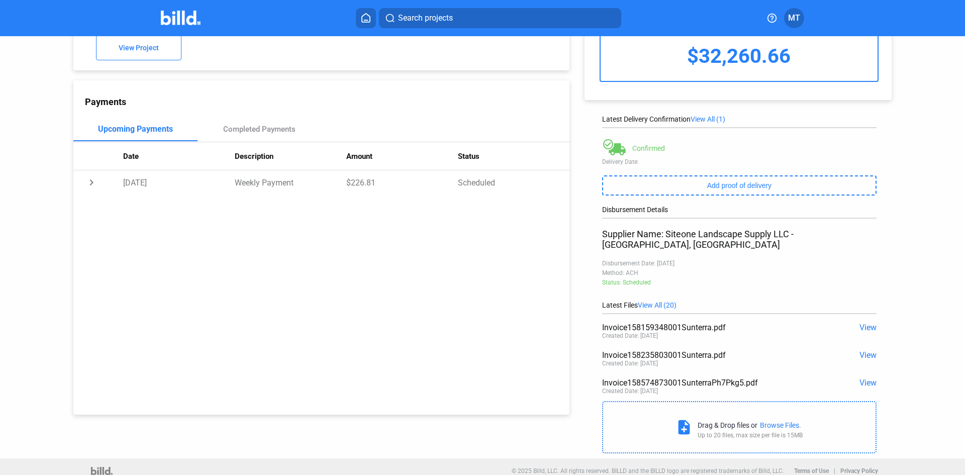
click at [669, 301] on span "View All (20)" at bounding box center [657, 305] width 39 height 8
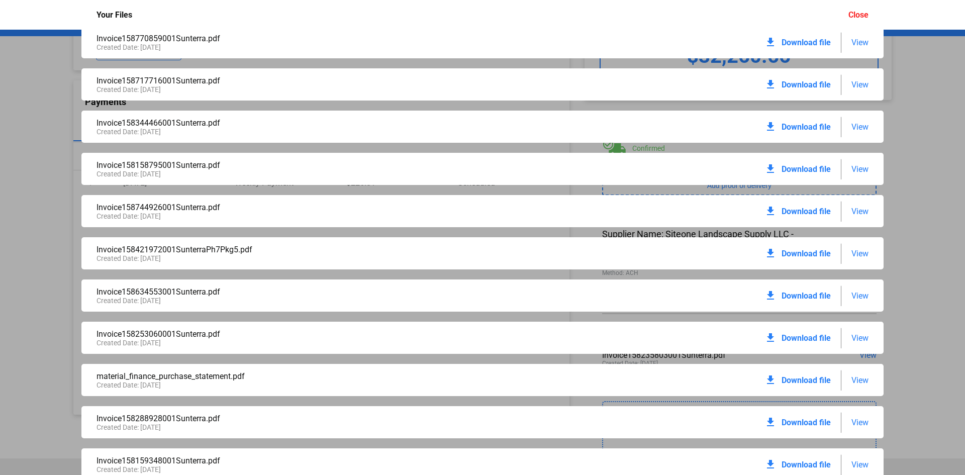
scroll to position [352, 0]
click at [862, 337] on span "View" at bounding box center [860, 338] width 17 height 10
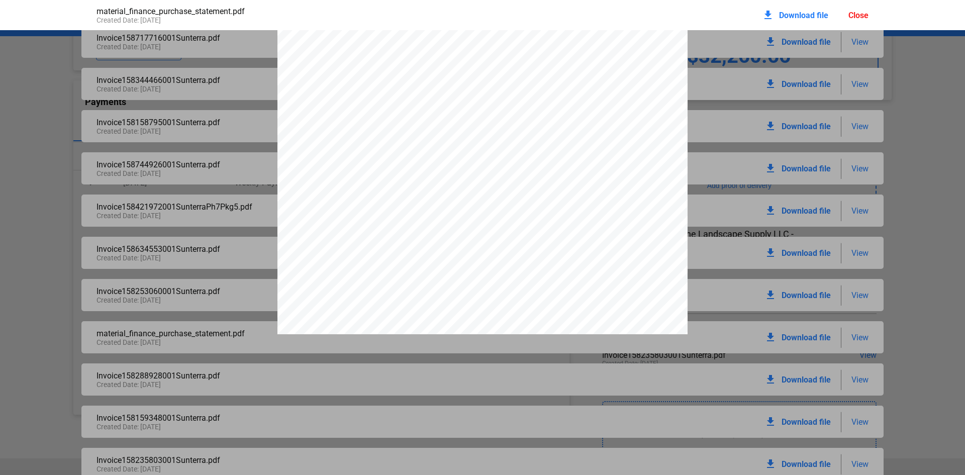
scroll to position [14285, 0]
click at [860, 14] on div "Close" at bounding box center [859, 16] width 20 height 10
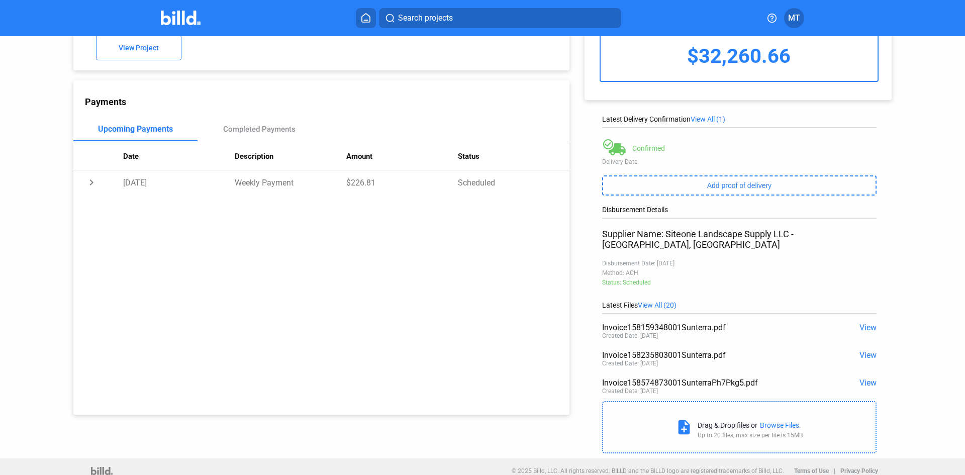
click at [172, 18] on img at bounding box center [181, 18] width 40 height 15
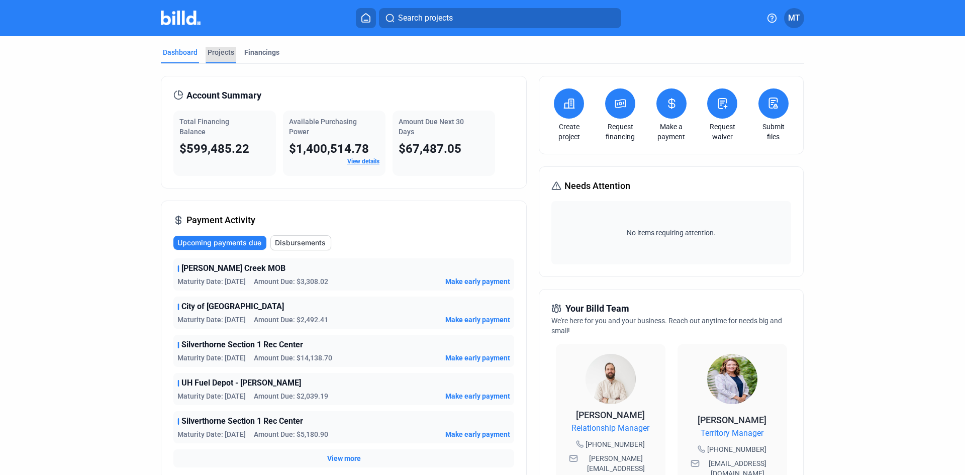
click at [216, 52] on div "Projects" at bounding box center [221, 52] width 27 height 10
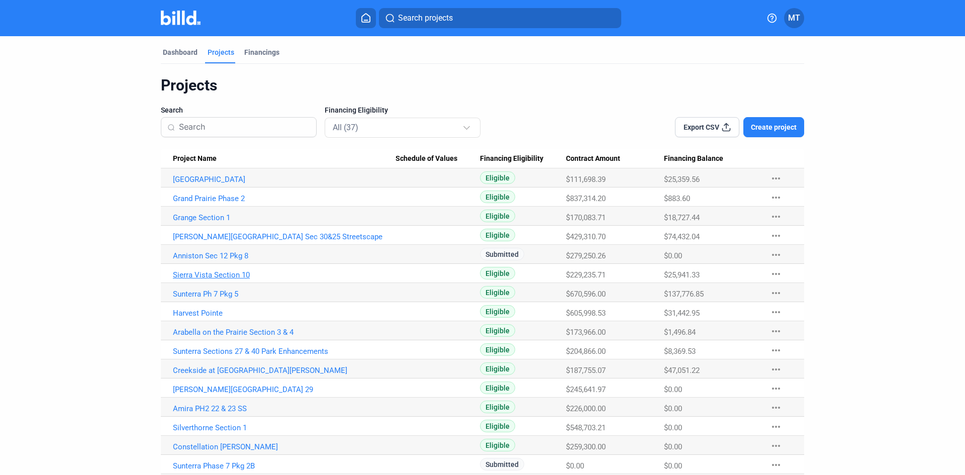
click at [208, 276] on link "Sierra Vista Section 10" at bounding box center [284, 275] width 223 height 9
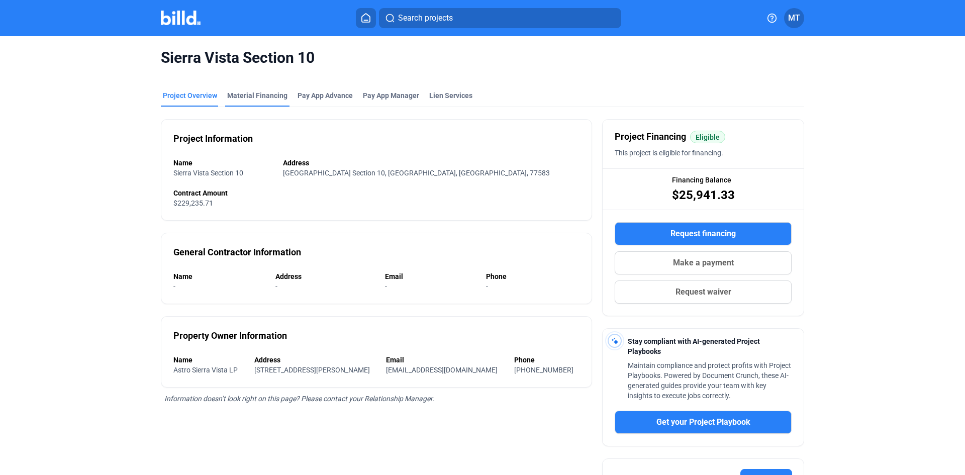
click at [267, 101] on div "Material Financing" at bounding box center [257, 99] width 64 height 16
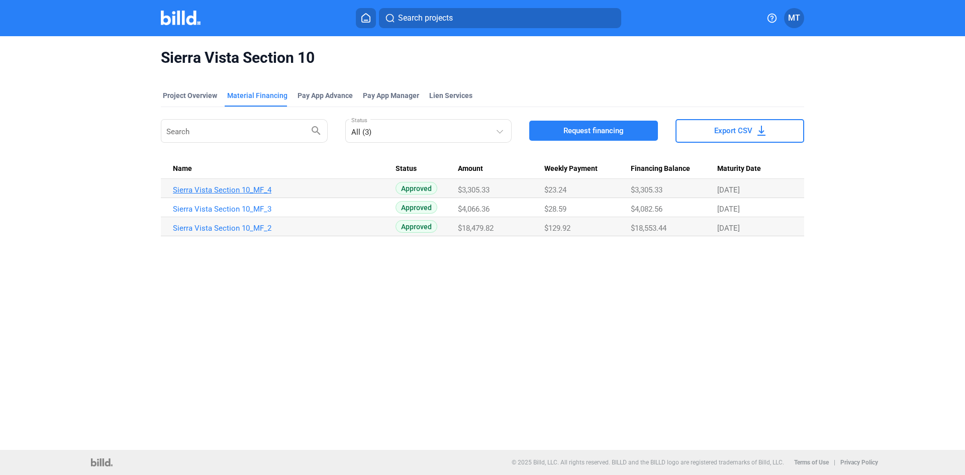
click at [227, 192] on link "Sierra Vista Section 10_MF_4" at bounding box center [284, 190] width 223 height 9
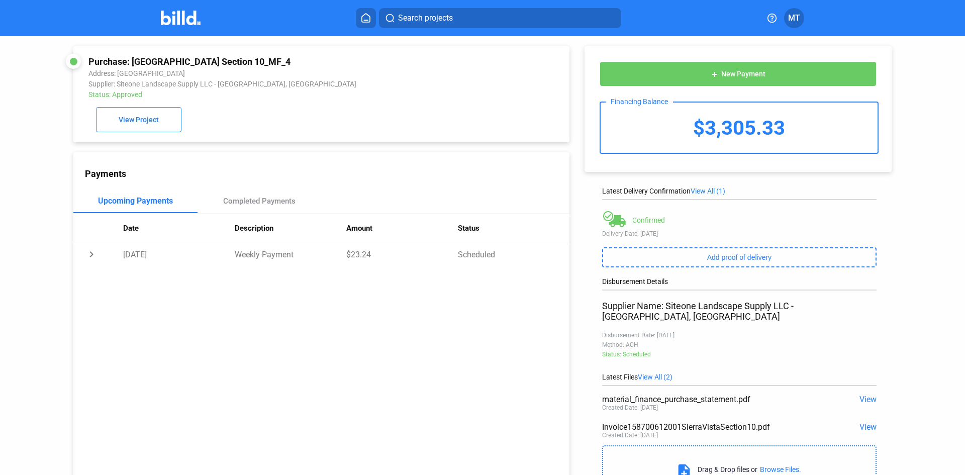
click at [868, 395] on span "View" at bounding box center [868, 400] width 17 height 10
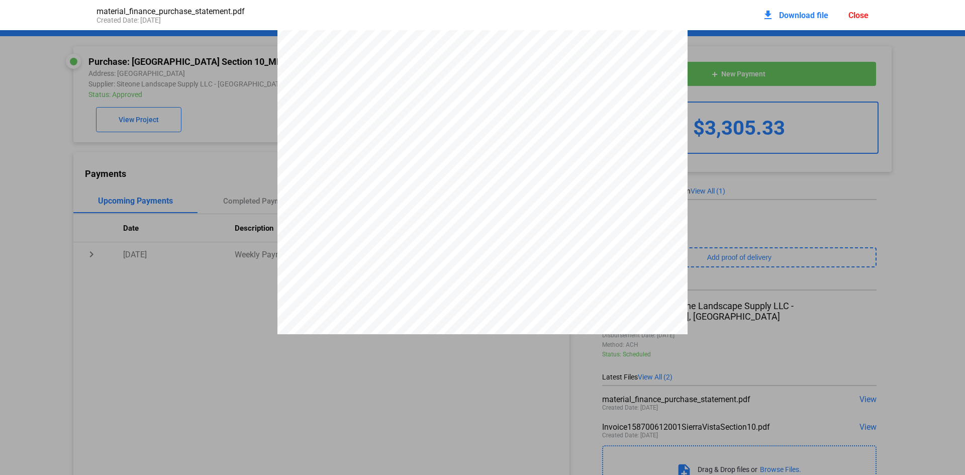
scroll to position [2482, 0]
click at [848, 13] on div "download Download file Close" at bounding box center [815, 15] width 107 height 22
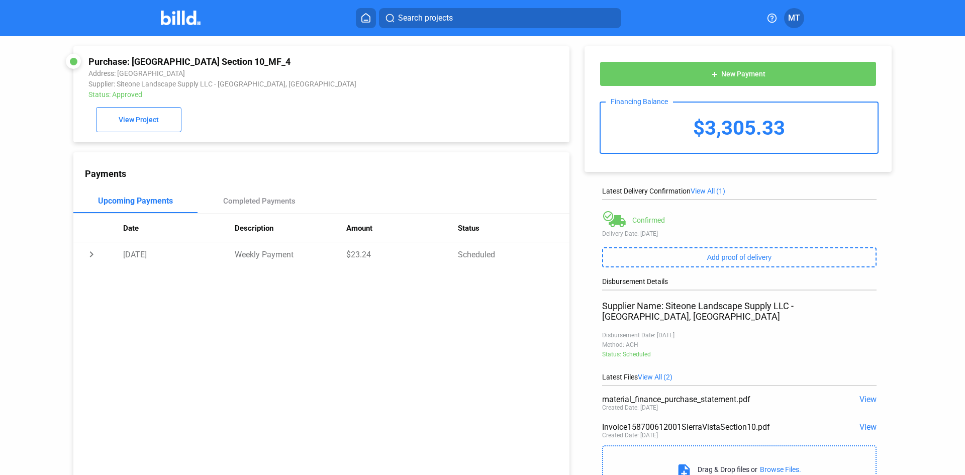
click at [186, 25] on img at bounding box center [181, 18] width 40 height 15
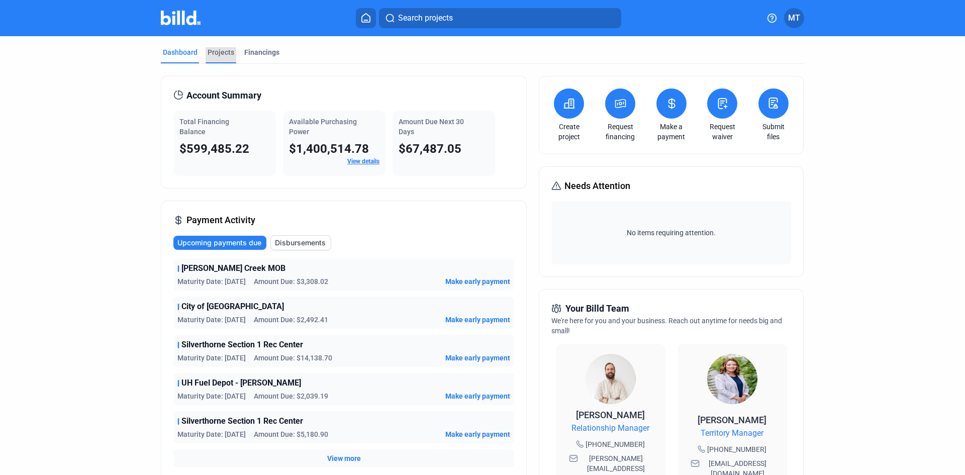
click at [230, 50] on div "Projects" at bounding box center [221, 52] width 27 height 10
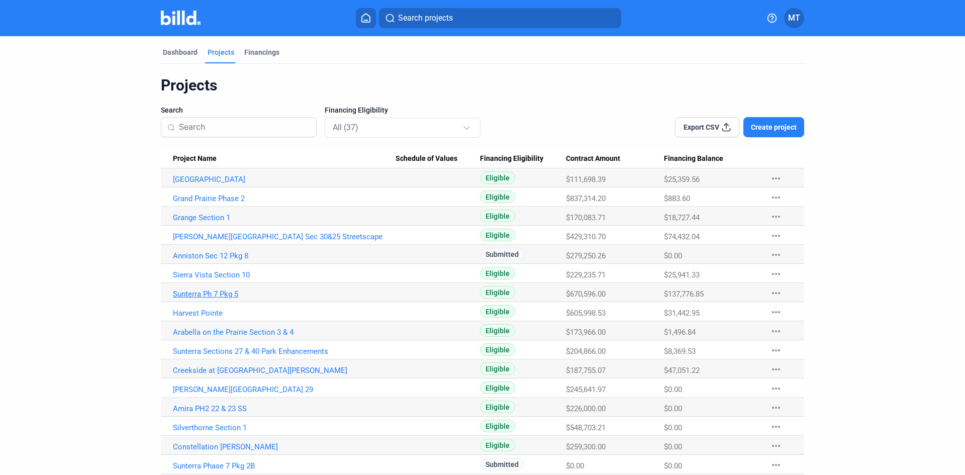
click at [207, 292] on link "Sunterra Ph 7 Pkg 5" at bounding box center [284, 294] width 223 height 9
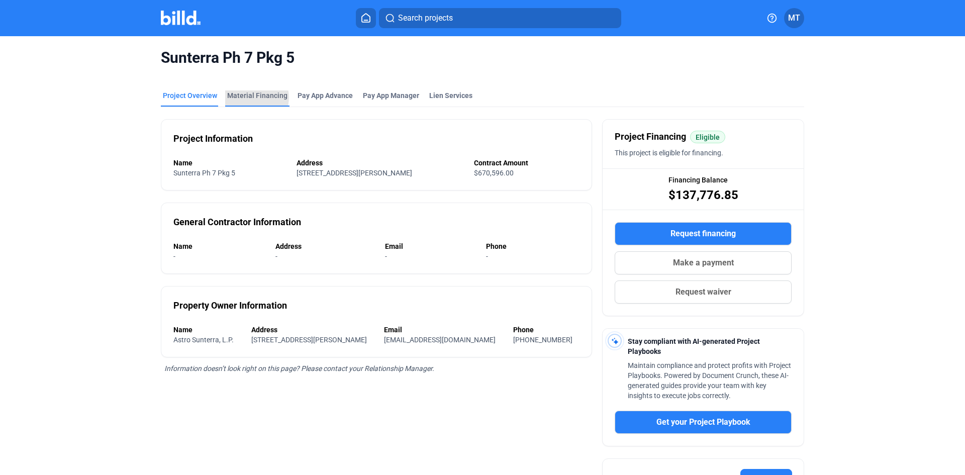
click at [252, 98] on div "Material Financing" at bounding box center [257, 96] width 60 height 10
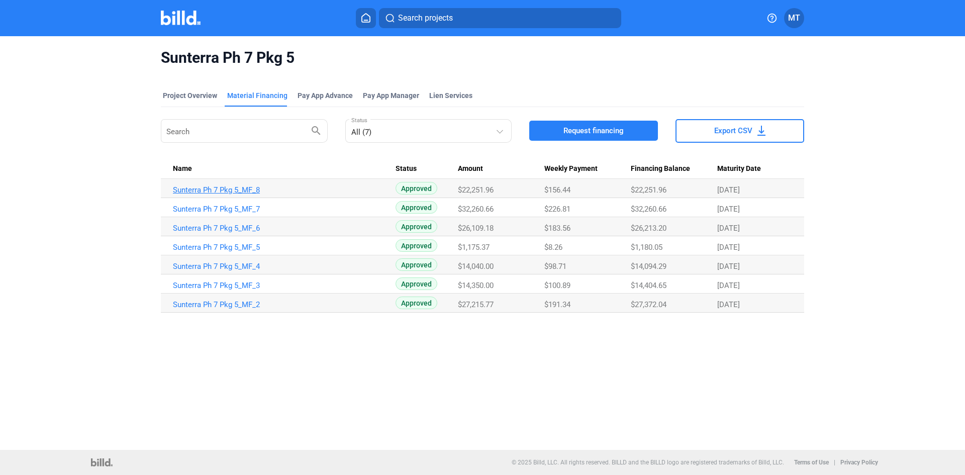
click at [255, 188] on link "Sunterra Ph 7 Pkg 5_MF_8" at bounding box center [284, 190] width 223 height 9
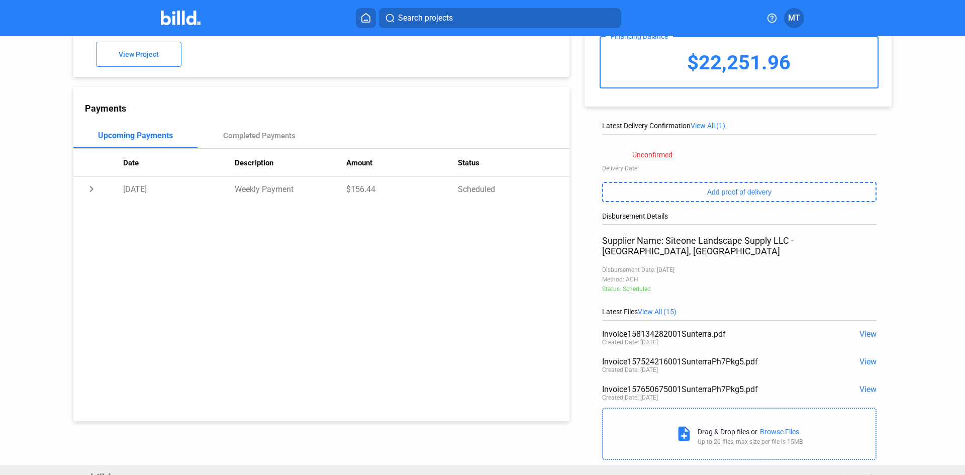
scroll to position [72, 0]
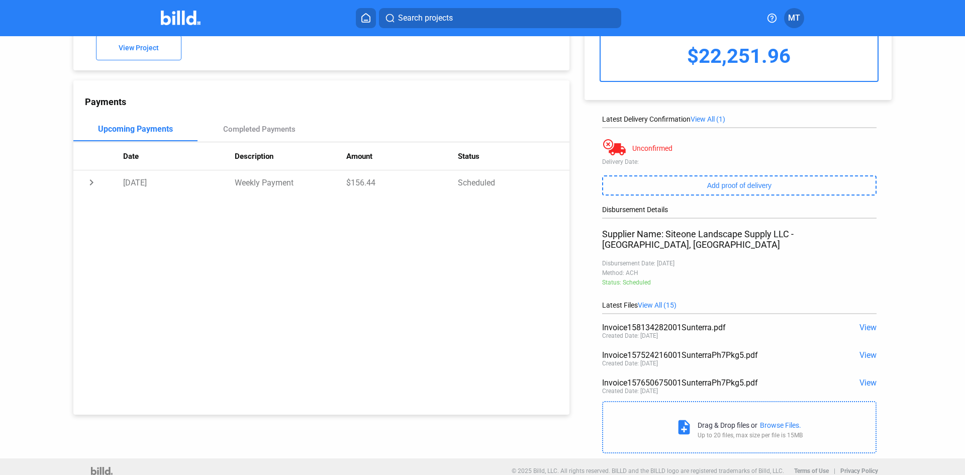
click at [664, 301] on span "View All (15)" at bounding box center [657, 305] width 39 height 8
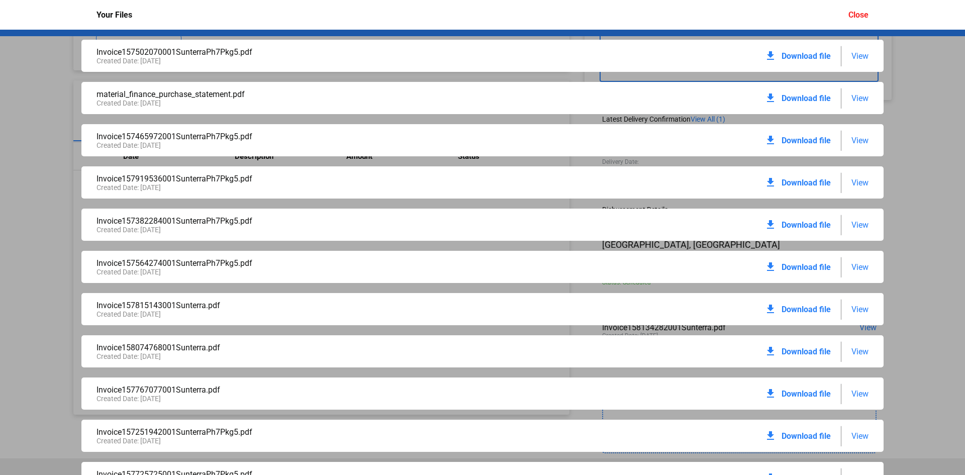
click at [860, 96] on span "View" at bounding box center [860, 99] width 17 height 10
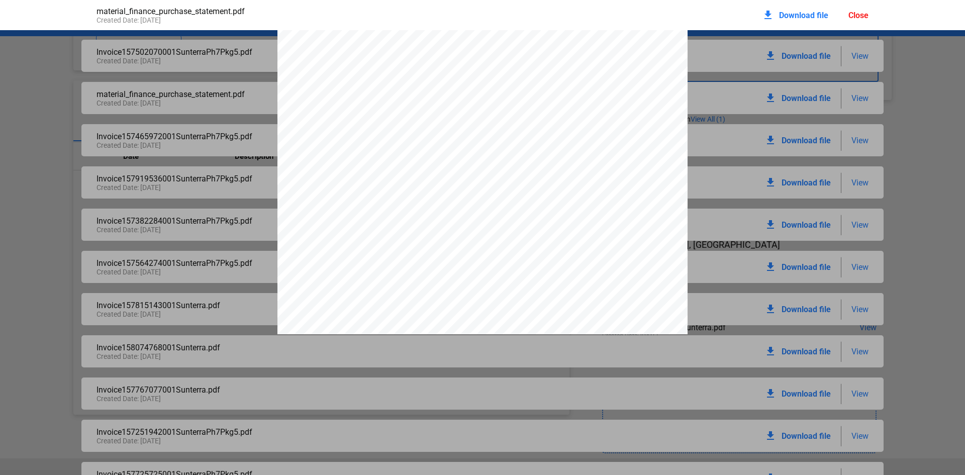
scroll to position [11066, 0]
click at [858, 17] on div "Close" at bounding box center [859, 16] width 20 height 10
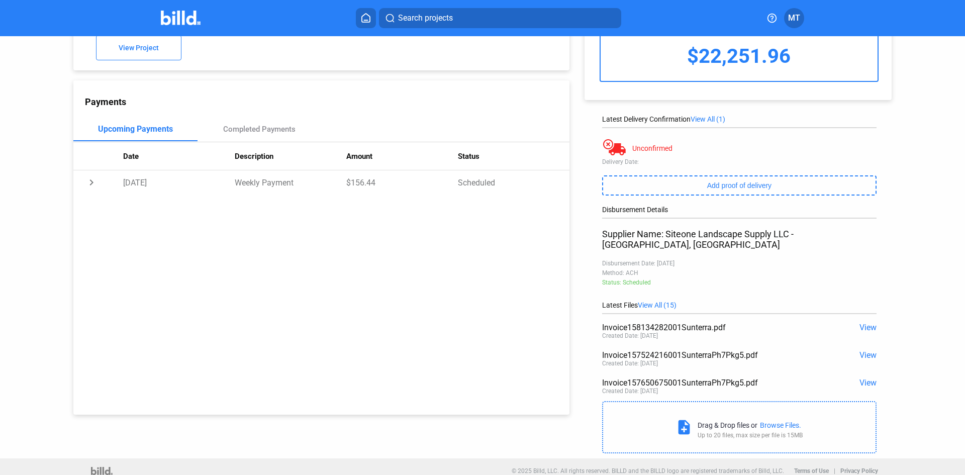
click at [185, 24] on img at bounding box center [181, 18] width 40 height 15
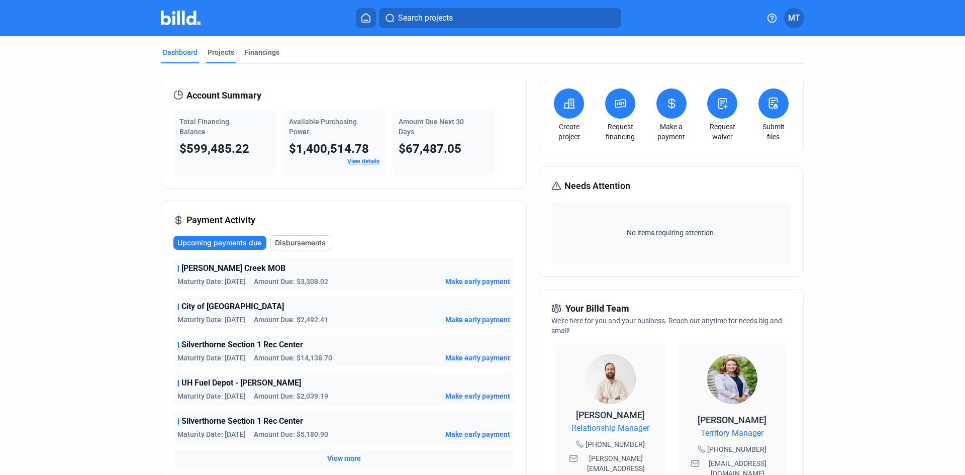
click at [218, 55] on div "Projects" at bounding box center [221, 52] width 27 height 10
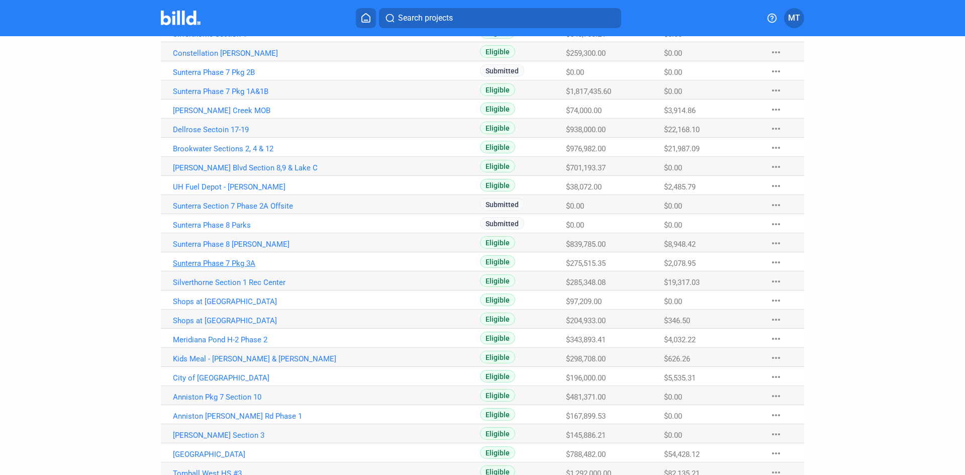
scroll to position [425, 0]
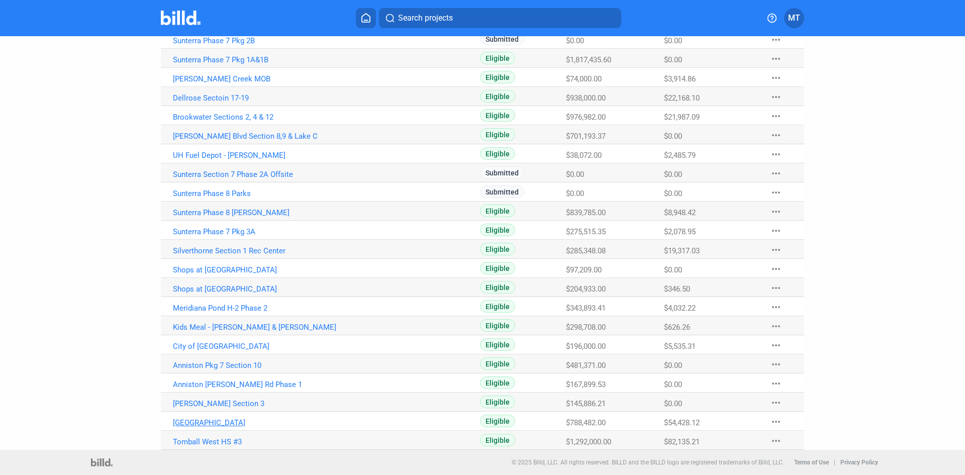
click at [218, 420] on link "[GEOGRAPHIC_DATA]" at bounding box center [284, 422] width 223 height 9
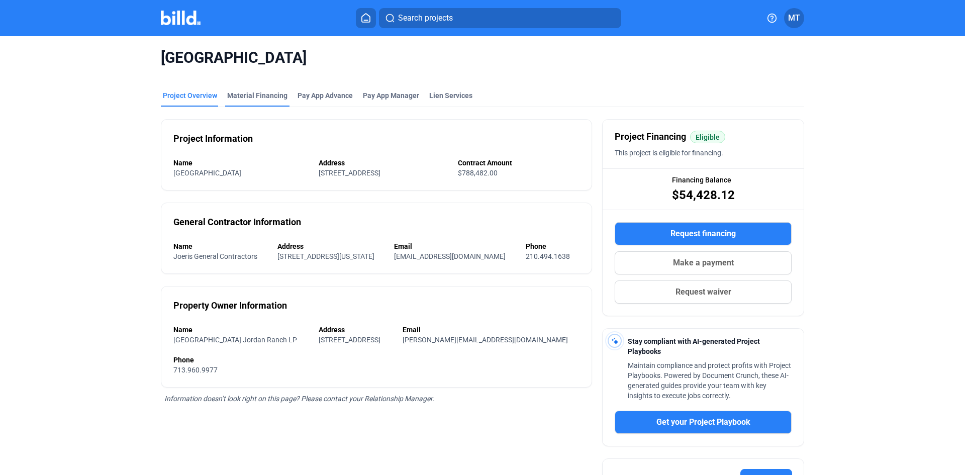
click at [259, 103] on div "Material Financing" at bounding box center [257, 99] width 64 height 16
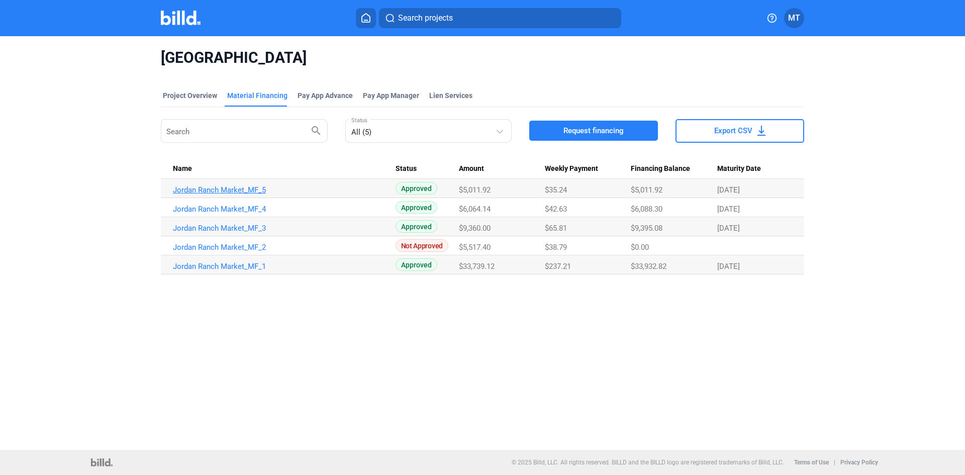
click at [256, 188] on link "Jordan Ranch Market_MF_5" at bounding box center [284, 190] width 223 height 9
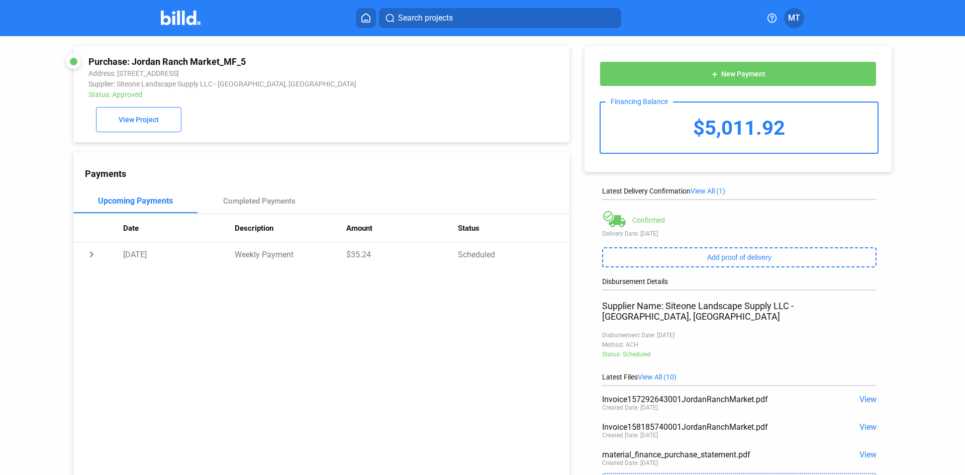
click at [864, 450] on span "View" at bounding box center [868, 455] width 17 height 10
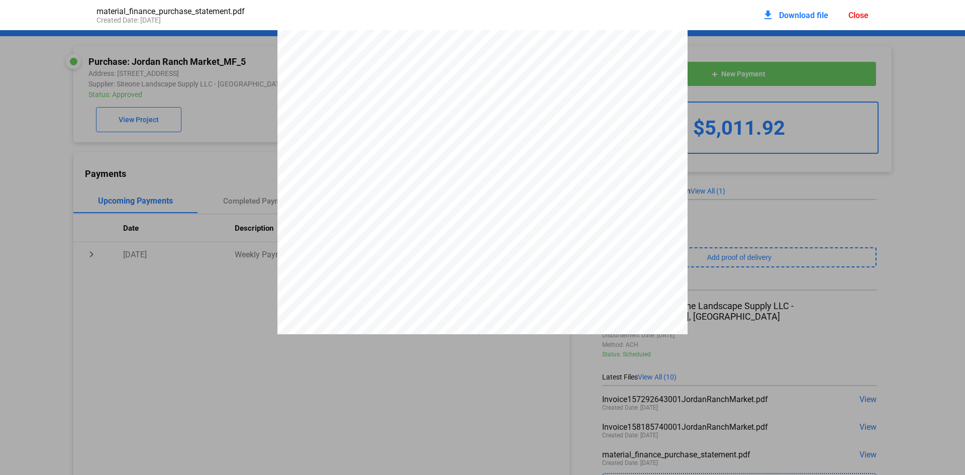
scroll to position [6237, 0]
click at [854, 19] on div "Close" at bounding box center [859, 16] width 20 height 10
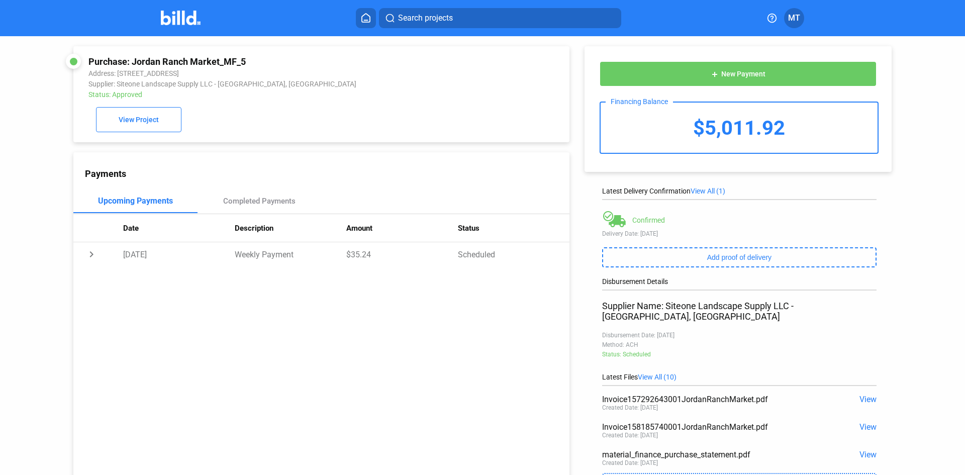
click at [175, 14] on img at bounding box center [181, 18] width 40 height 15
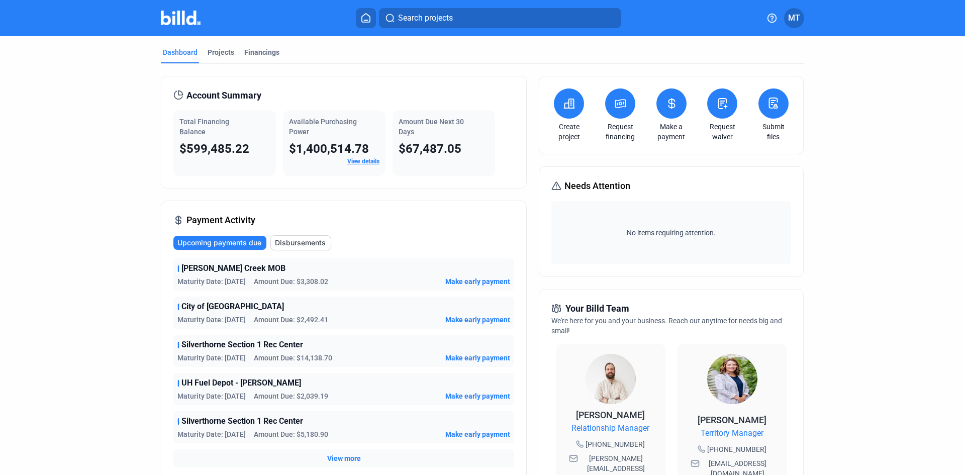
click at [213, 53] on div "Projects" at bounding box center [221, 52] width 27 height 10
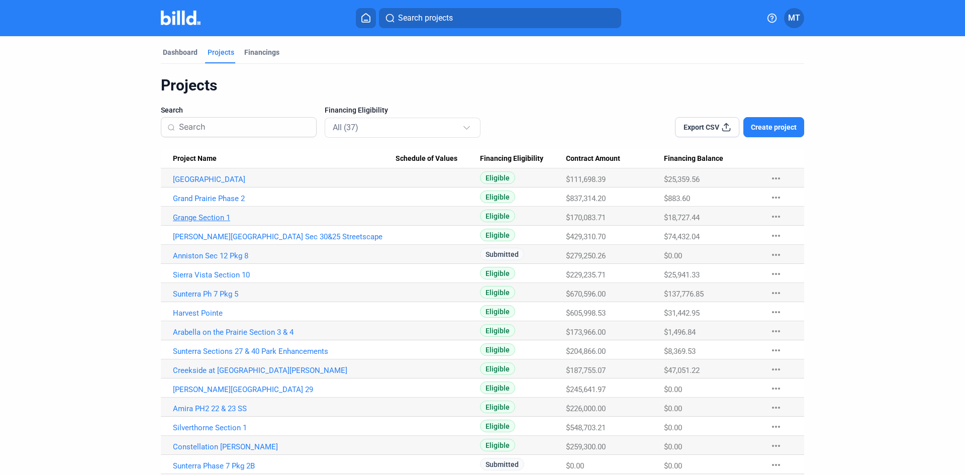
click at [211, 220] on link "Grange Section 1" at bounding box center [284, 217] width 223 height 9
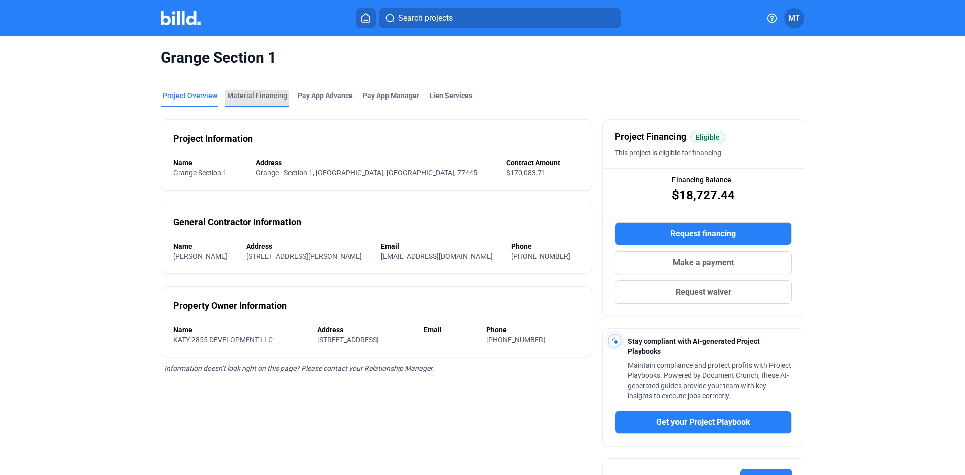
click at [257, 94] on div "Material Financing" at bounding box center [257, 96] width 60 height 10
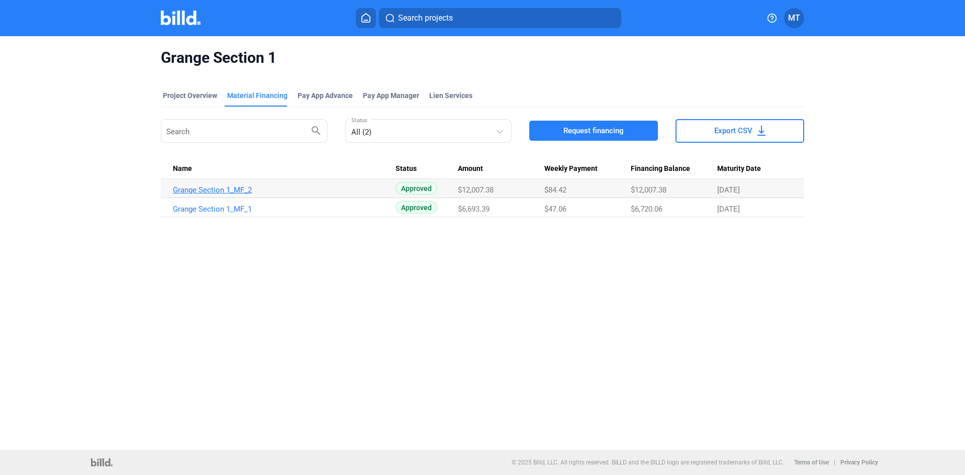
click at [226, 191] on link "Grange Section 1_MF_2" at bounding box center [284, 190] width 223 height 9
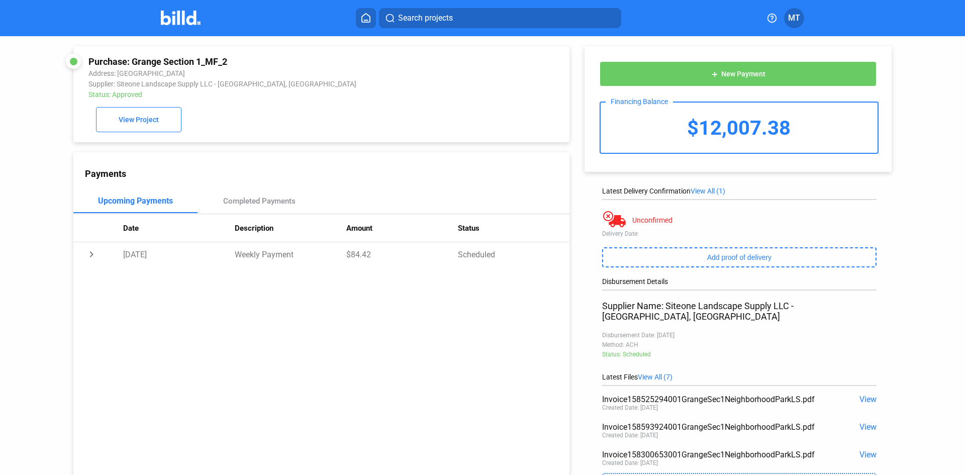
click at [668, 373] on span "View All (7)" at bounding box center [655, 377] width 35 height 8
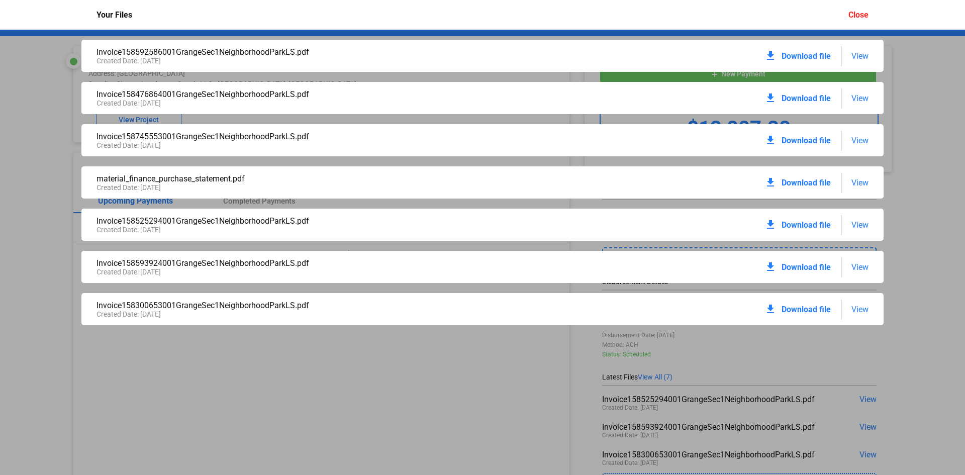
click at [867, 184] on span "View" at bounding box center [860, 183] width 17 height 10
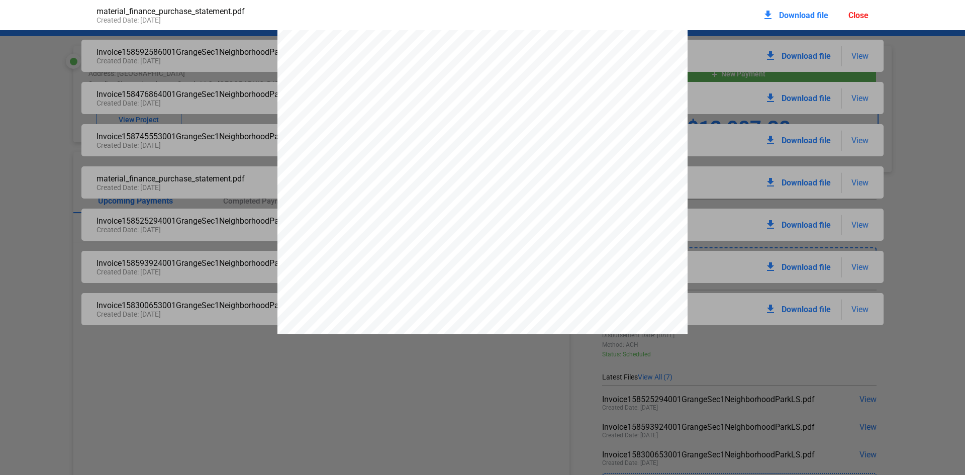
scroll to position [6774, 0]
drag, startPoint x: 855, startPoint y: 14, endPoint x: 822, endPoint y: 20, distance: 33.1
click at [855, 14] on div "Close" at bounding box center [859, 16] width 20 height 10
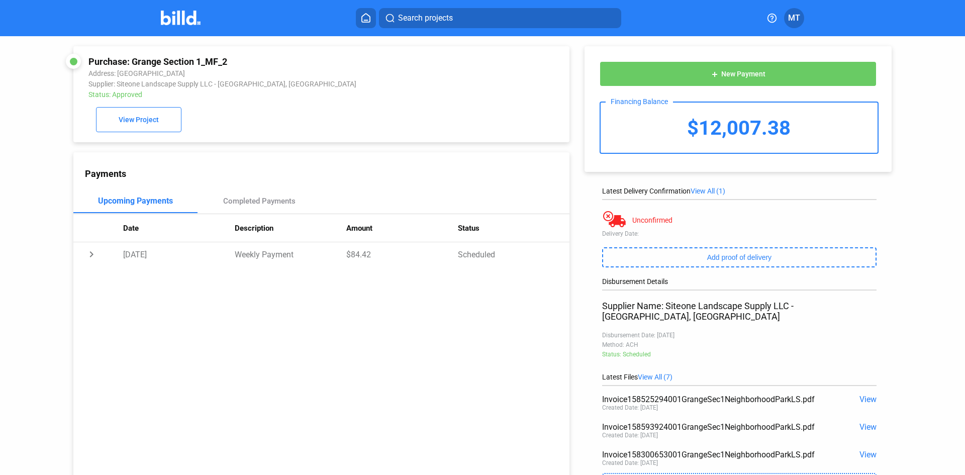
click at [172, 18] on img at bounding box center [181, 18] width 40 height 15
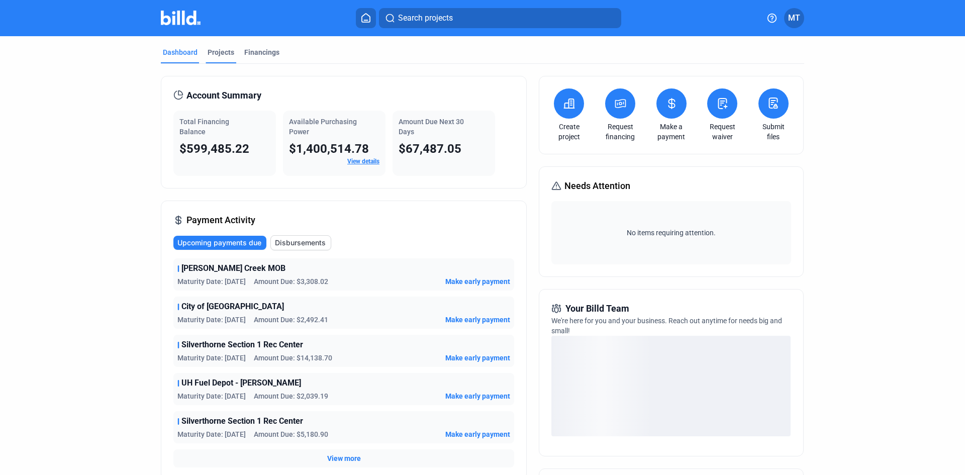
click at [212, 57] on div "Projects" at bounding box center [221, 55] width 31 height 16
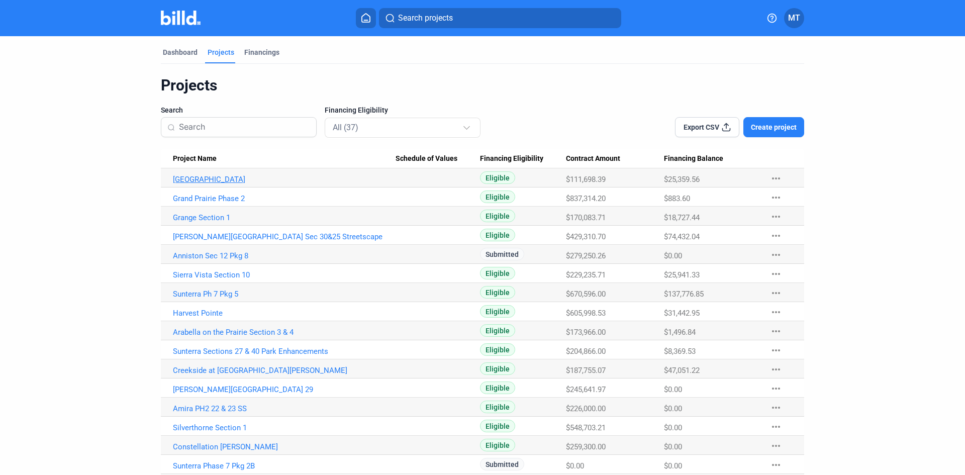
click at [210, 177] on Name "[GEOGRAPHIC_DATA]" at bounding box center [278, 177] width 235 height 19
click at [210, 180] on link "[GEOGRAPHIC_DATA]" at bounding box center [284, 179] width 223 height 9
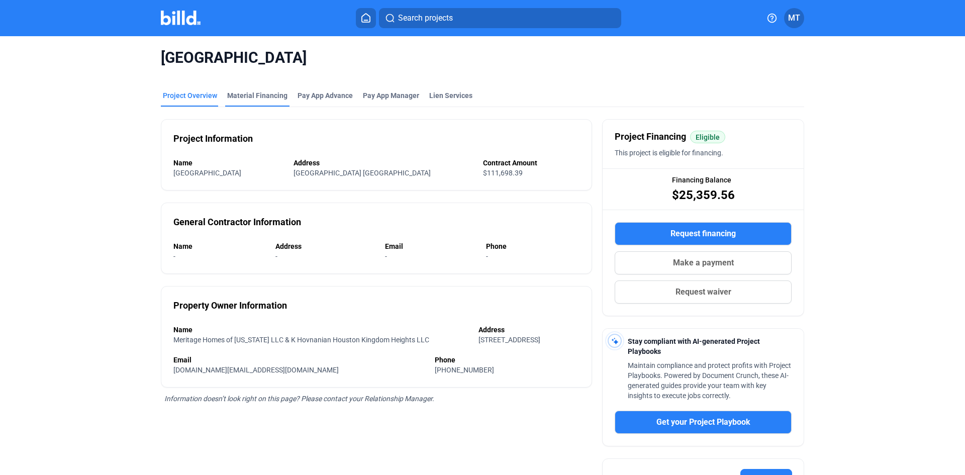
click at [272, 95] on div "Material Financing" at bounding box center [257, 96] width 60 height 10
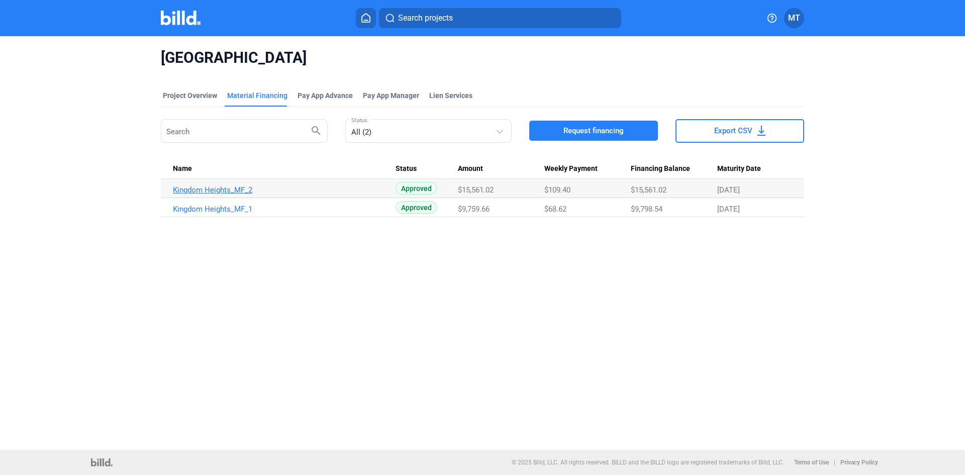
click at [214, 193] on link "Kingdom Heights_MF_2" at bounding box center [284, 190] width 223 height 9
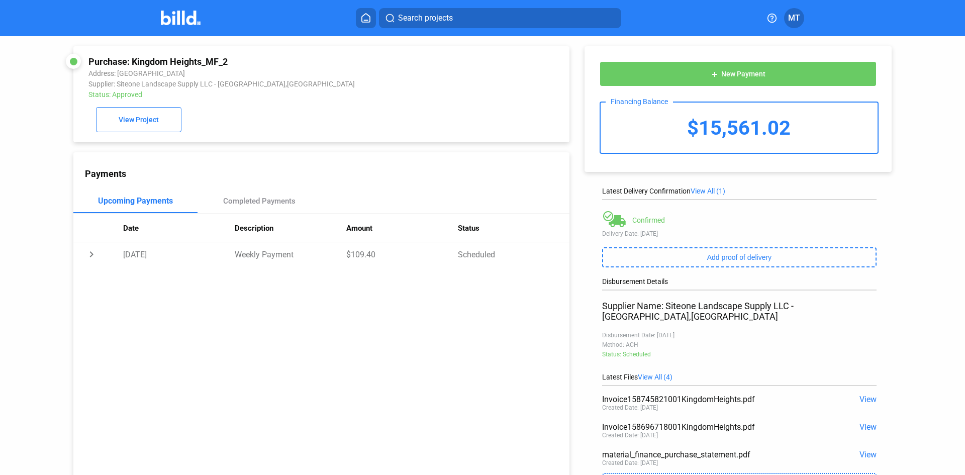
click at [865, 450] on span "View" at bounding box center [868, 455] width 17 height 10
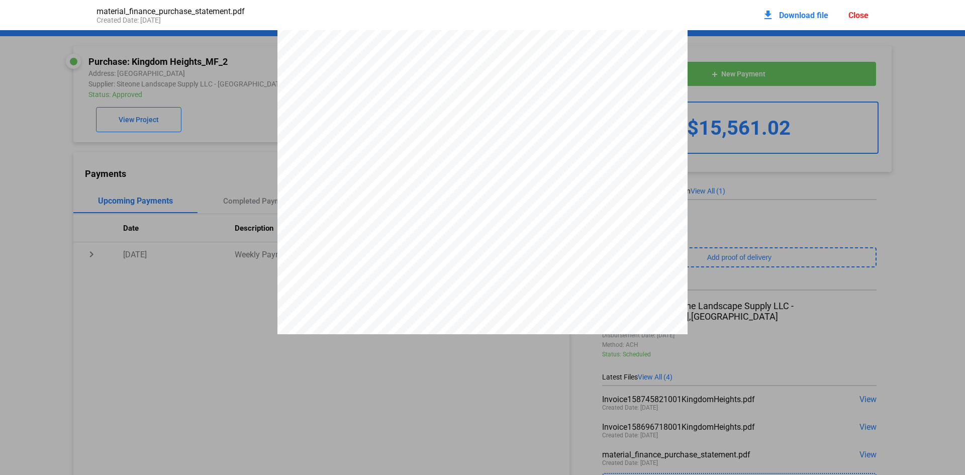
scroll to position [4078, 0]
click at [858, 14] on div "Close" at bounding box center [859, 16] width 20 height 10
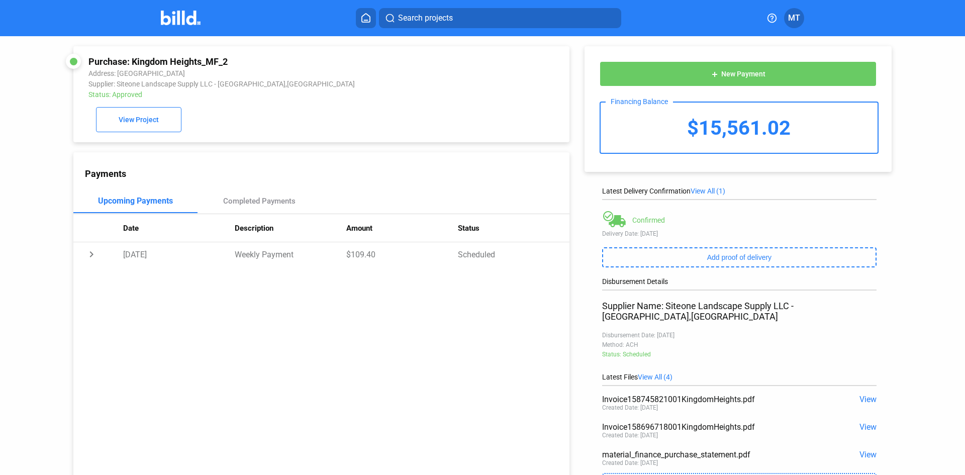
click at [178, 25] on img at bounding box center [181, 18] width 40 height 15
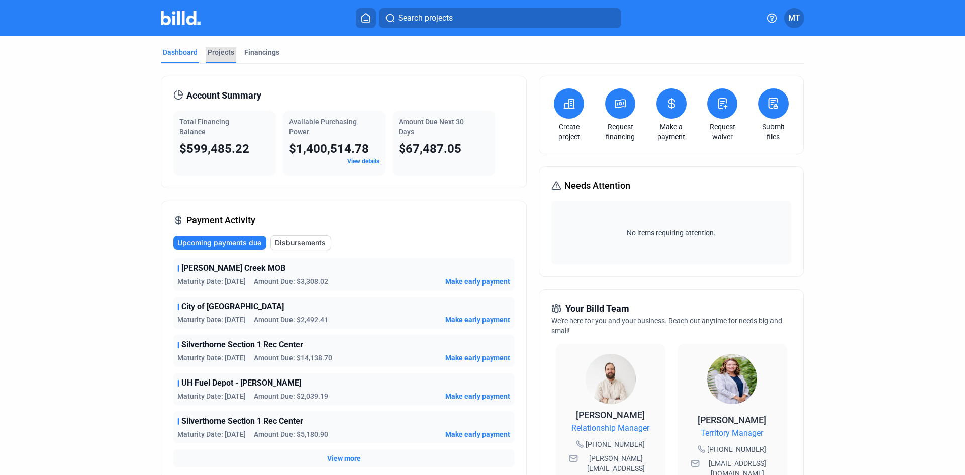
click at [213, 48] on div "Projects" at bounding box center [221, 52] width 27 height 10
click at [221, 53] on div "Projects" at bounding box center [221, 52] width 27 height 10
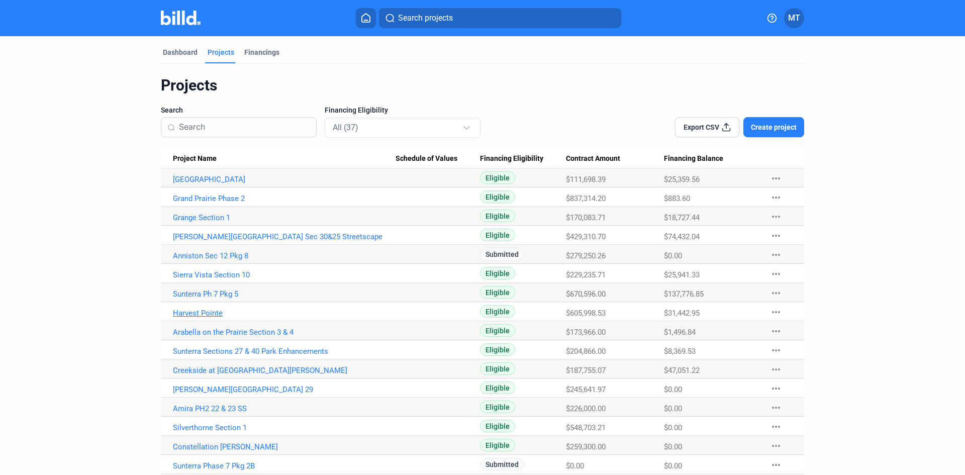
click at [194, 313] on link "Harvest Pointe" at bounding box center [284, 313] width 223 height 9
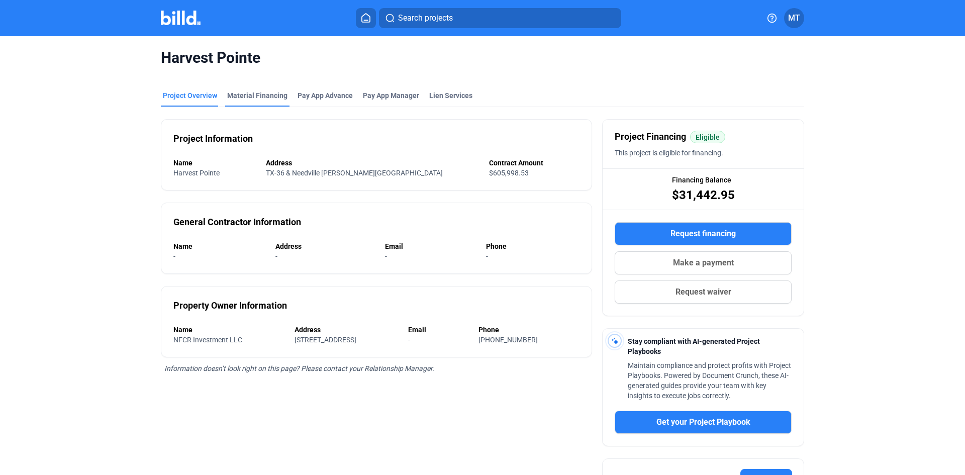
click at [255, 99] on div "Material Financing" at bounding box center [257, 96] width 60 height 10
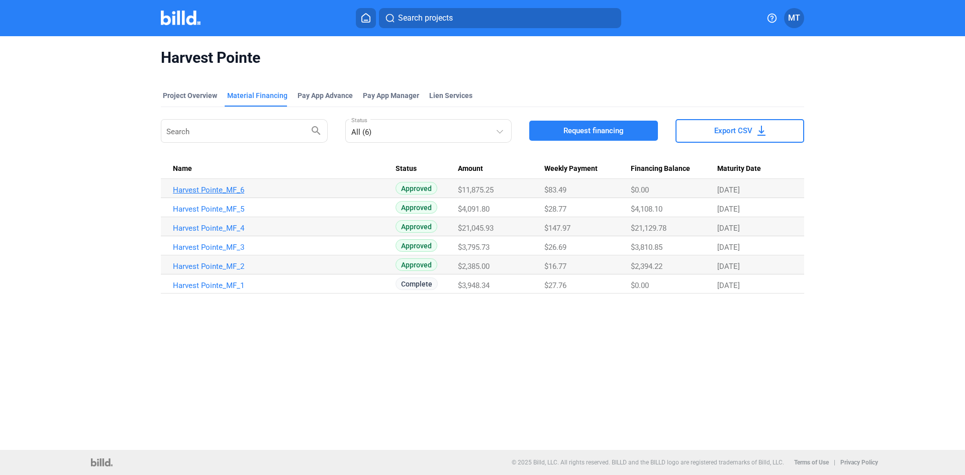
click at [183, 188] on link "Harvest Pointe_MF_6" at bounding box center [284, 190] width 223 height 9
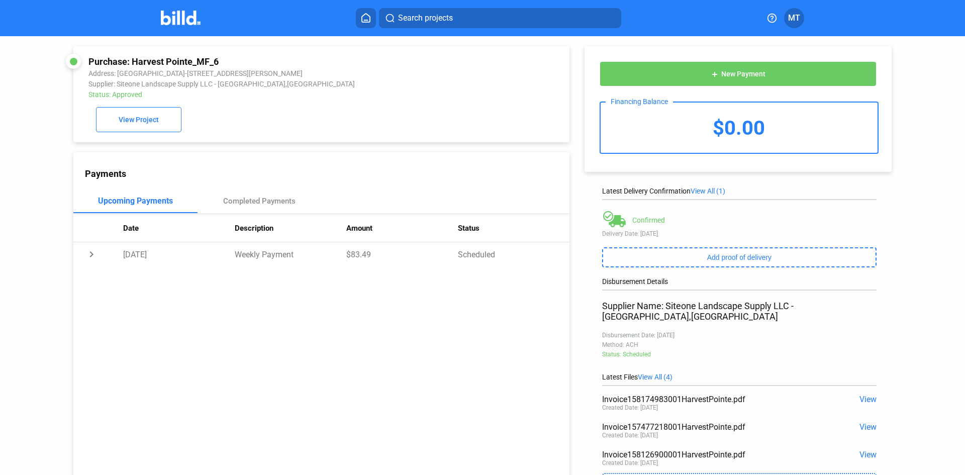
scroll to position [50, 0]
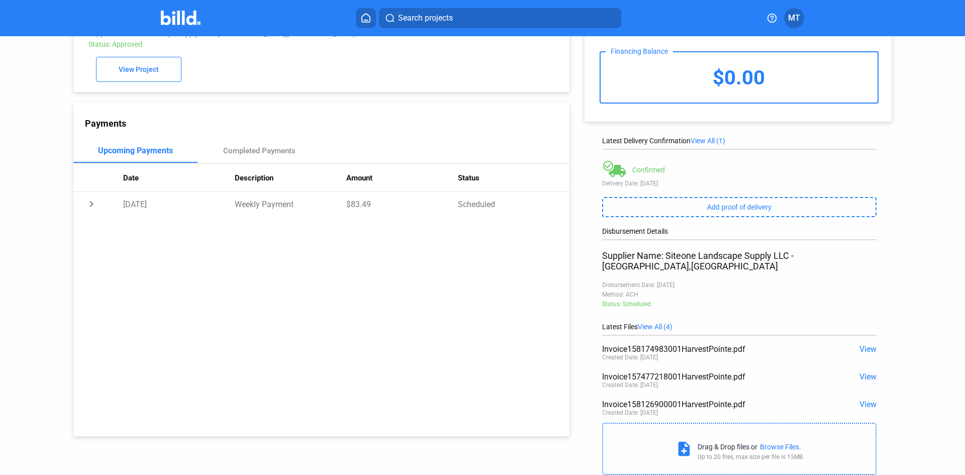
click at [652, 323] on span "View All (4)" at bounding box center [655, 327] width 35 height 8
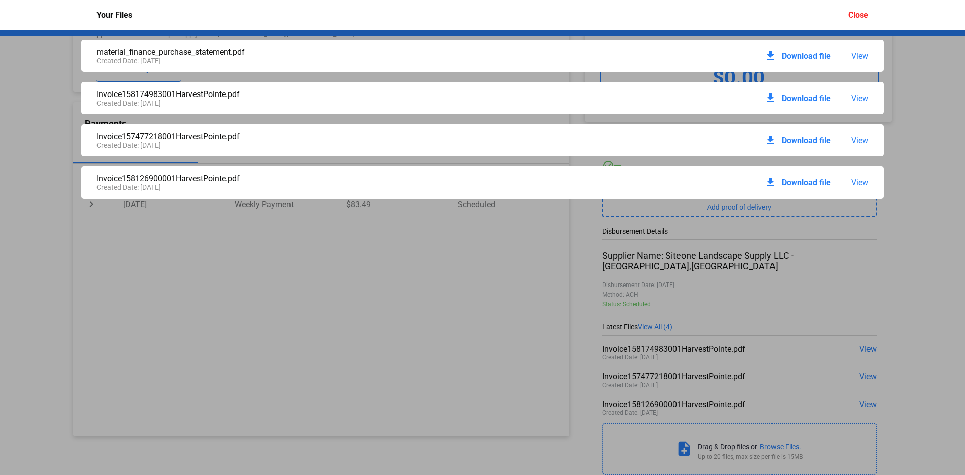
click at [857, 53] on span "View" at bounding box center [860, 56] width 17 height 10
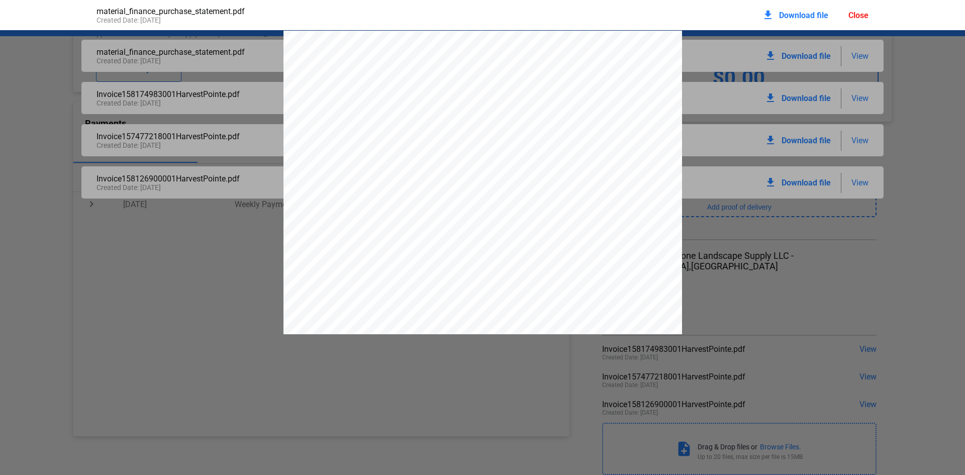
scroll to position [5, 0]
click at [530, 182] on span "Earth First Landscapes, LLC" at bounding box center [499, 178] width 86 height 8
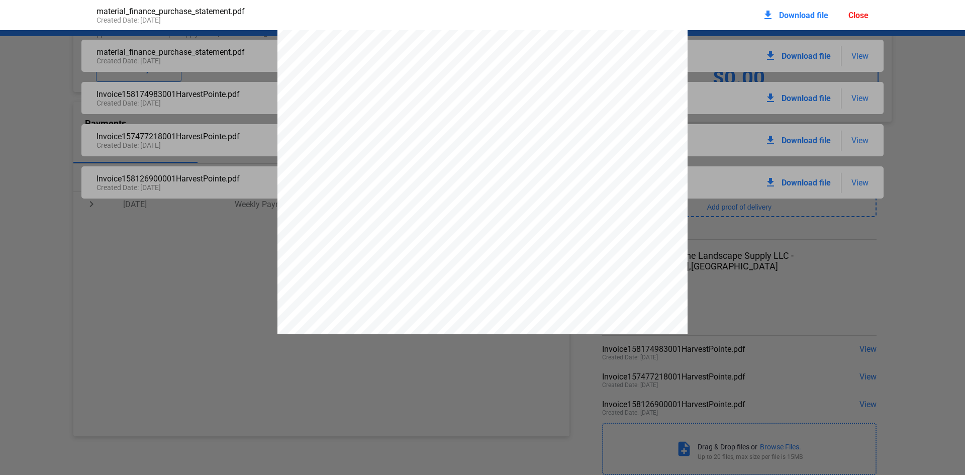
scroll to position [3527, 0]
click at [866, 16] on div "Close" at bounding box center [859, 16] width 20 height 10
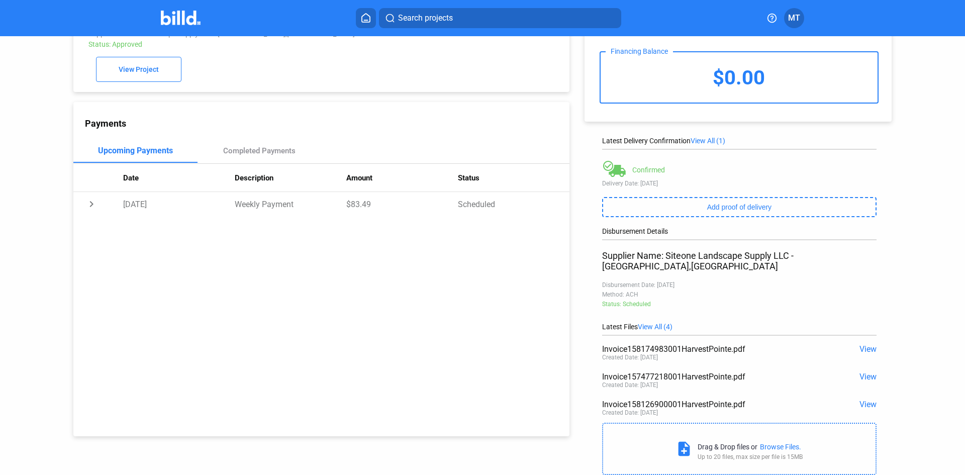
click at [183, 17] on img at bounding box center [181, 18] width 40 height 15
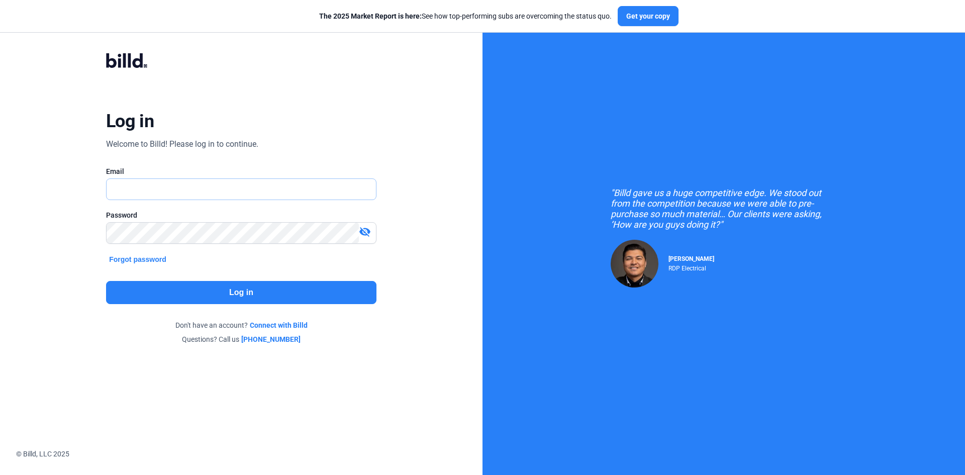
type input "[EMAIL_ADDRESS][DOMAIN_NAME]"
click at [264, 289] on button "Log in" at bounding box center [241, 292] width 271 height 23
